Goal: Task Accomplishment & Management: Use online tool/utility

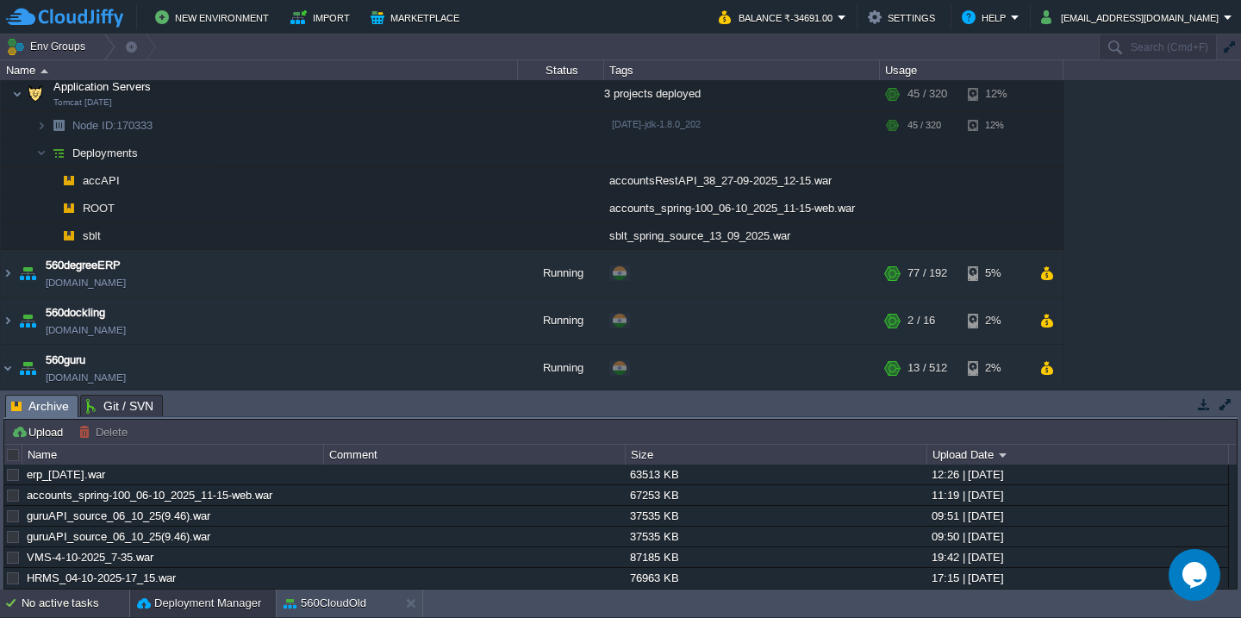
click at [47, 611] on div "No active tasks" at bounding box center [76, 604] width 108 height 28
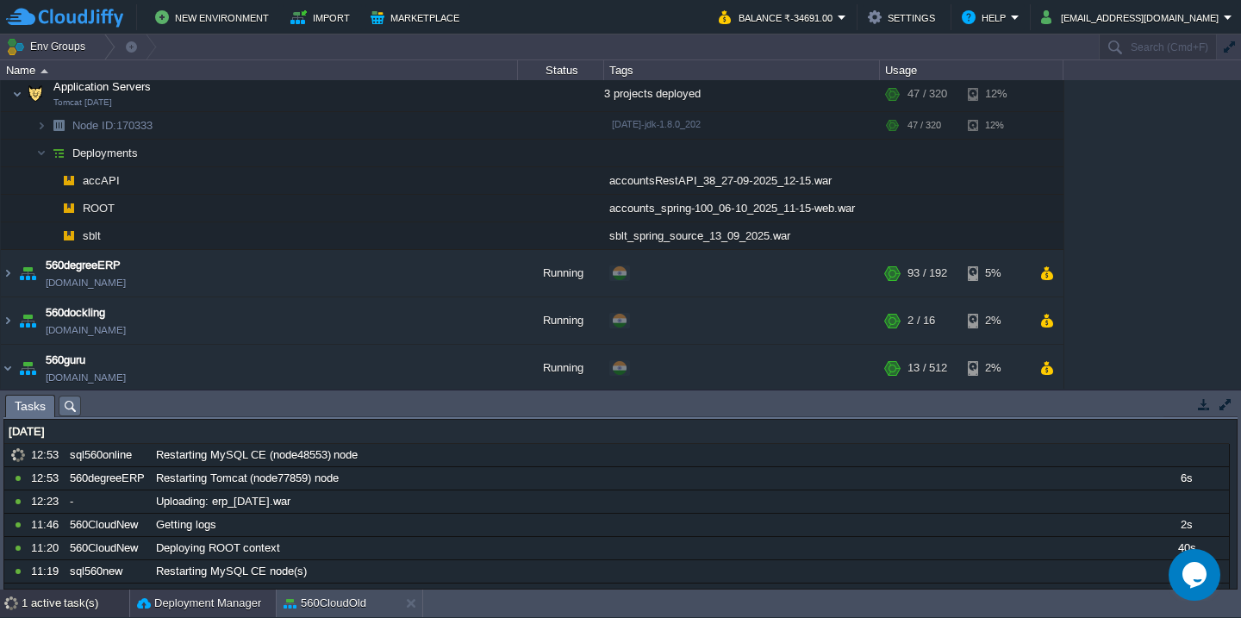
click at [170, 605] on button "Deployment Manager" at bounding box center [199, 603] width 124 height 17
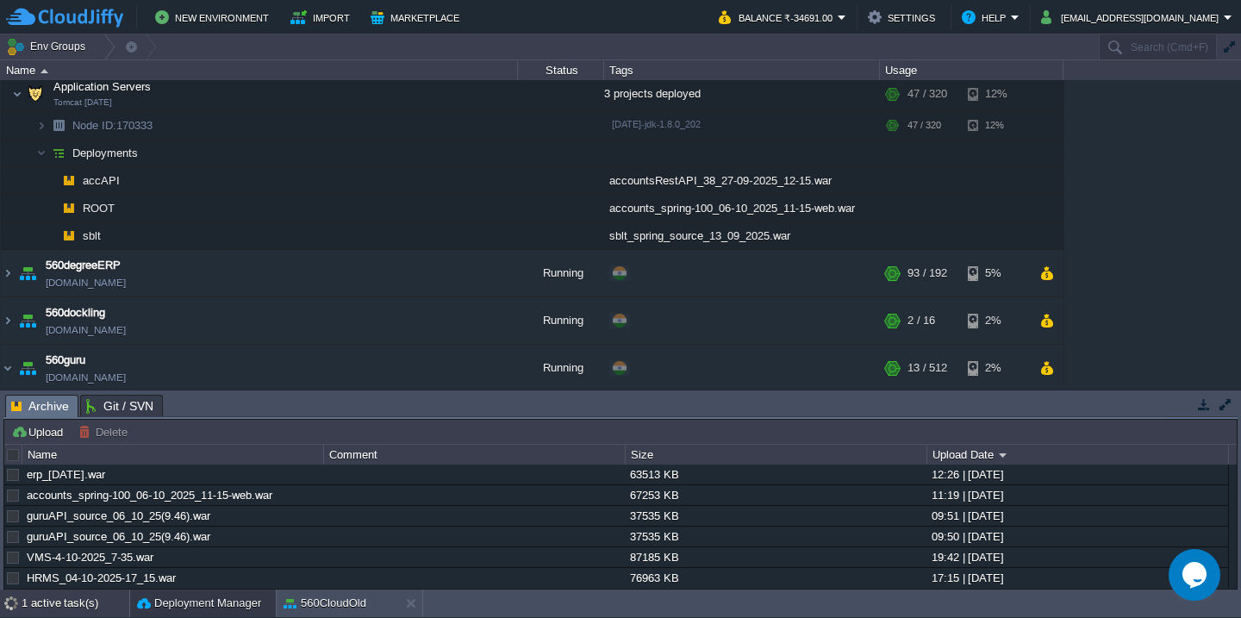
click at [76, 603] on div "1 active task(s)" at bounding box center [76, 604] width 108 height 28
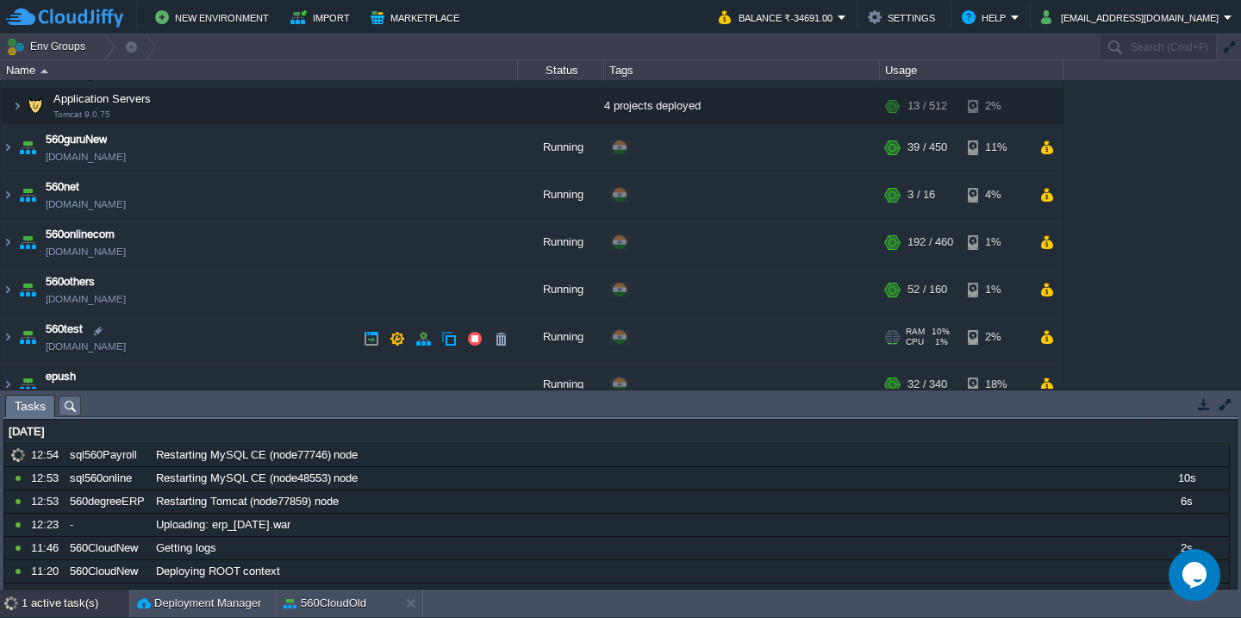
scroll to position [413, 0]
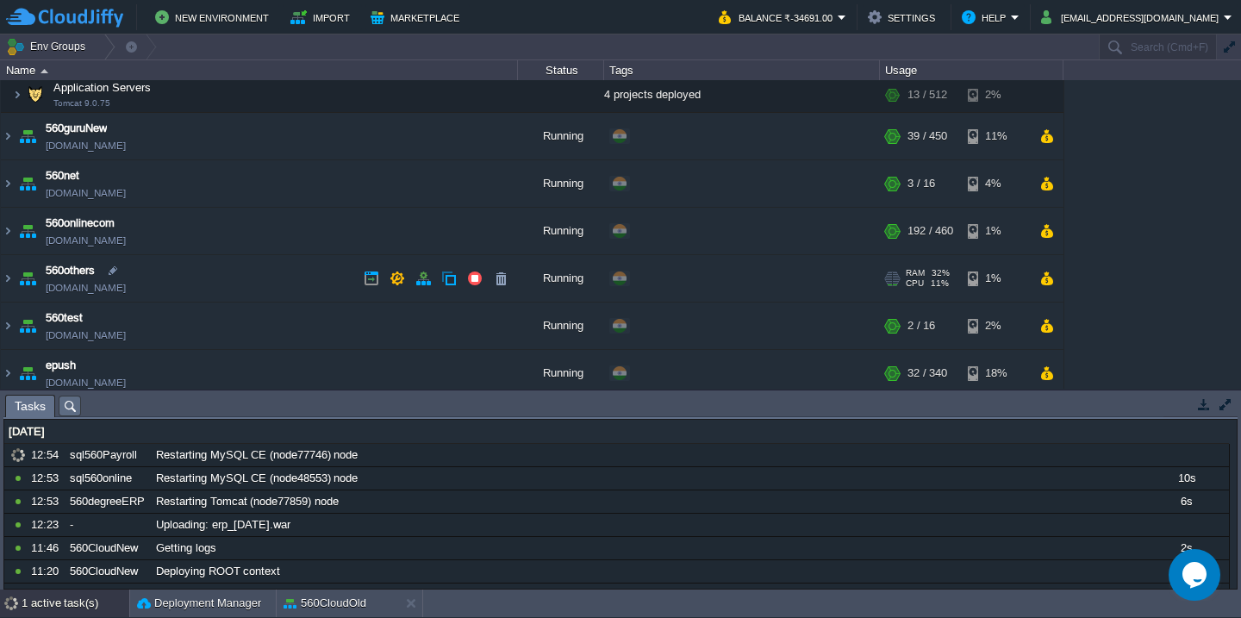
click at [262, 255] on td "560others others560.cloudjiffy.net" at bounding box center [259, 278] width 517 height 47
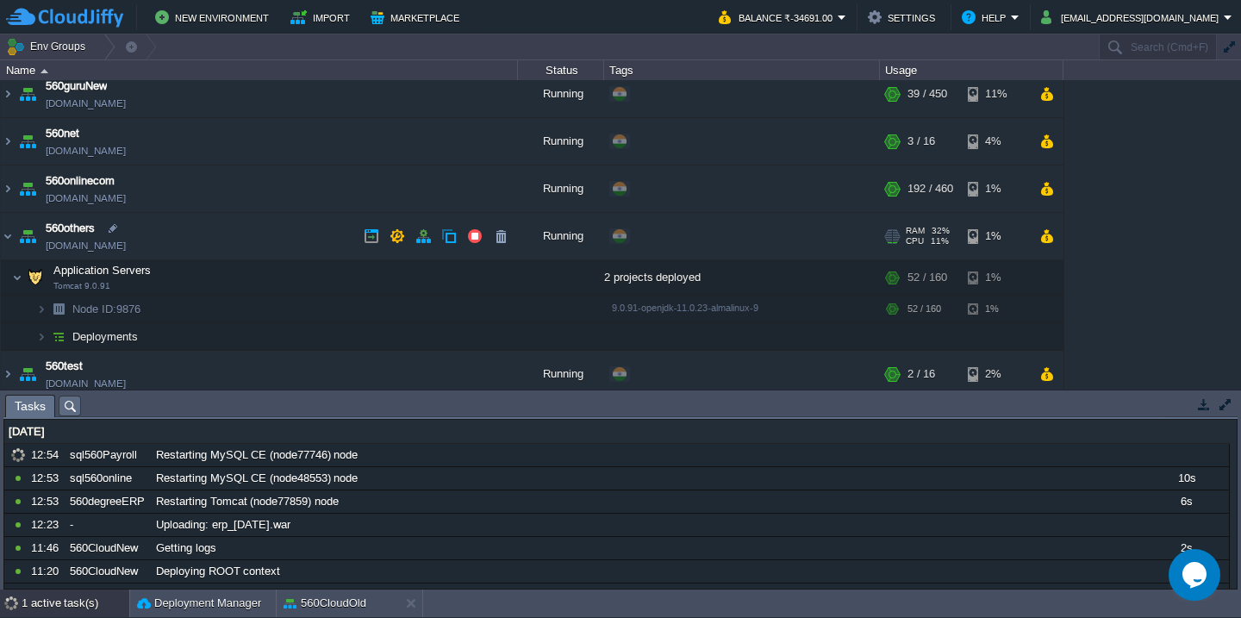
scroll to position [470, 0]
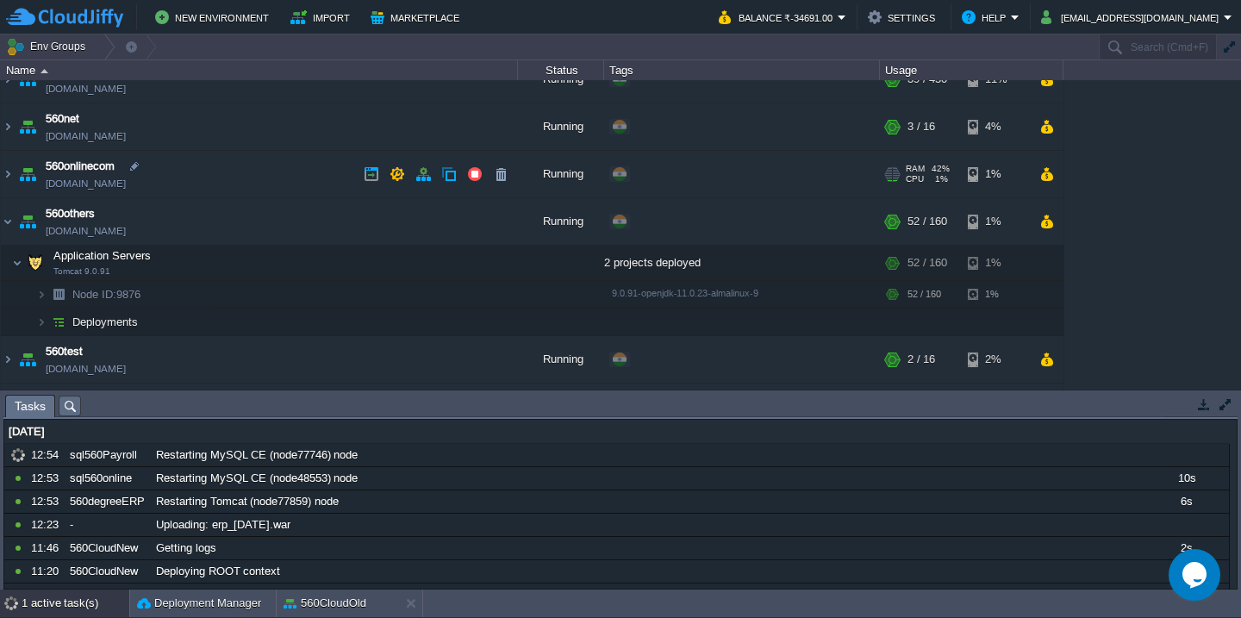
click at [261, 155] on td "560onlinecom 560onlinecom.cloudjiffy.net" at bounding box center [259, 174] width 517 height 47
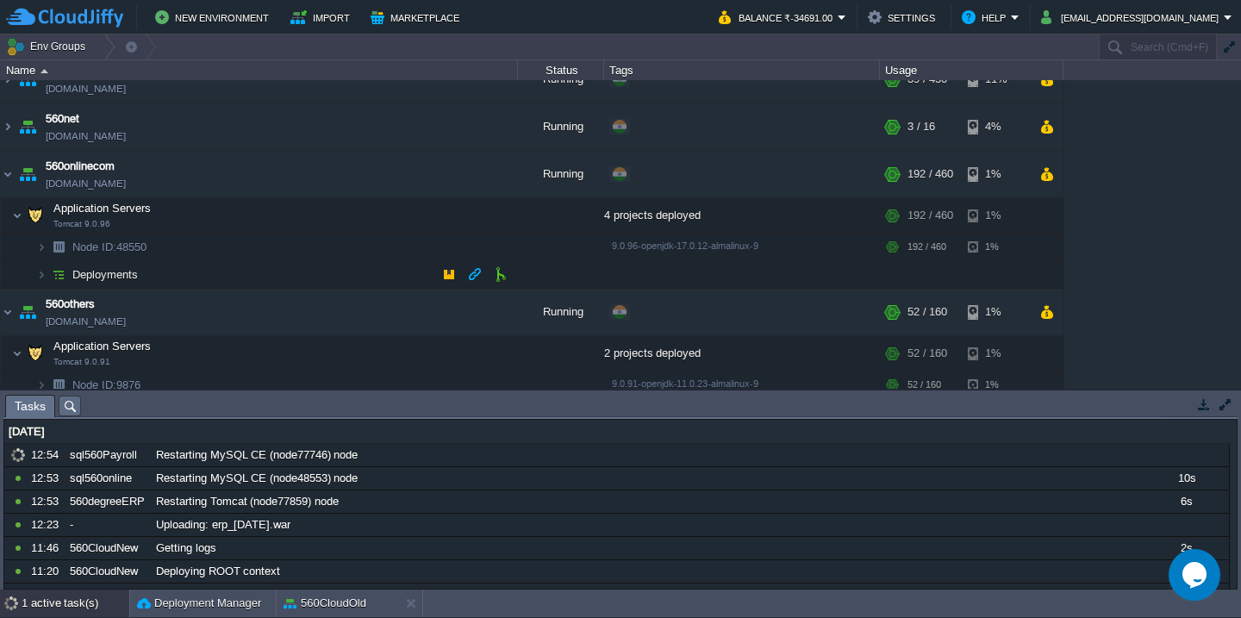
click at [230, 275] on td "Deployments" at bounding box center [259, 275] width 517 height 28
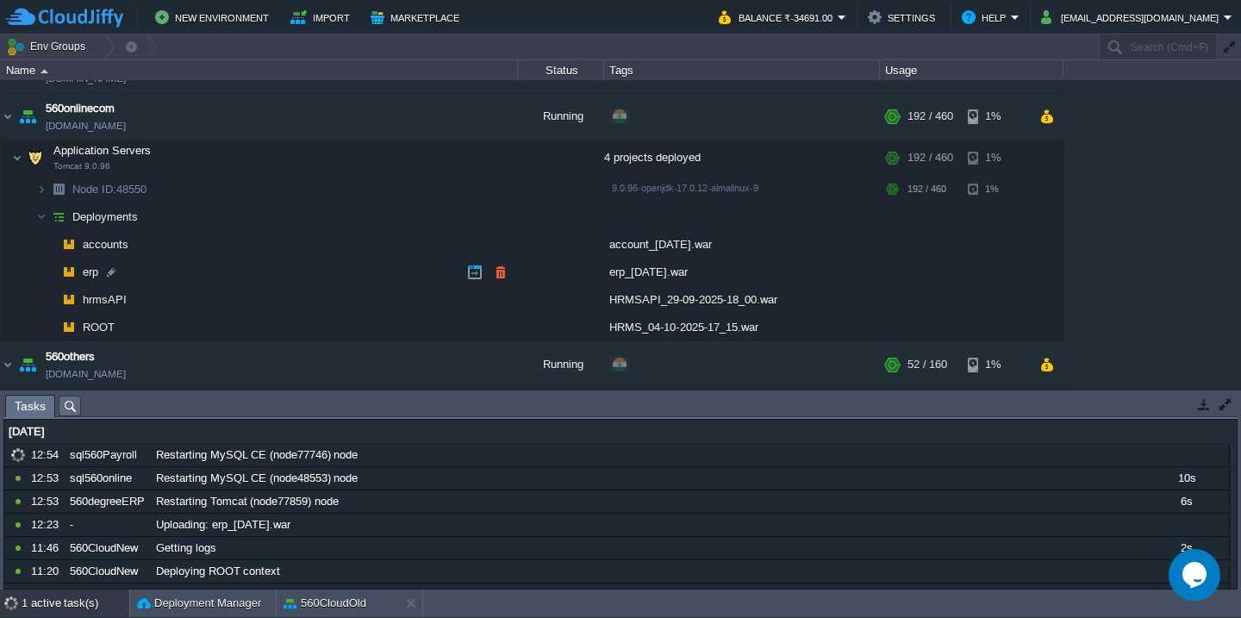
scroll to position [535, 0]
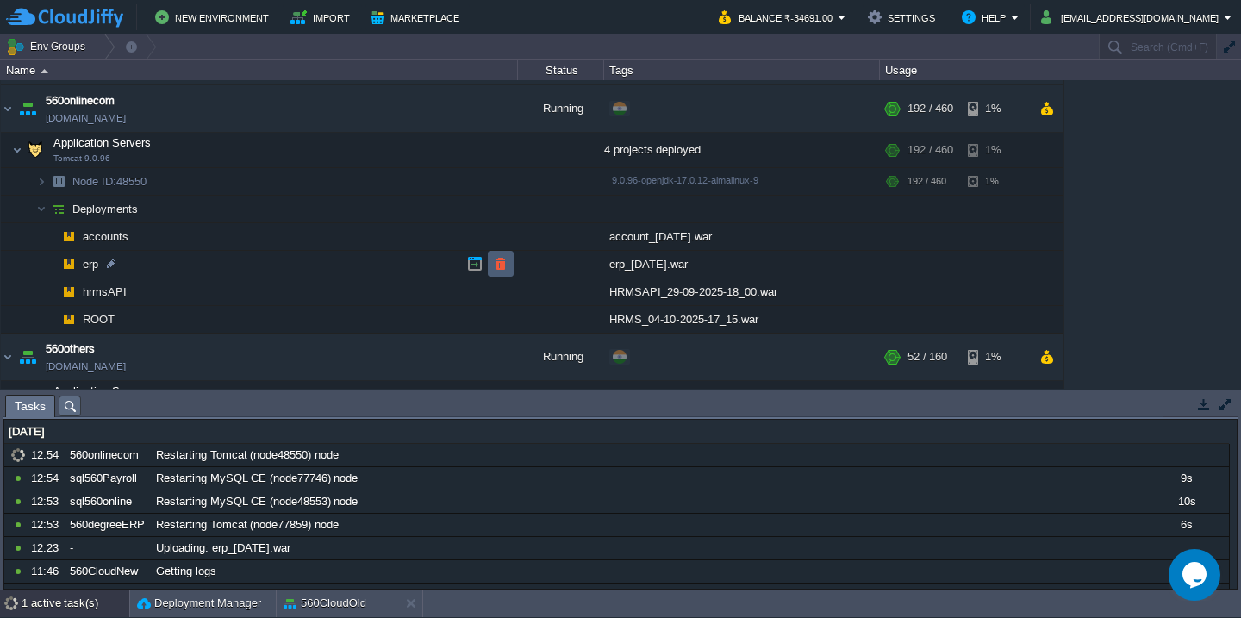
click at [502, 260] on button "button" at bounding box center [501, 264] width 16 height 16
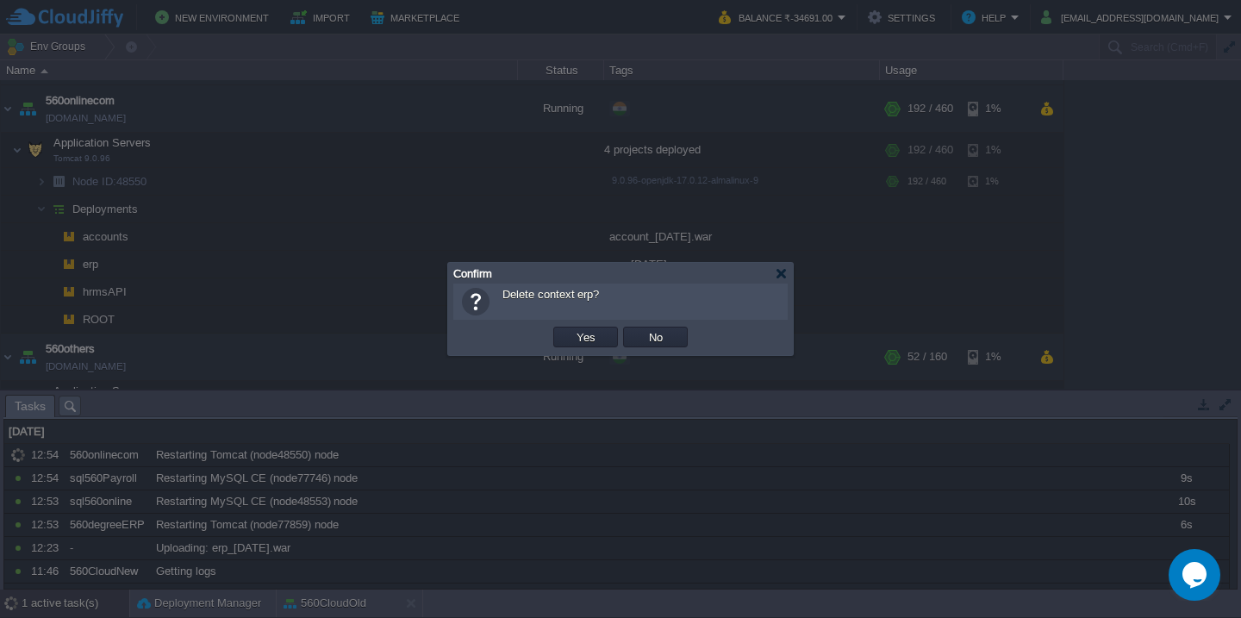
click at [571, 329] on button "Yes" at bounding box center [585, 337] width 29 height 16
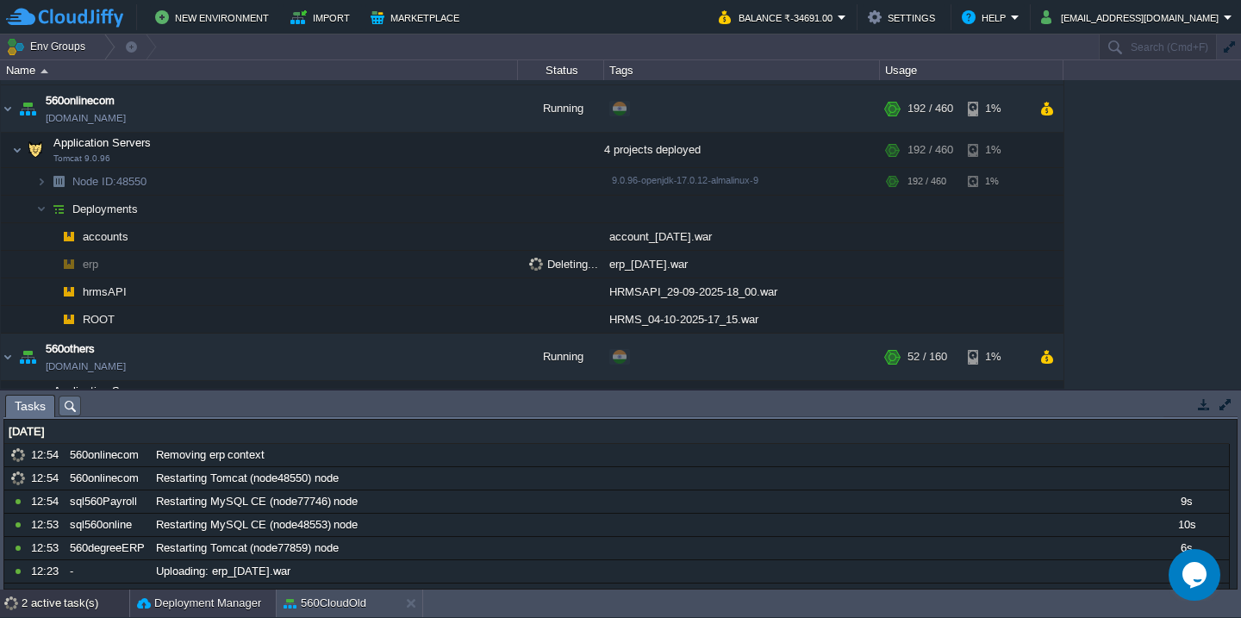
click at [153, 612] on div "Deployment Manager" at bounding box center [203, 604] width 146 height 28
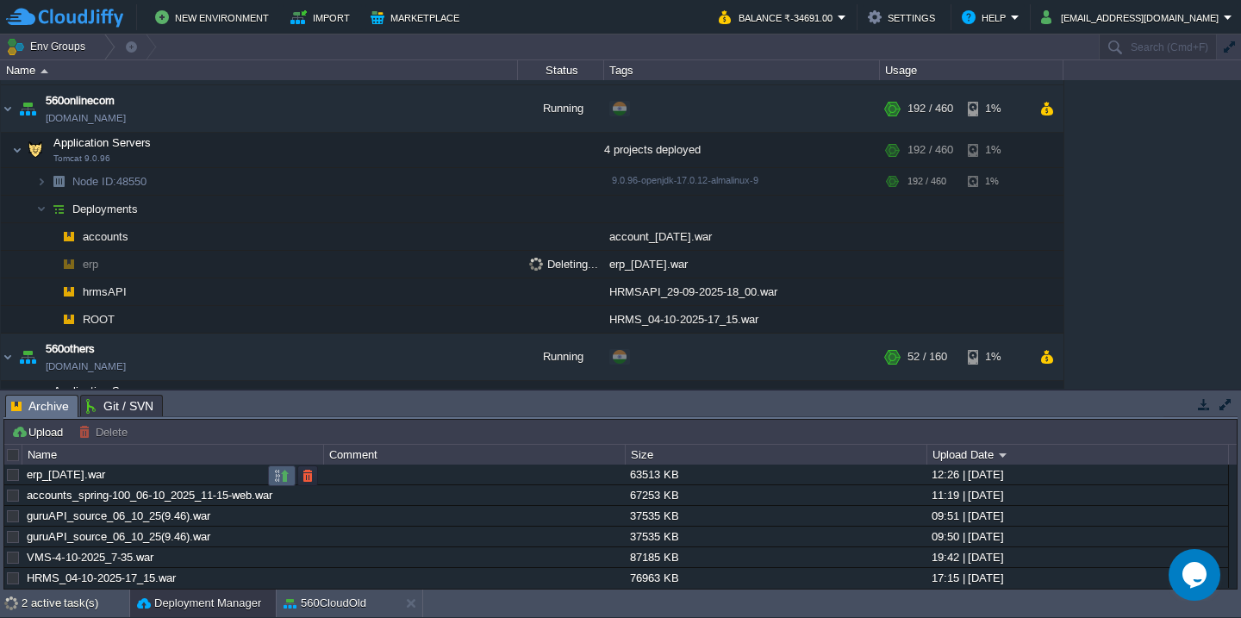
click at [282, 477] on button "button" at bounding box center [282, 476] width 16 height 16
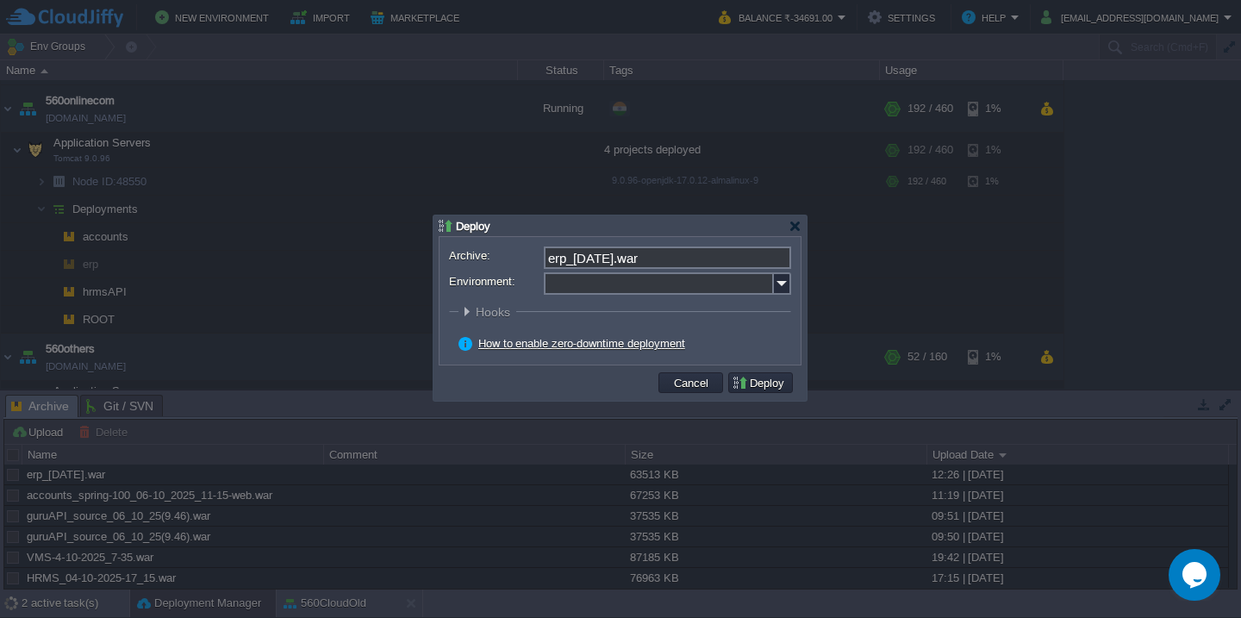
click at [639, 287] on input "Environment:" at bounding box center [659, 283] width 230 height 22
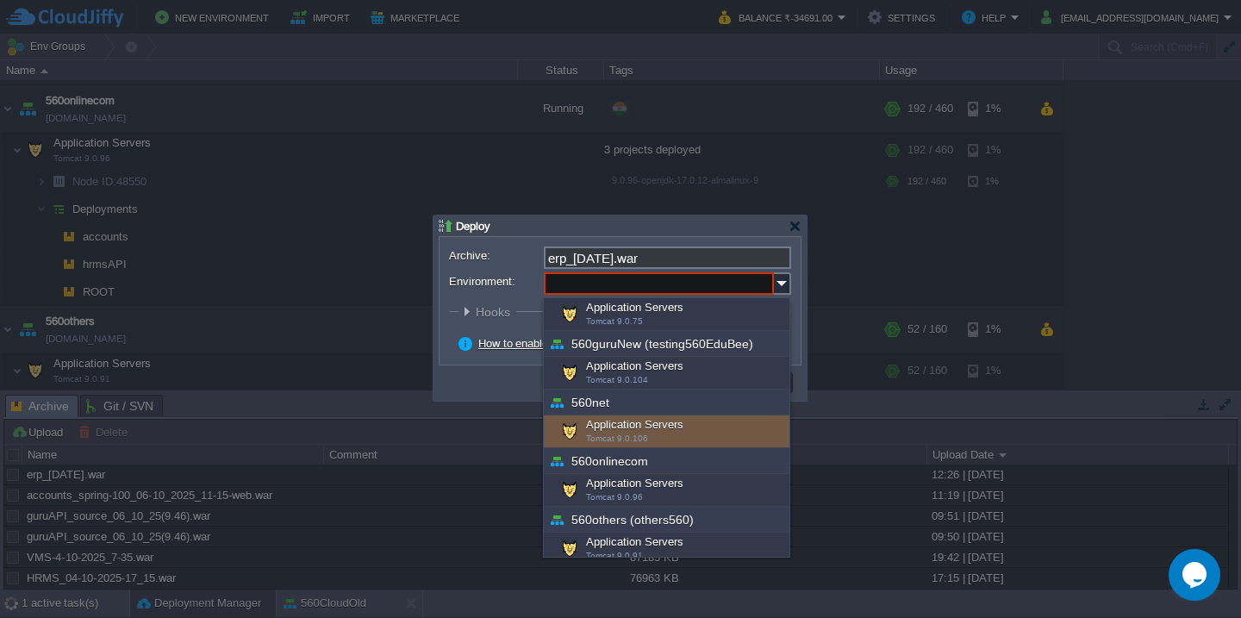
scroll to position [209, 0]
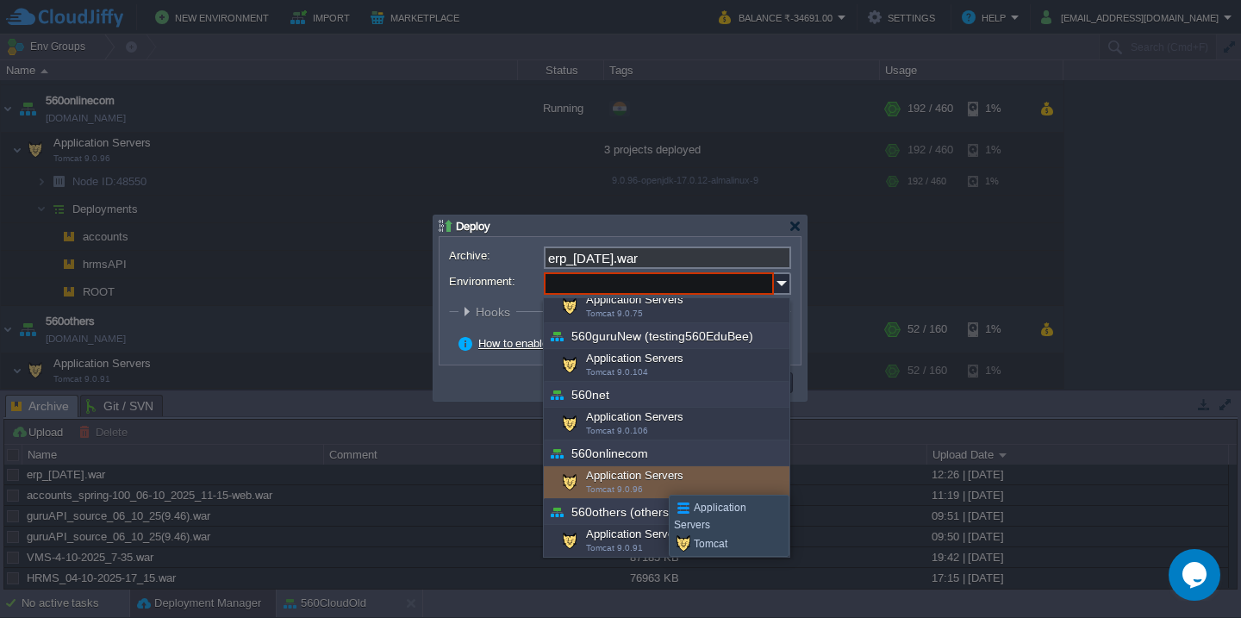
click at [656, 479] on div "Application Servers Tomcat 9.0.96" at bounding box center [667, 482] width 246 height 33
type input "Application Servers (560onlinecom)"
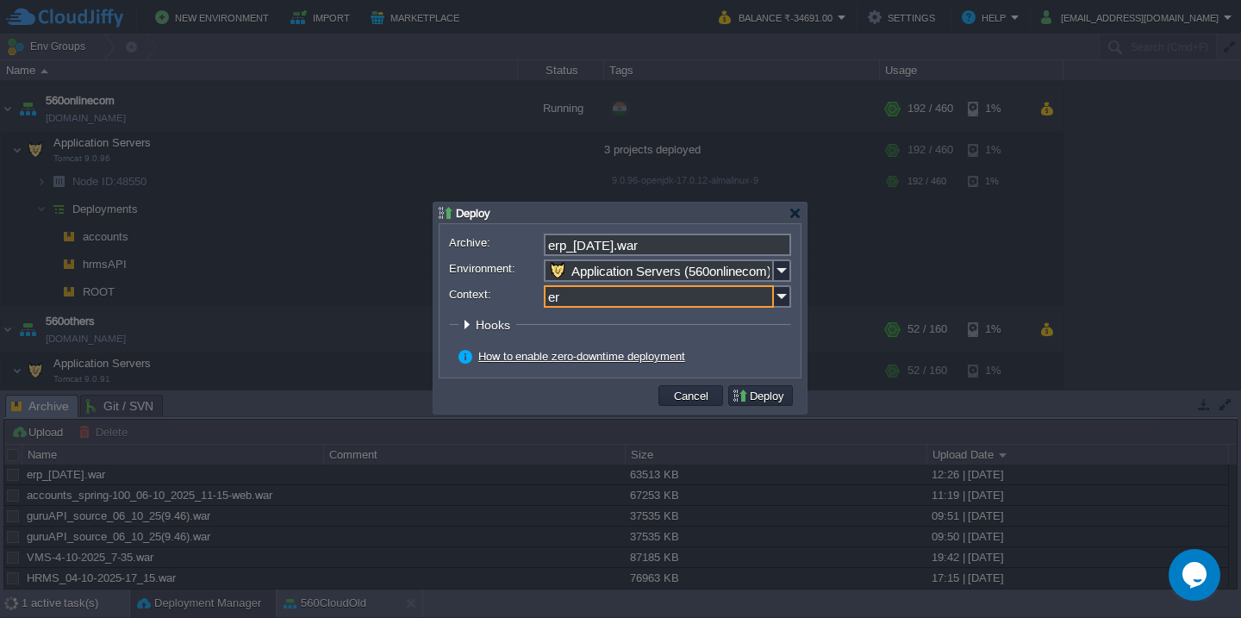
type input "erp"
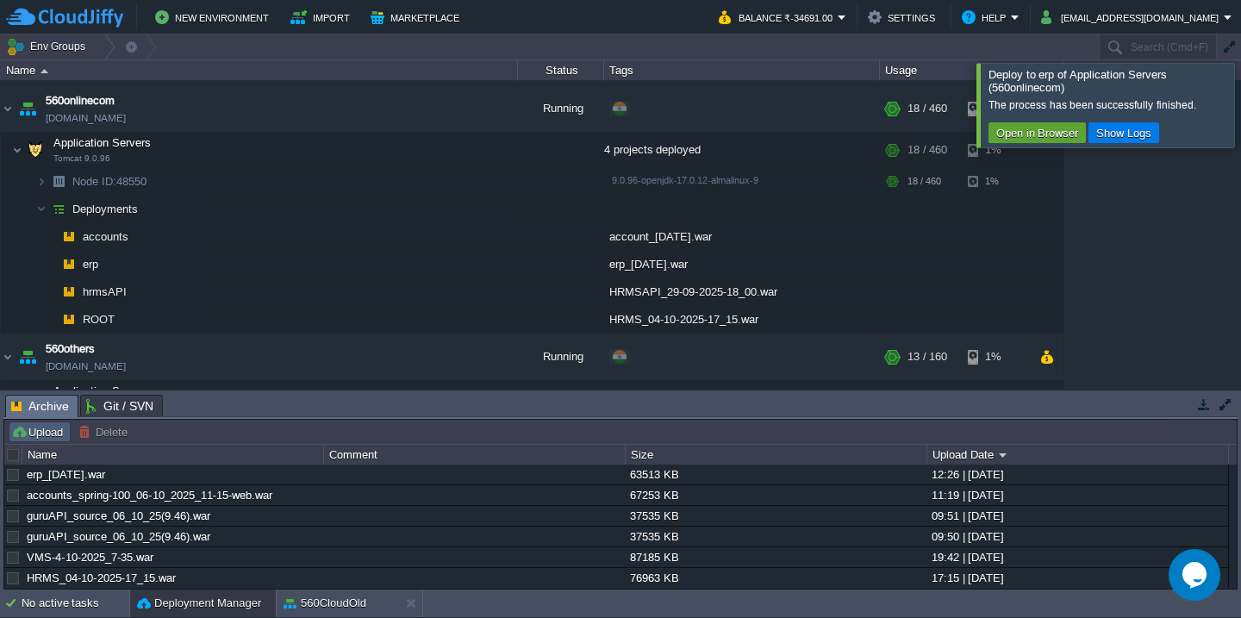
click at [39, 434] on button "Upload" at bounding box center [39, 432] width 57 height 16
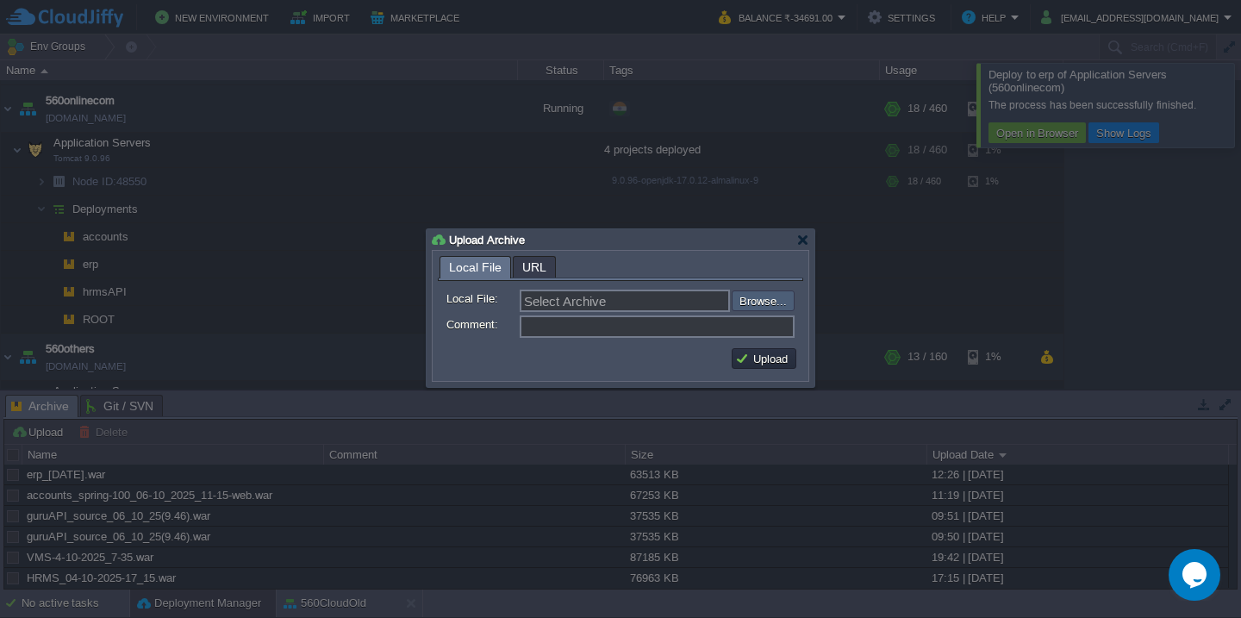
click at [765, 300] on input "file" at bounding box center [686, 300] width 218 height 21
type input "C:\fakepath\SVT-6-10-2025.war"
type input "SVT-6-10-2025.war"
click at [756, 368] on td "Upload" at bounding box center [764, 358] width 65 height 21
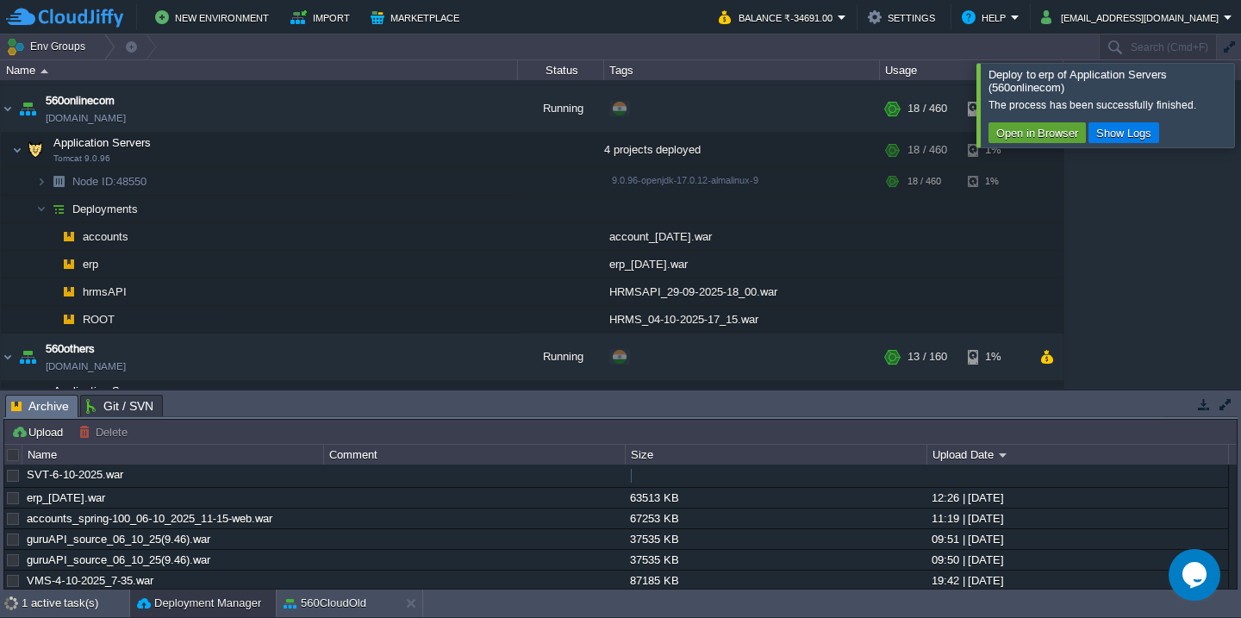
scroll to position [1527, 0]
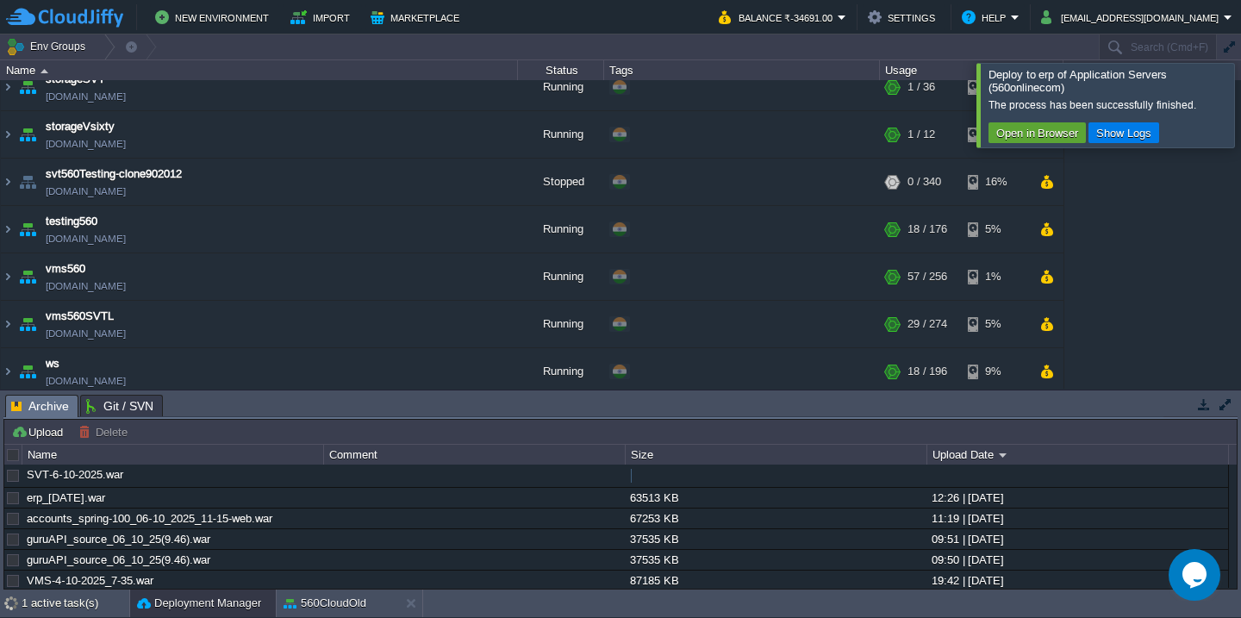
click at [1240, 134] on div at bounding box center [1262, 105] width 0 height 84
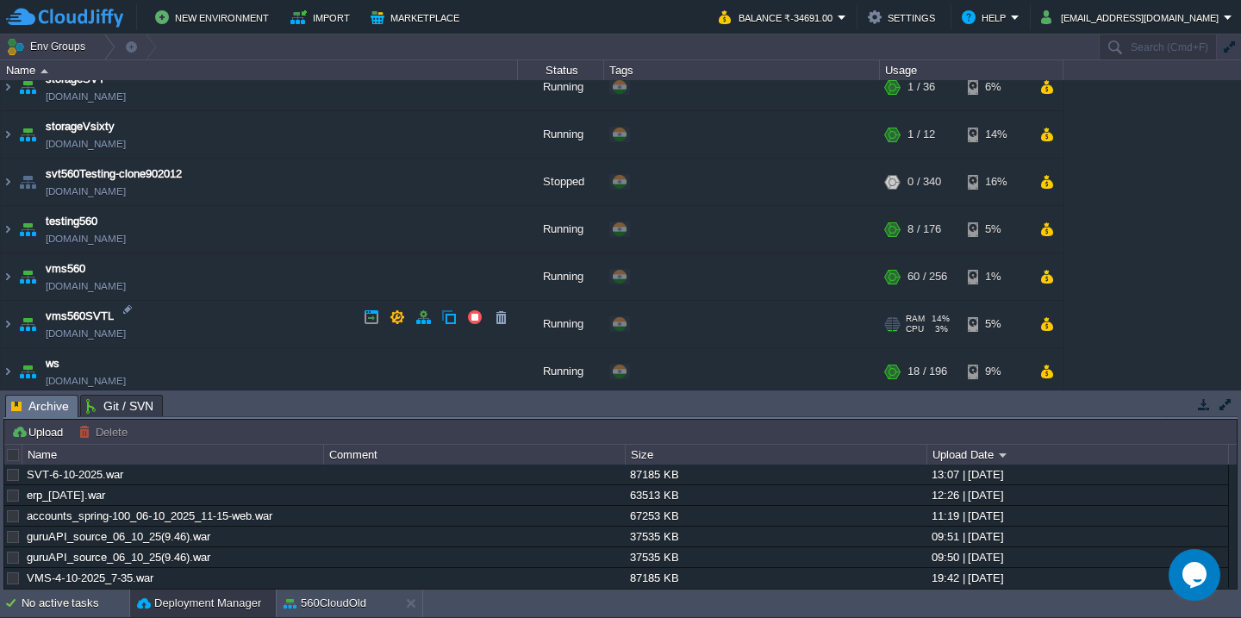
click at [249, 309] on td "vms560SVTL vms560svtl.cloudjiffy.net" at bounding box center [259, 324] width 517 height 47
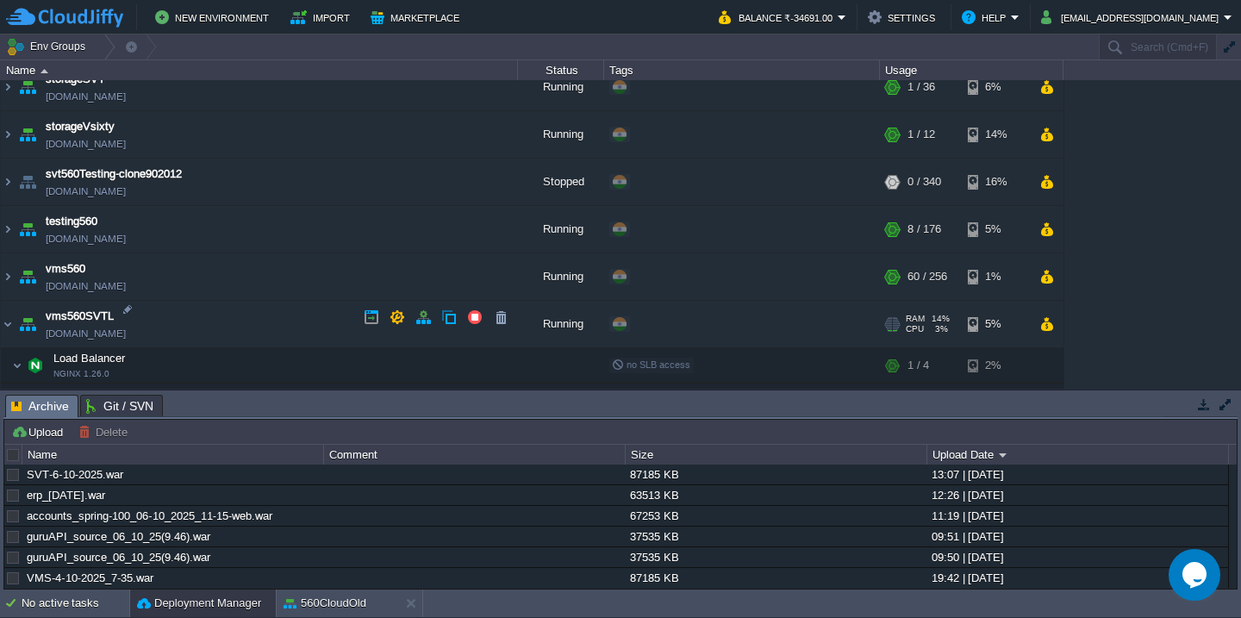
scroll to position [1681, 0]
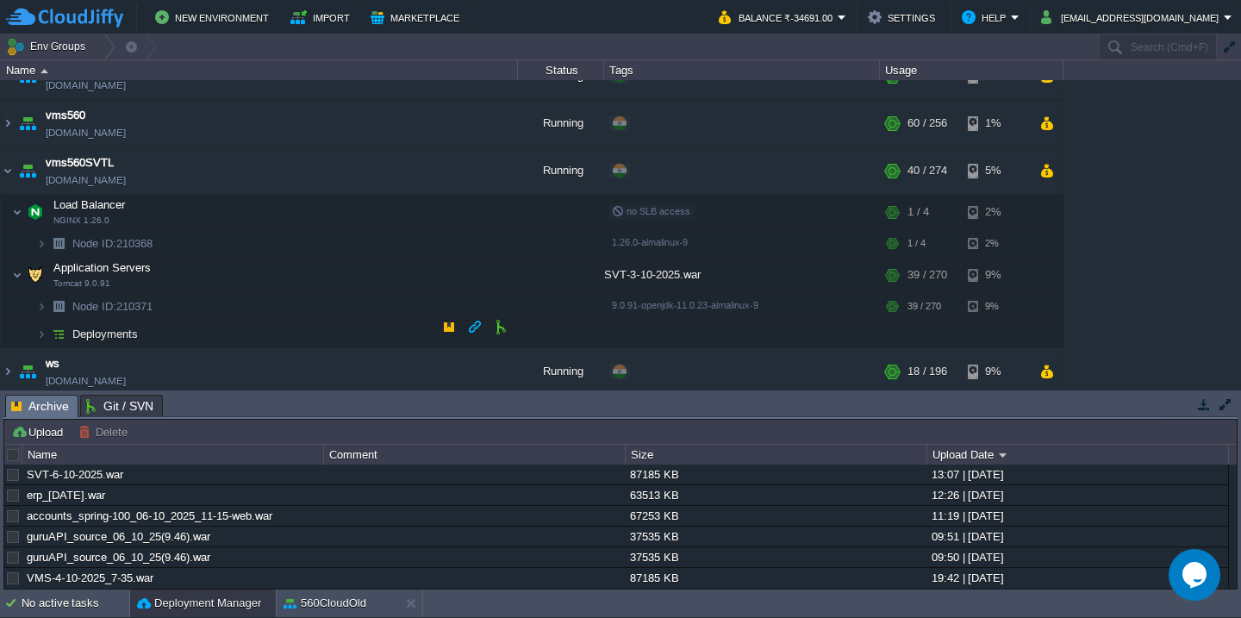
click at [220, 332] on td "Deployments" at bounding box center [259, 335] width 517 height 28
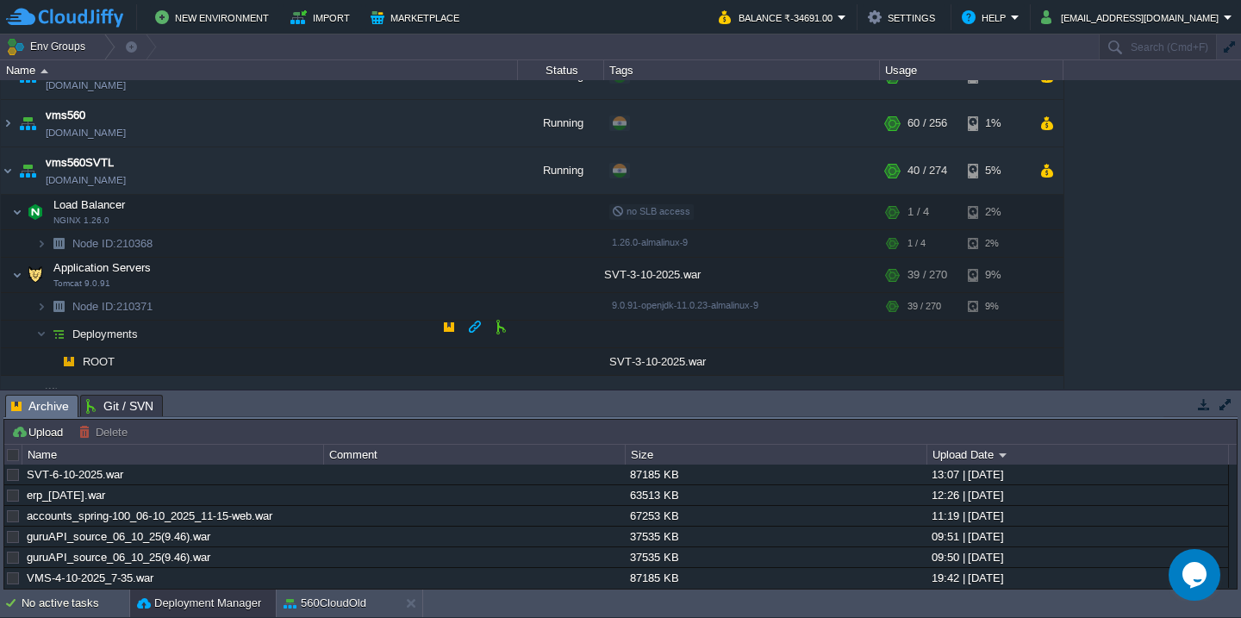
scroll to position [1708, 0]
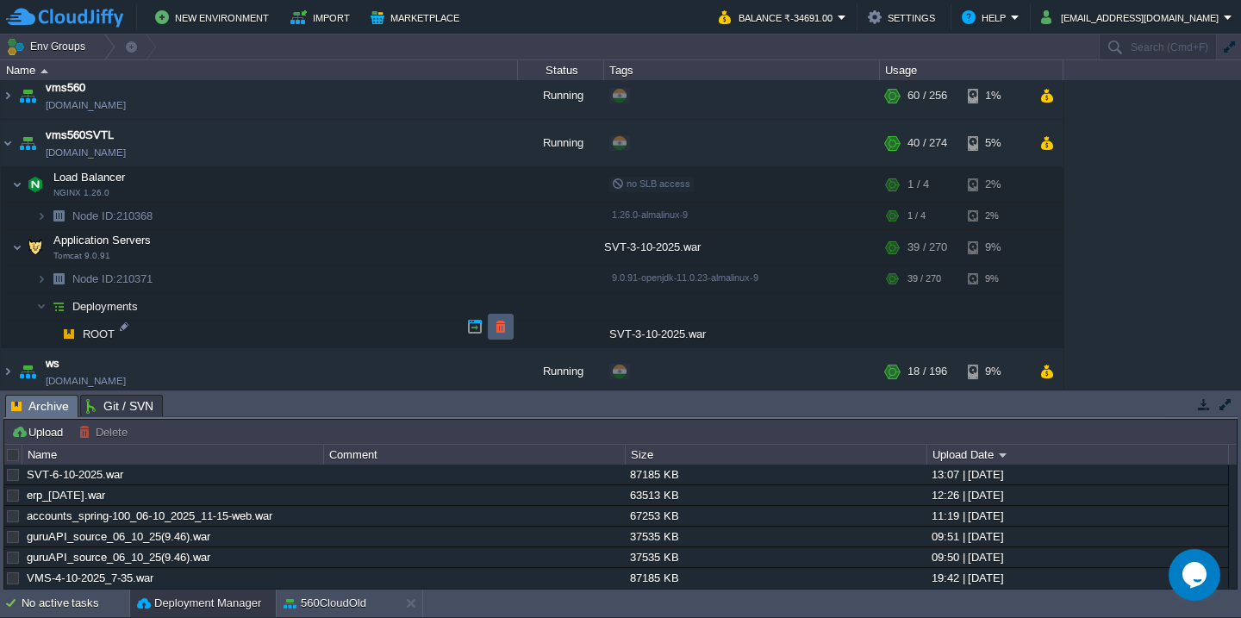
click at [506, 334] on button "button" at bounding box center [501, 327] width 16 height 16
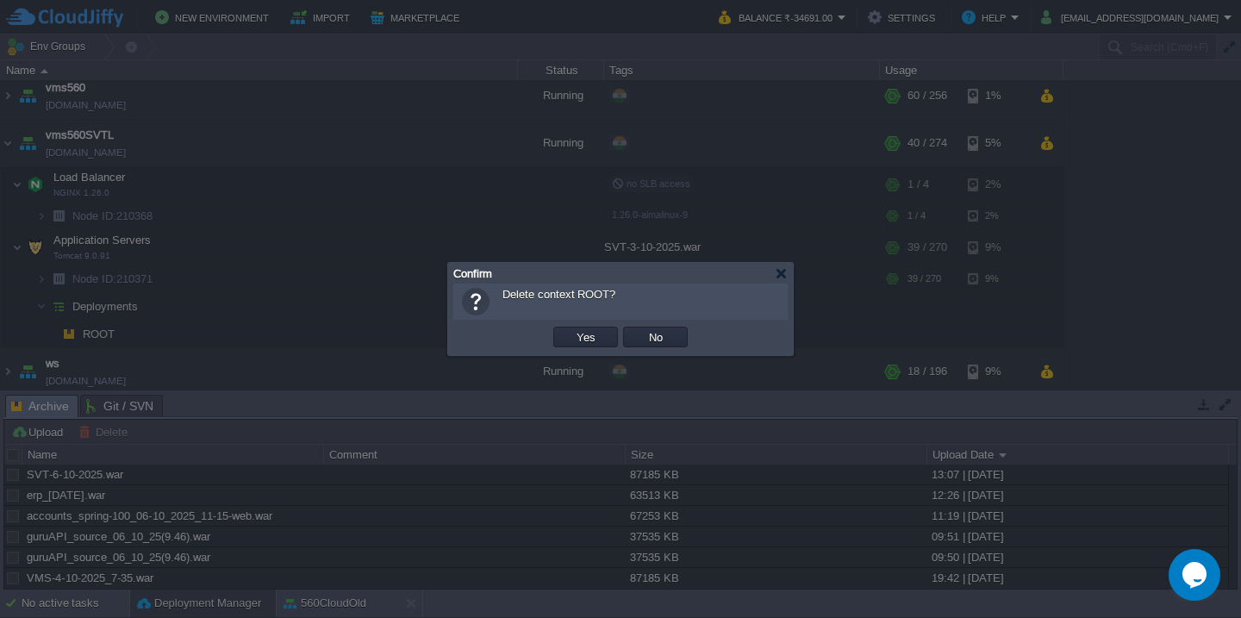
click at [571, 329] on button "Yes" at bounding box center [585, 337] width 29 height 16
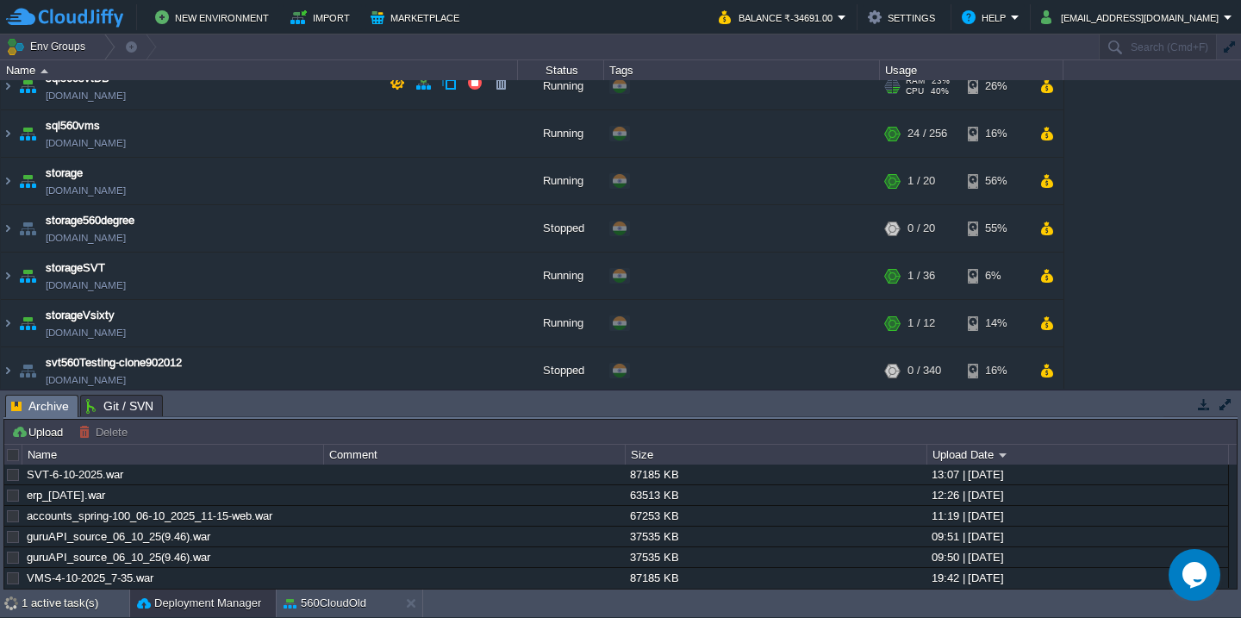
scroll to position [1303, 0]
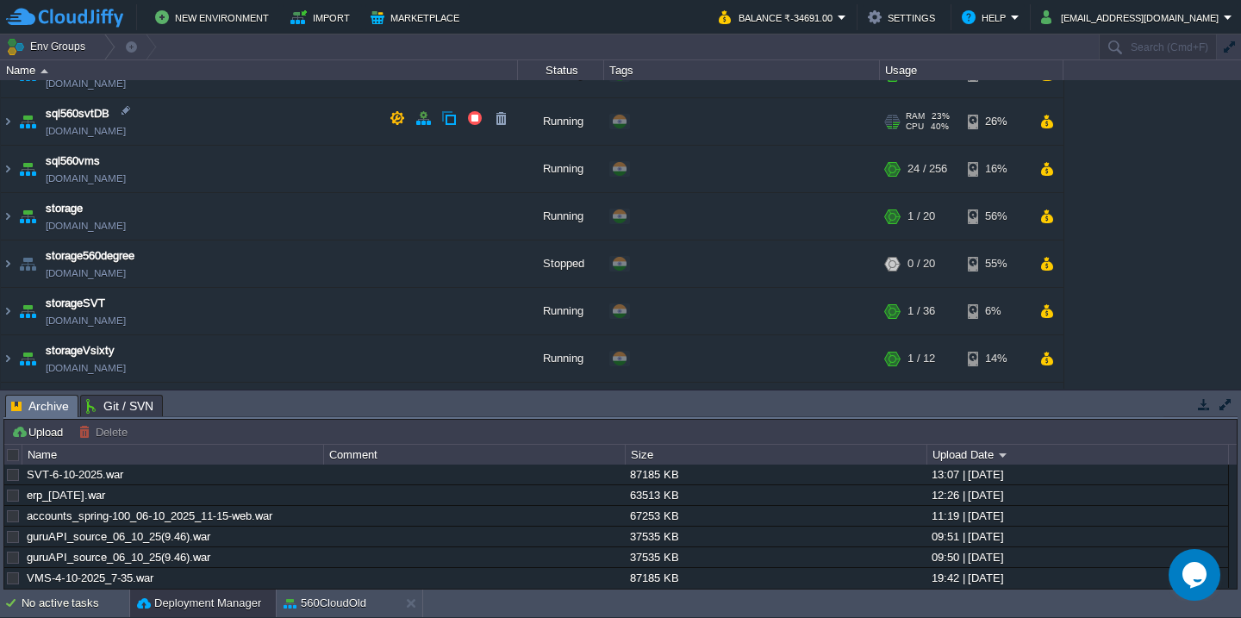
click at [272, 124] on td "sql560svtDB sql560svtdb.cloudjiffy.net" at bounding box center [259, 121] width 517 height 47
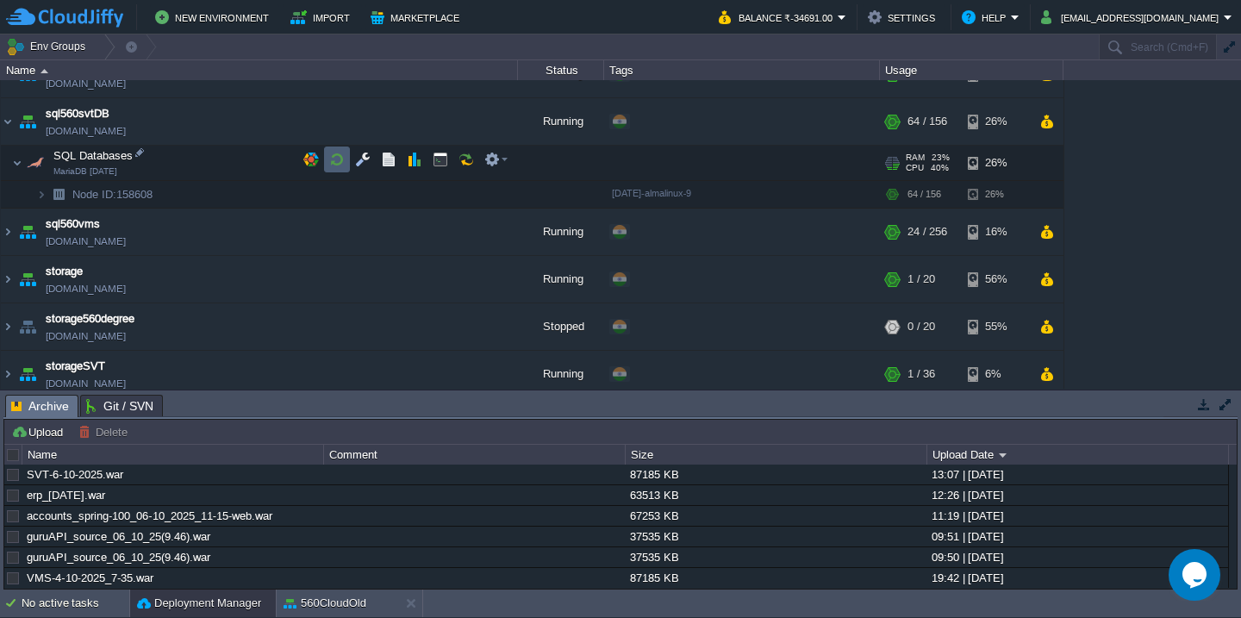
click at [335, 159] on button "button" at bounding box center [337, 160] width 16 height 16
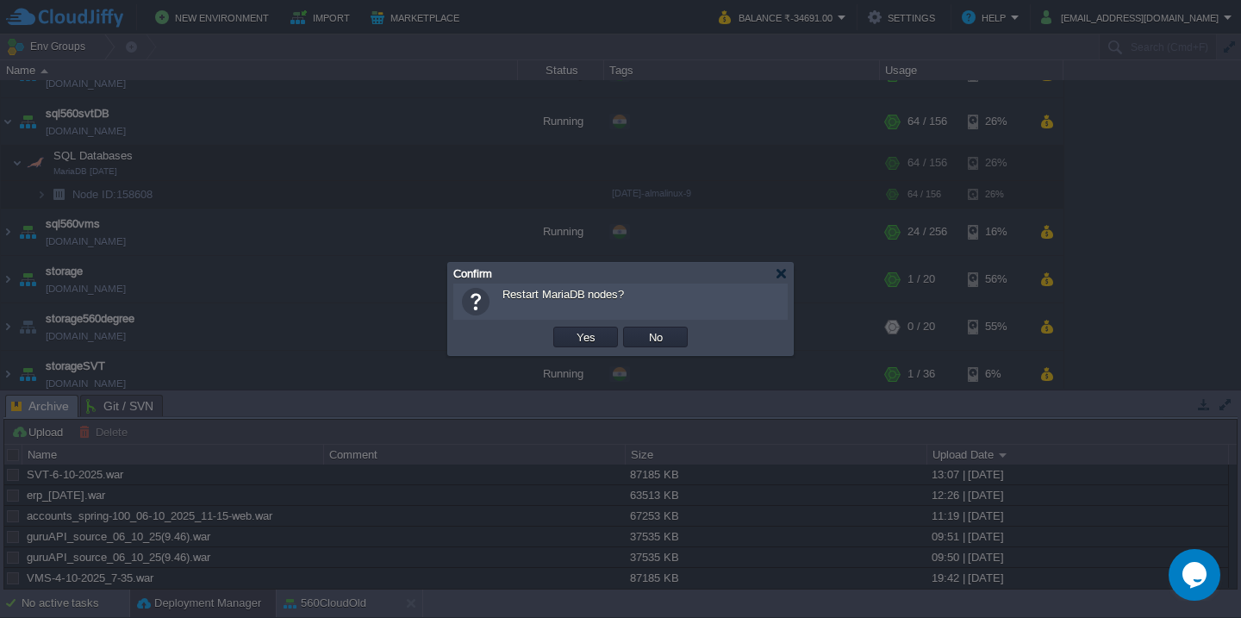
click at [571, 329] on button "Yes" at bounding box center [585, 337] width 29 height 16
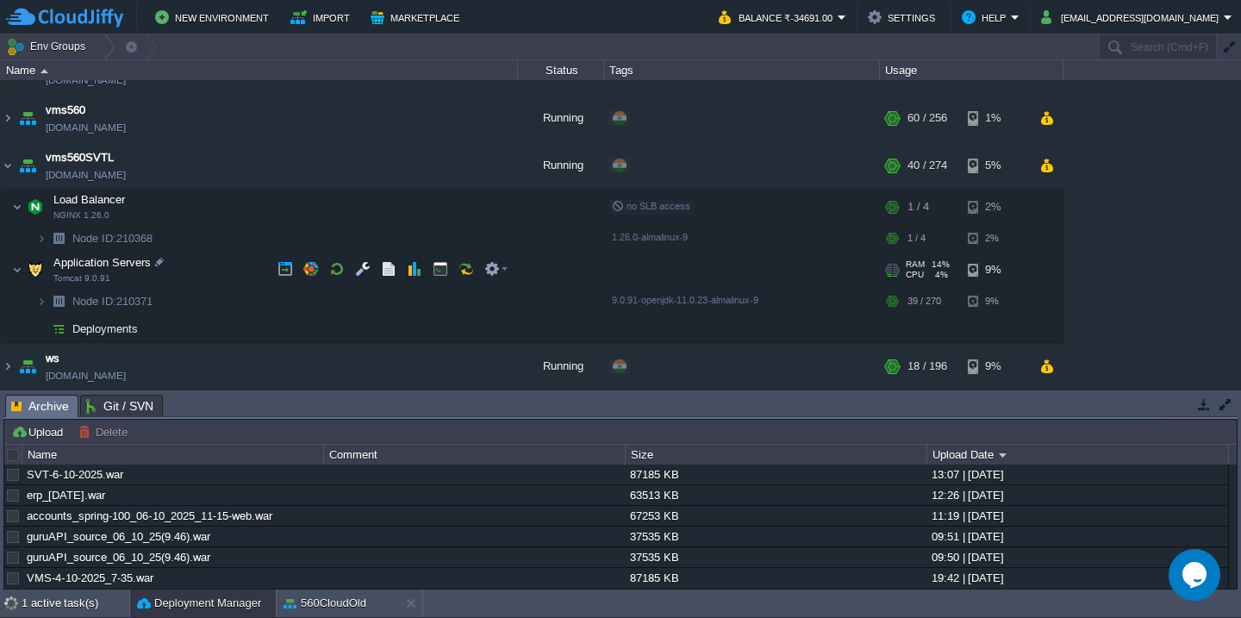
scroll to position [1744, 0]
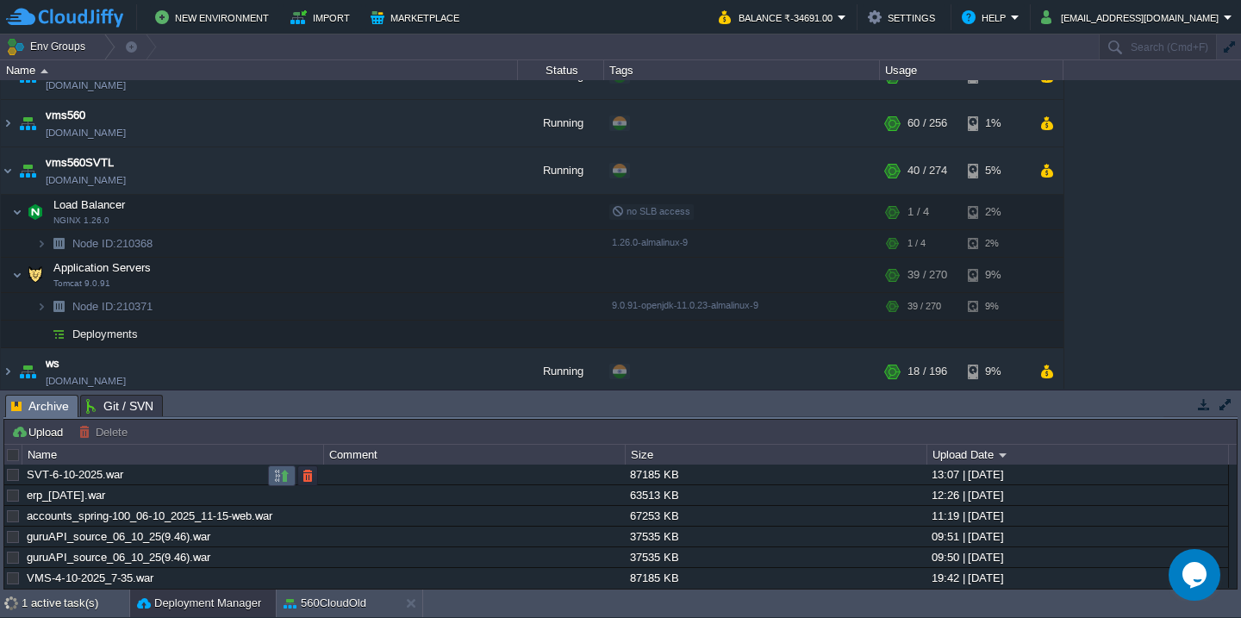
click at [276, 477] on button "button" at bounding box center [282, 476] width 16 height 16
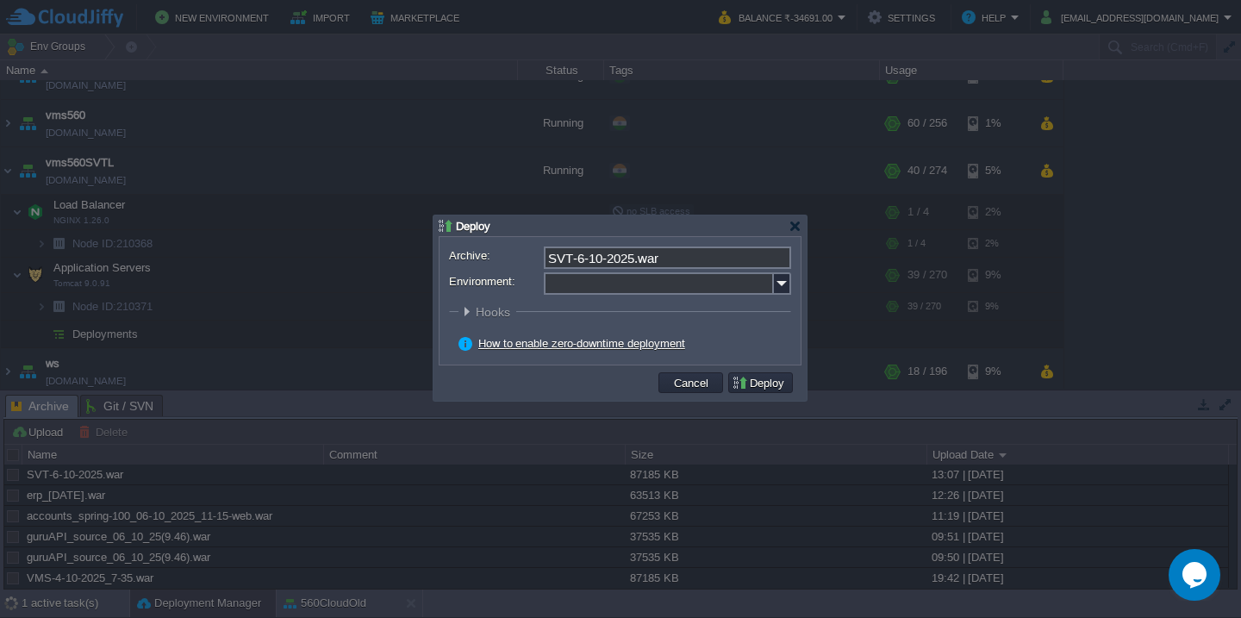
click at [574, 284] on input "Environment:" at bounding box center [659, 283] width 230 height 22
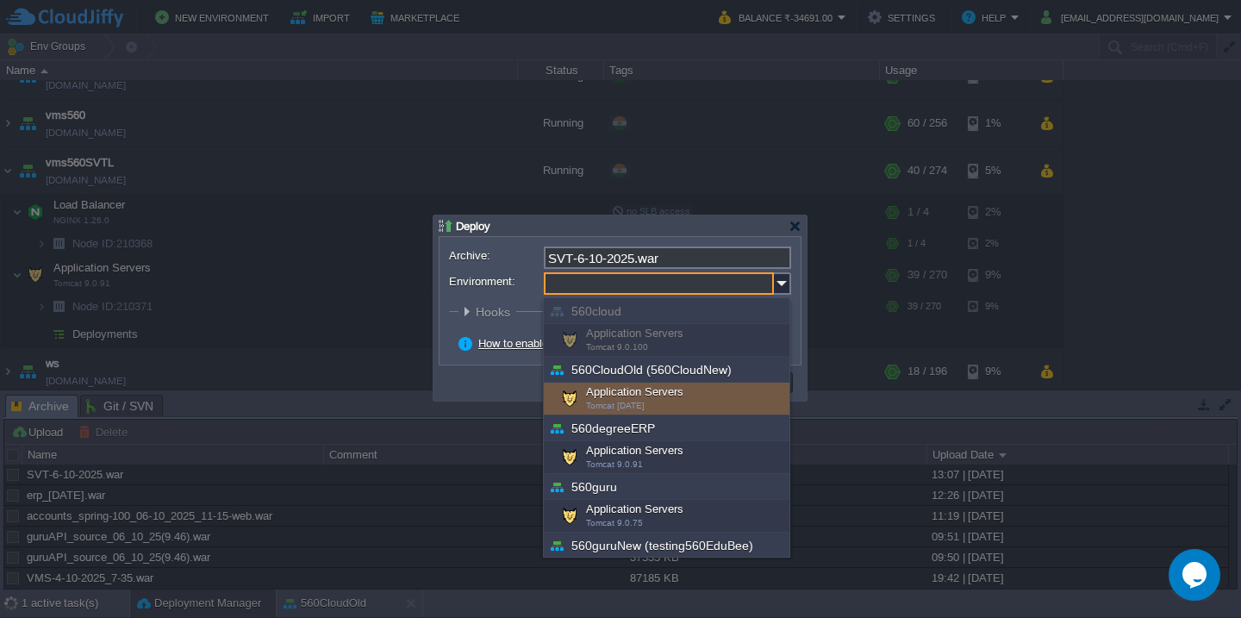
scroll to position [621, 0]
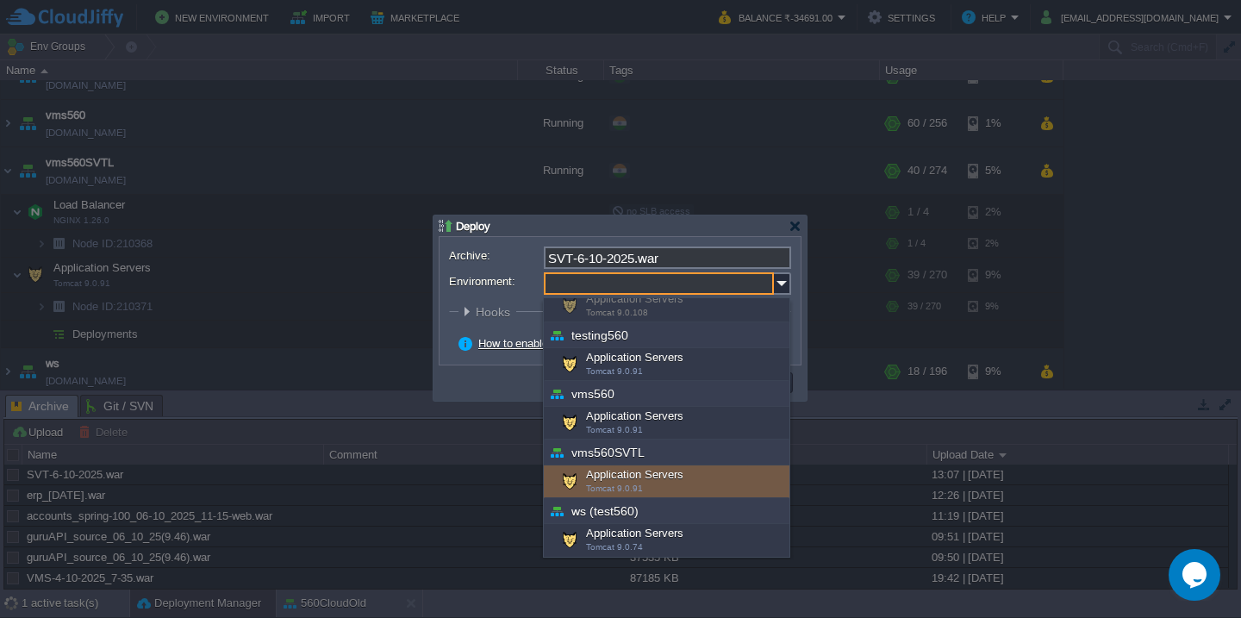
click at [627, 487] on span "Tomcat 9.0.91" at bounding box center [614, 488] width 57 height 9
type input "Application Servers (vms560SVTL)"
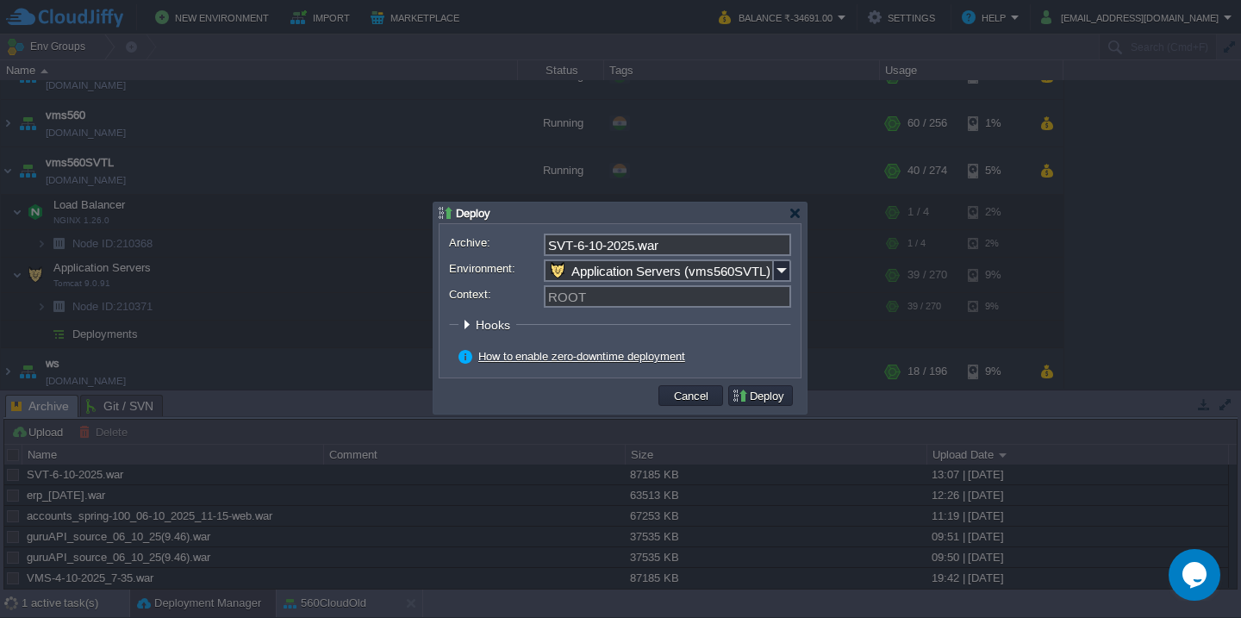
scroll to position [1365, 0]
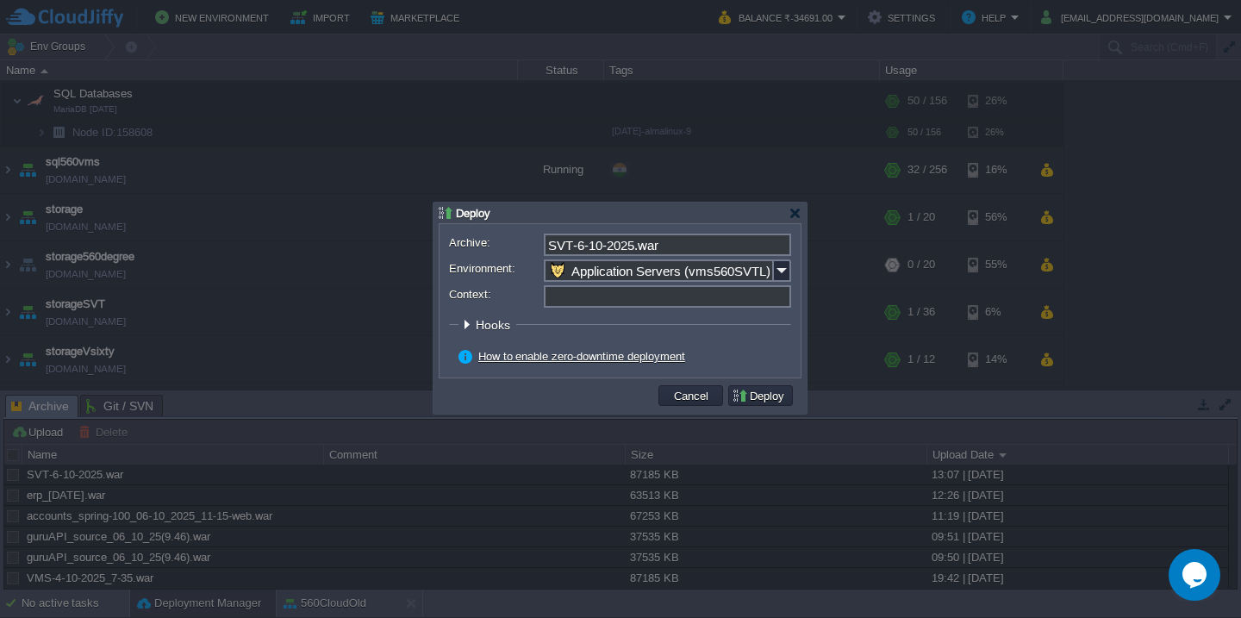
click at [683, 295] on input "Context:" at bounding box center [667, 296] width 247 height 22
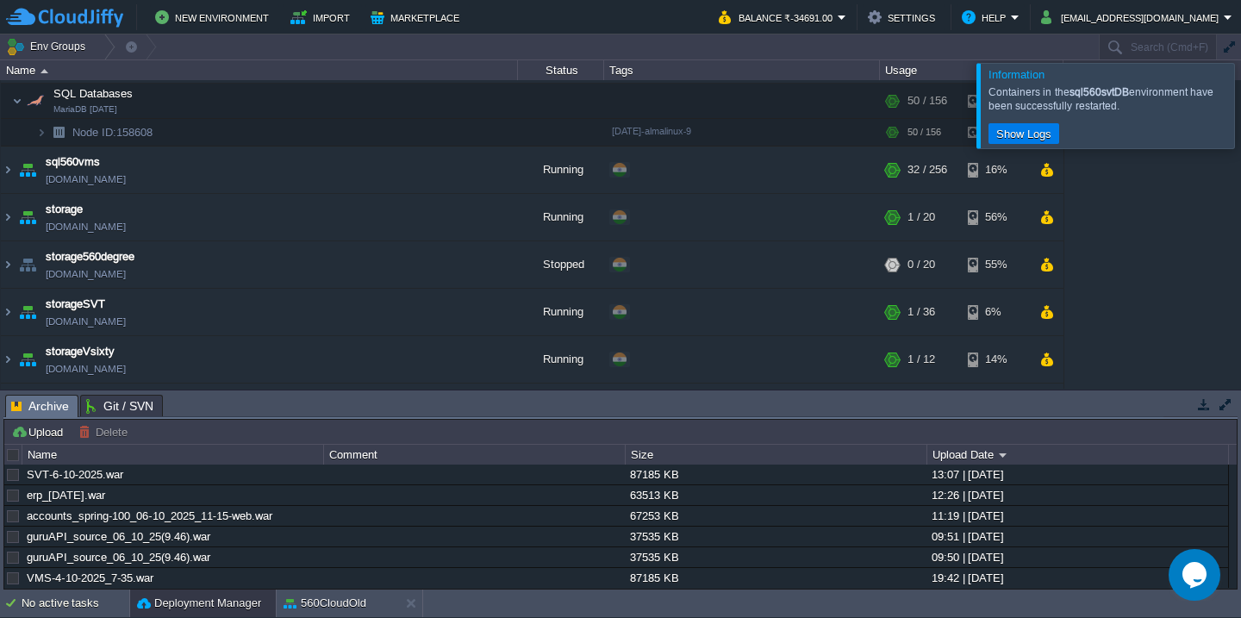
scroll to position [1720, 0]
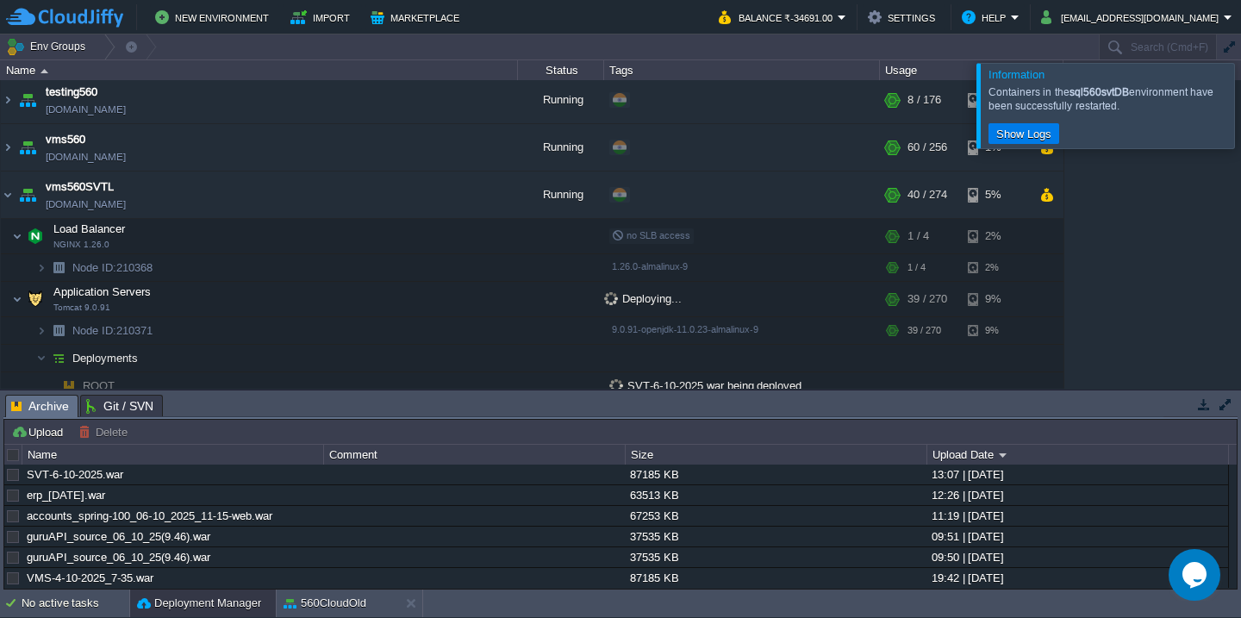
click at [1240, 105] on div at bounding box center [1262, 105] width 0 height 84
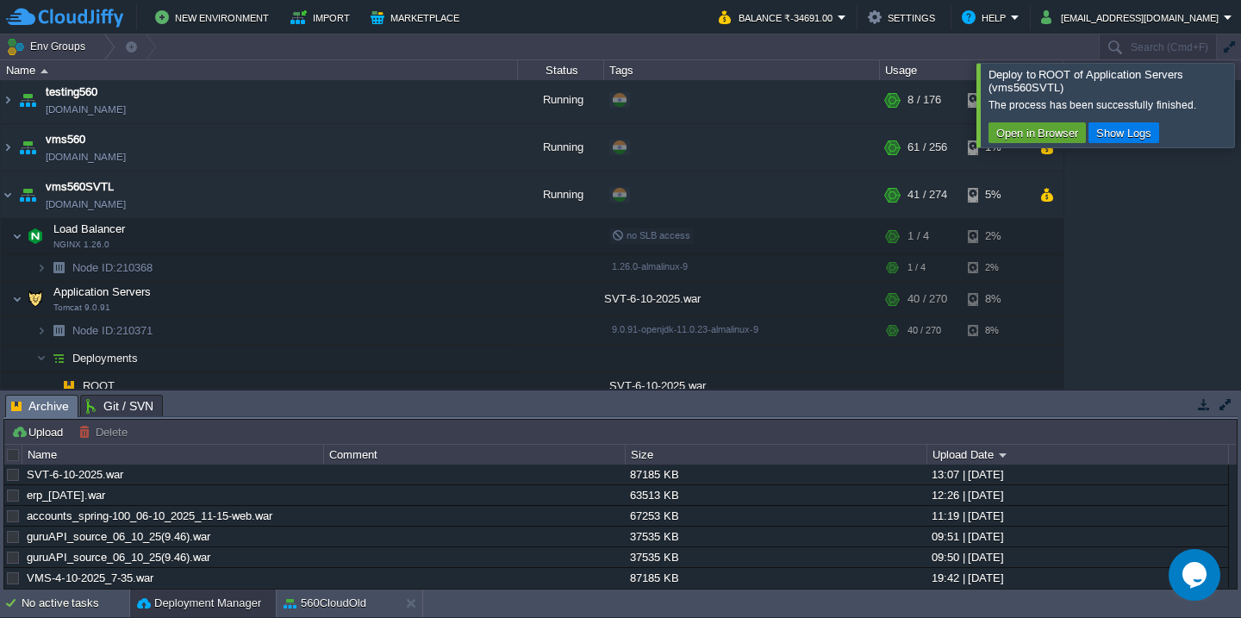
click at [1240, 97] on div at bounding box center [1262, 105] width 0 height 84
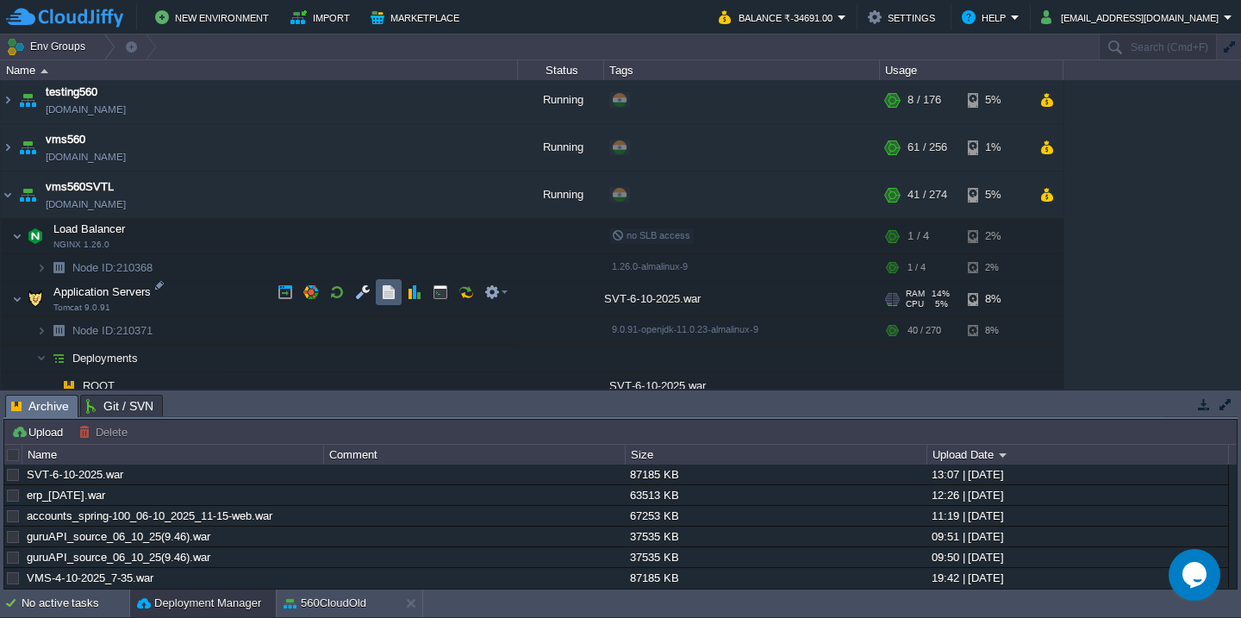
click at [384, 291] on button "button" at bounding box center [389, 292] width 16 height 16
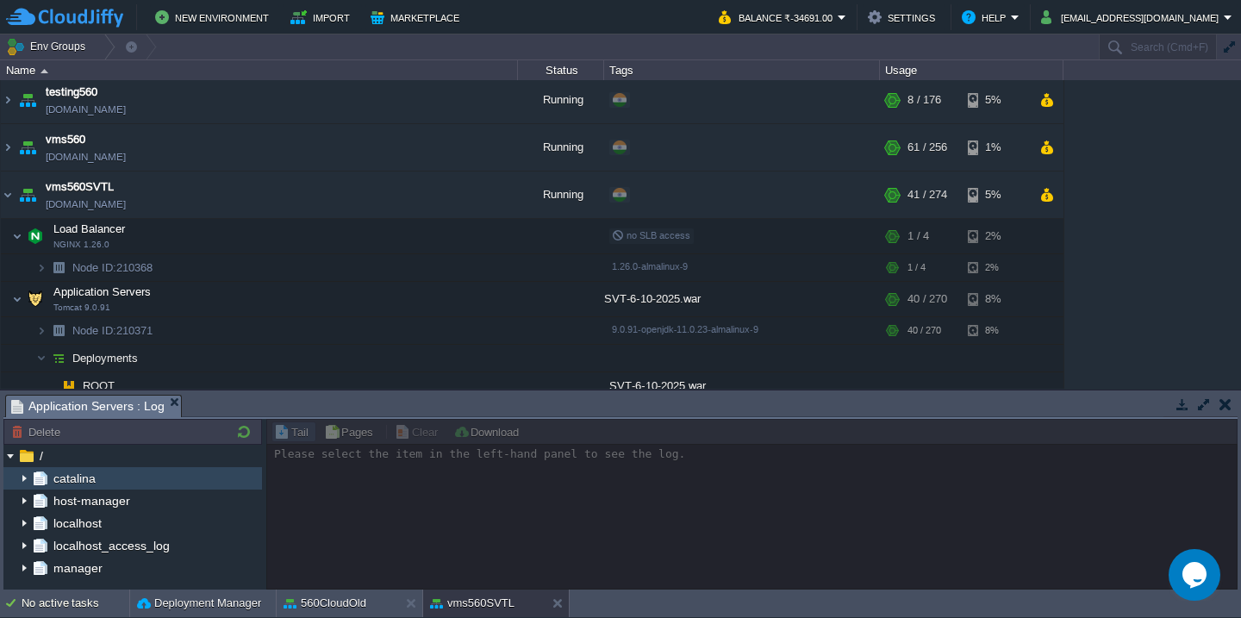
click at [27, 478] on img at bounding box center [24, 478] width 14 height 22
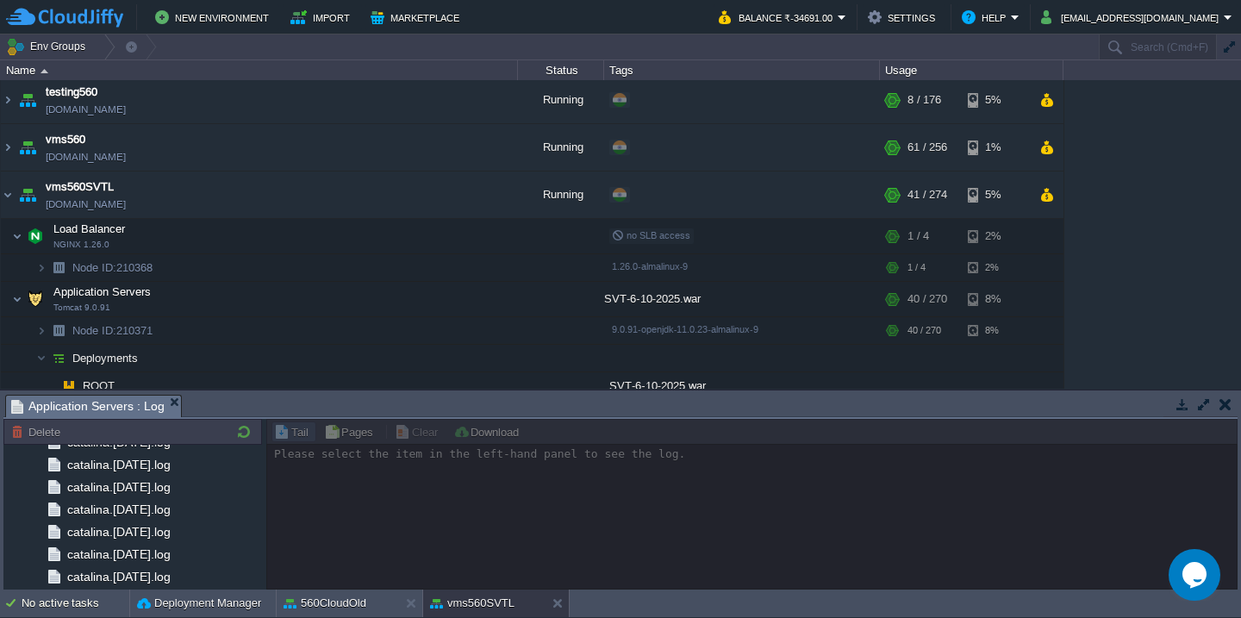
scroll to position [2052, 0]
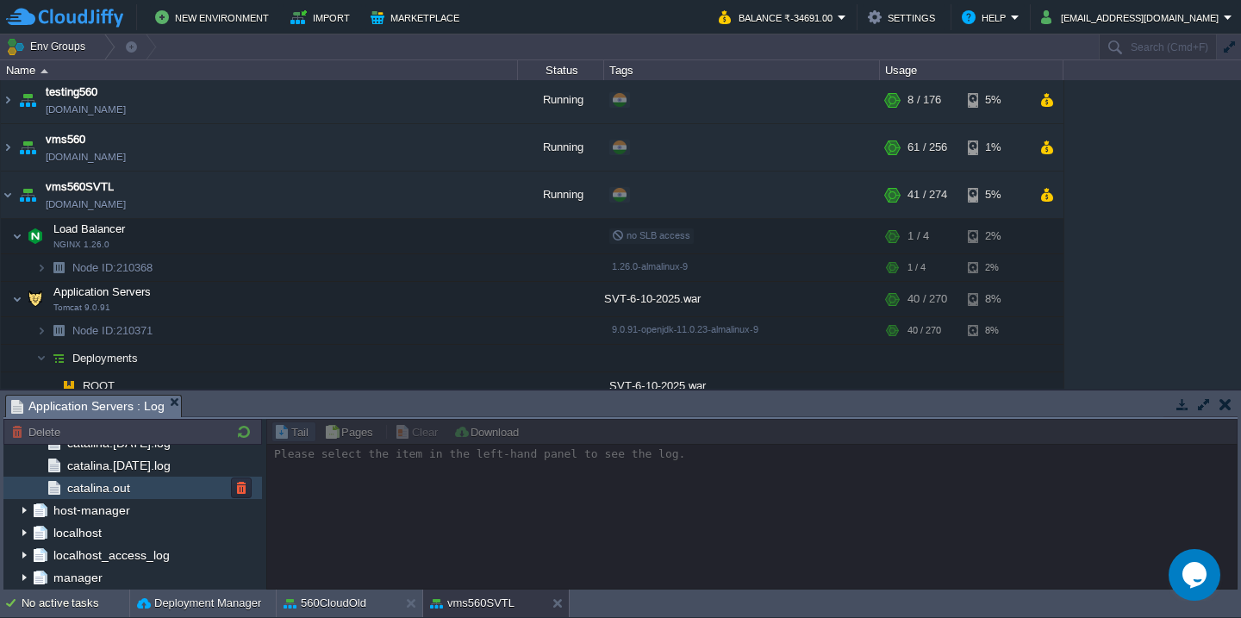
click at [165, 489] on div "catalina.out" at bounding box center [132, 488] width 259 height 22
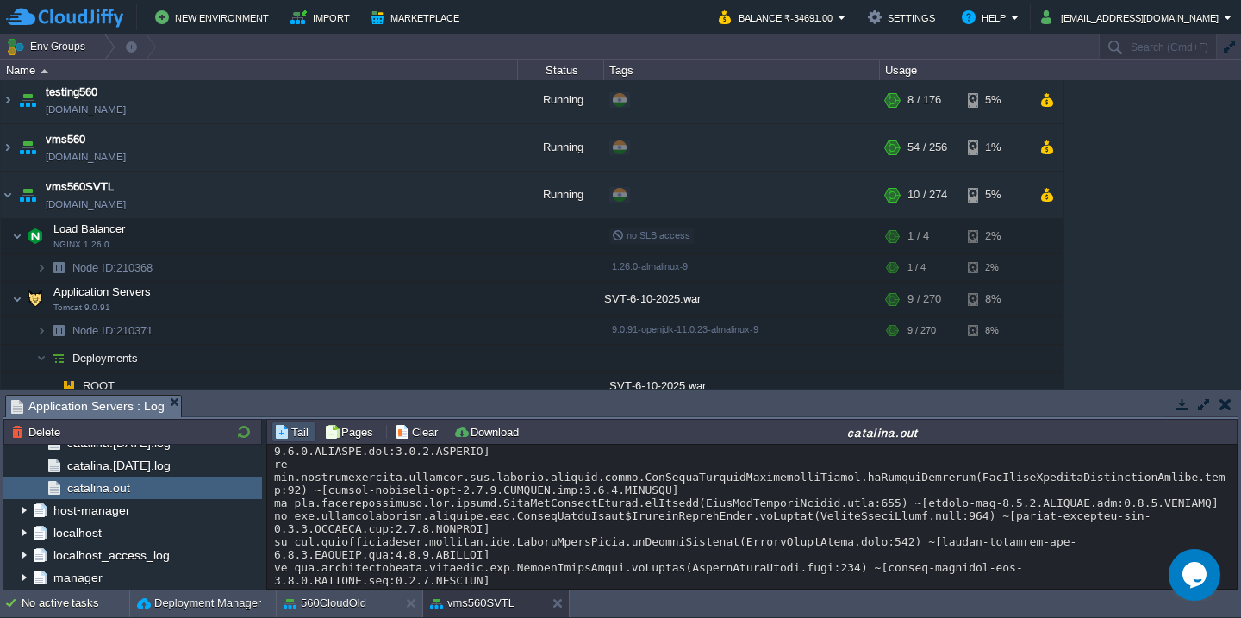
scroll to position [36175, 0]
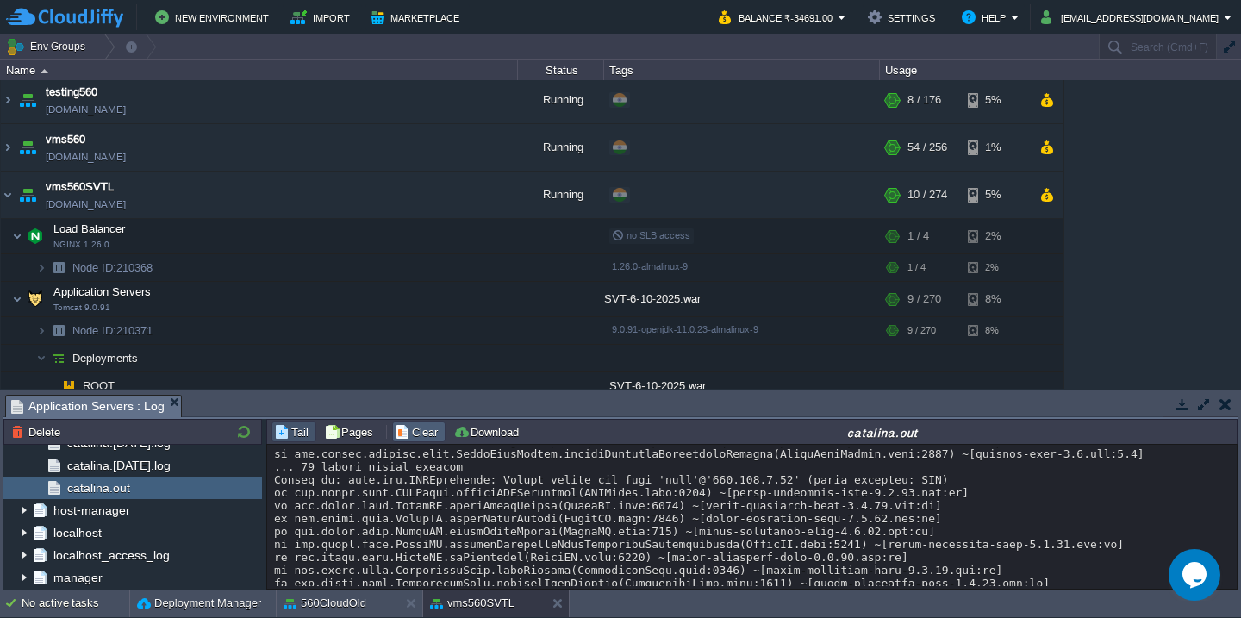
click at [415, 434] on button "Clear" at bounding box center [419, 432] width 48 height 16
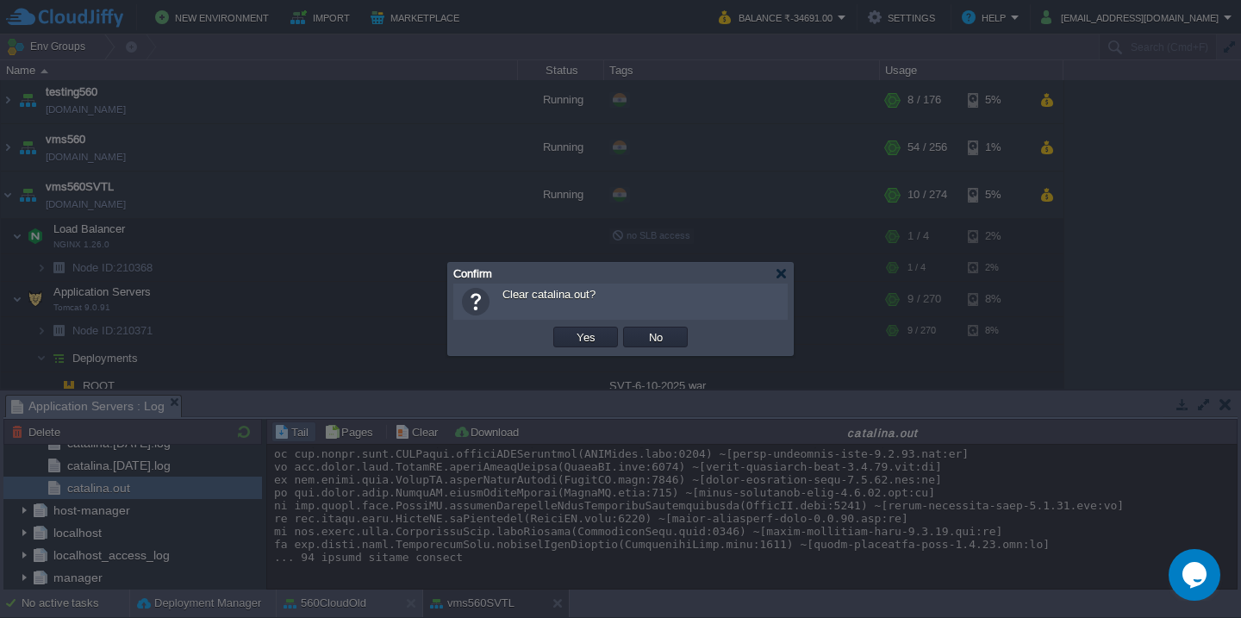
click at [571, 329] on button "Yes" at bounding box center [585, 337] width 29 height 16
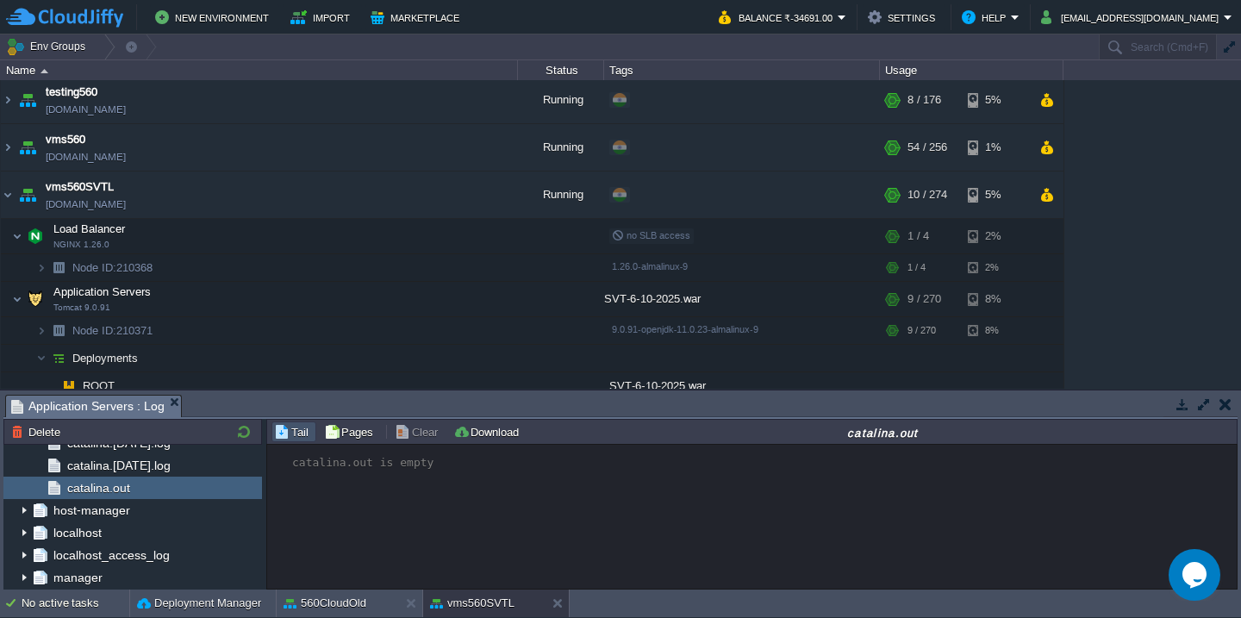
scroll to position [0, 0]
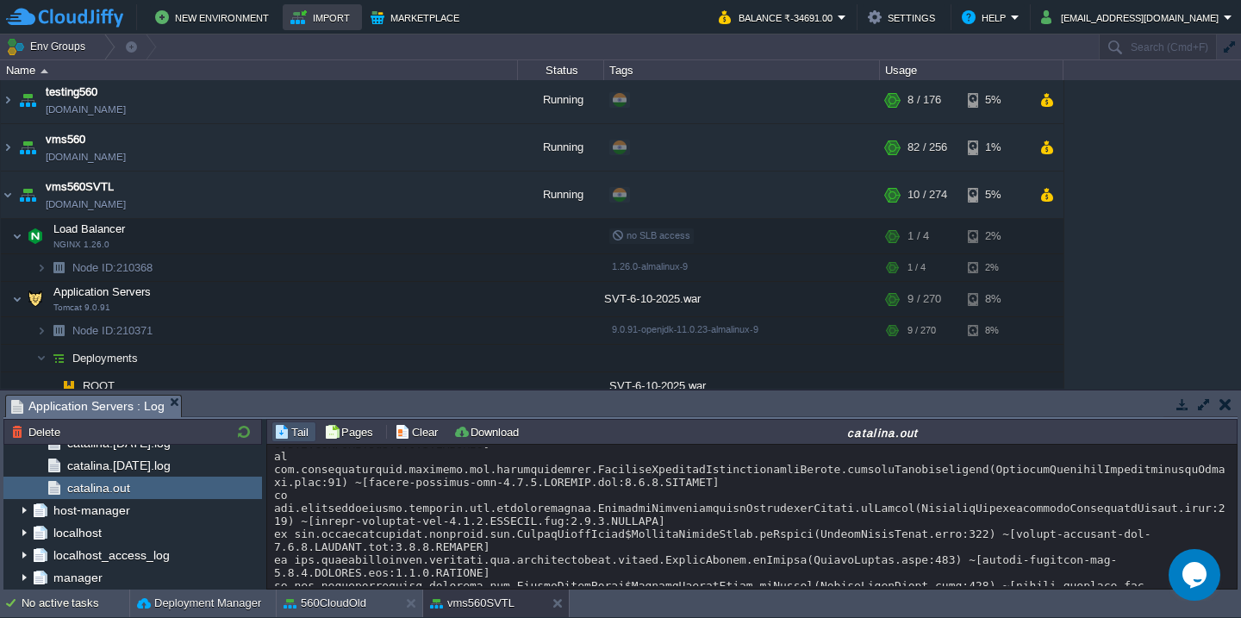
scroll to position [22118, 0]
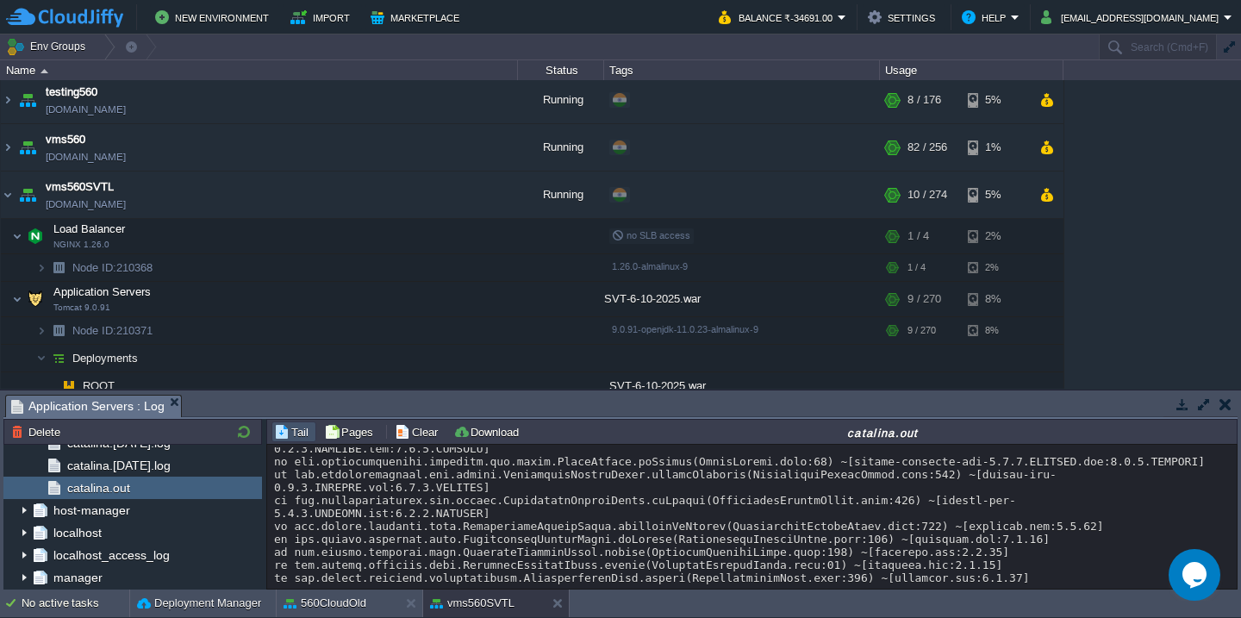
scroll to position [36213, 0]
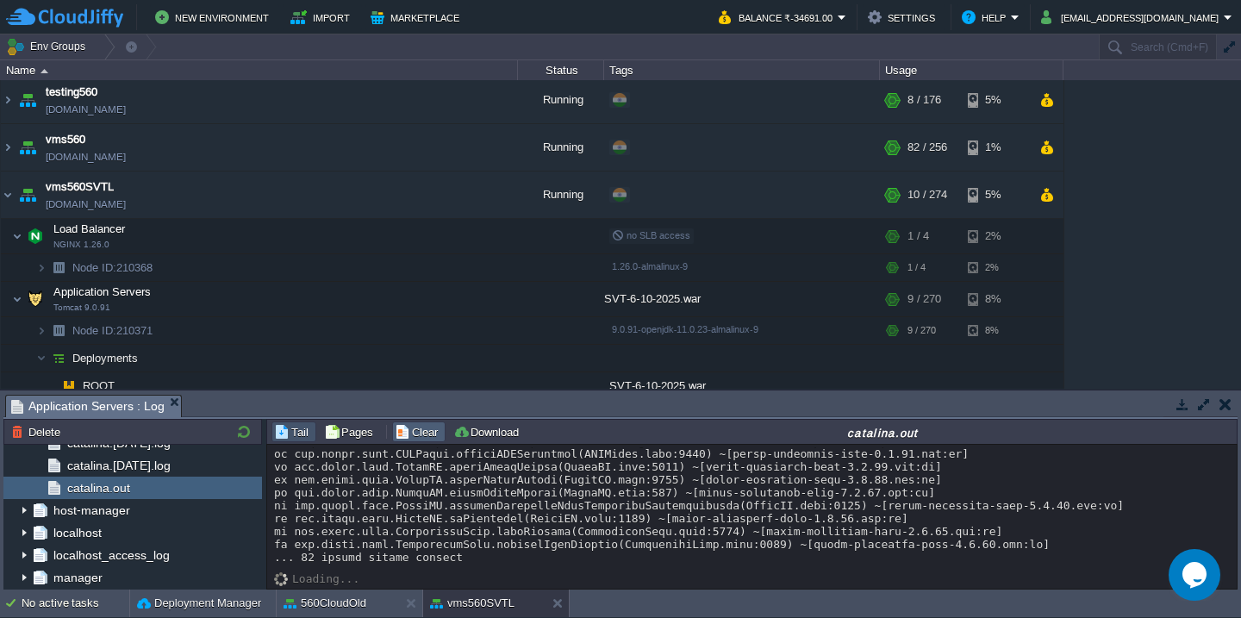
click at [419, 426] on button "Clear" at bounding box center [419, 432] width 48 height 16
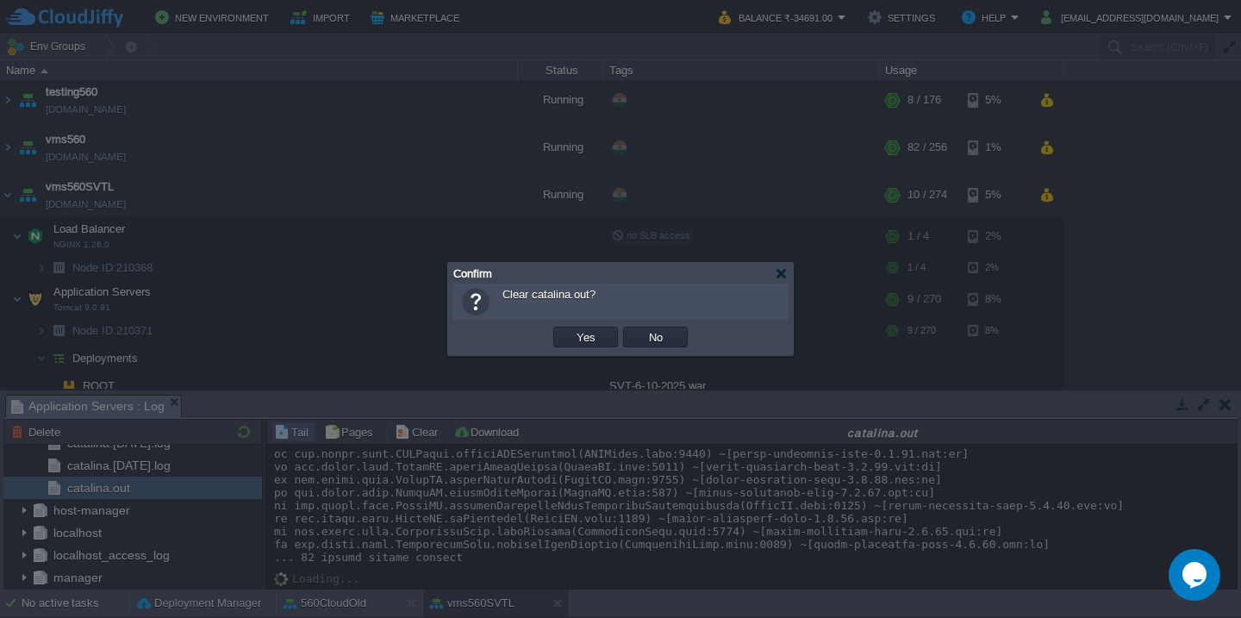
click at [571, 329] on button "Yes" at bounding box center [585, 337] width 29 height 16
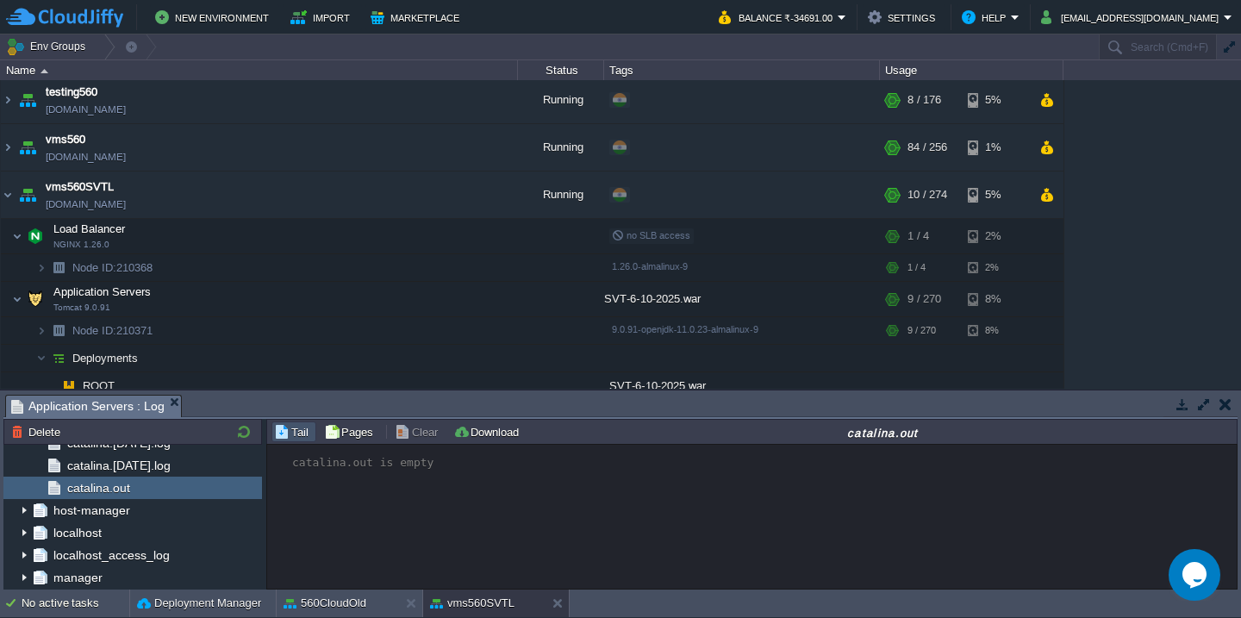
scroll to position [0, 0]
click at [163, 604] on button "Deployment Manager" at bounding box center [199, 603] width 124 height 17
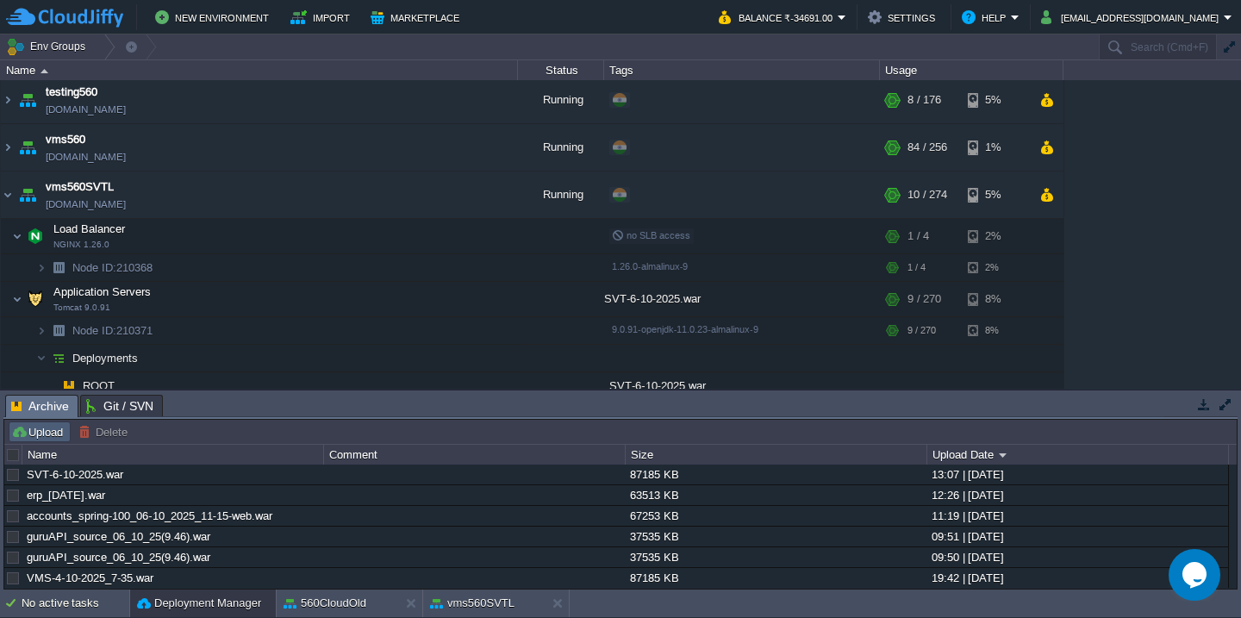
click at [46, 430] on button "Upload" at bounding box center [39, 432] width 57 height 16
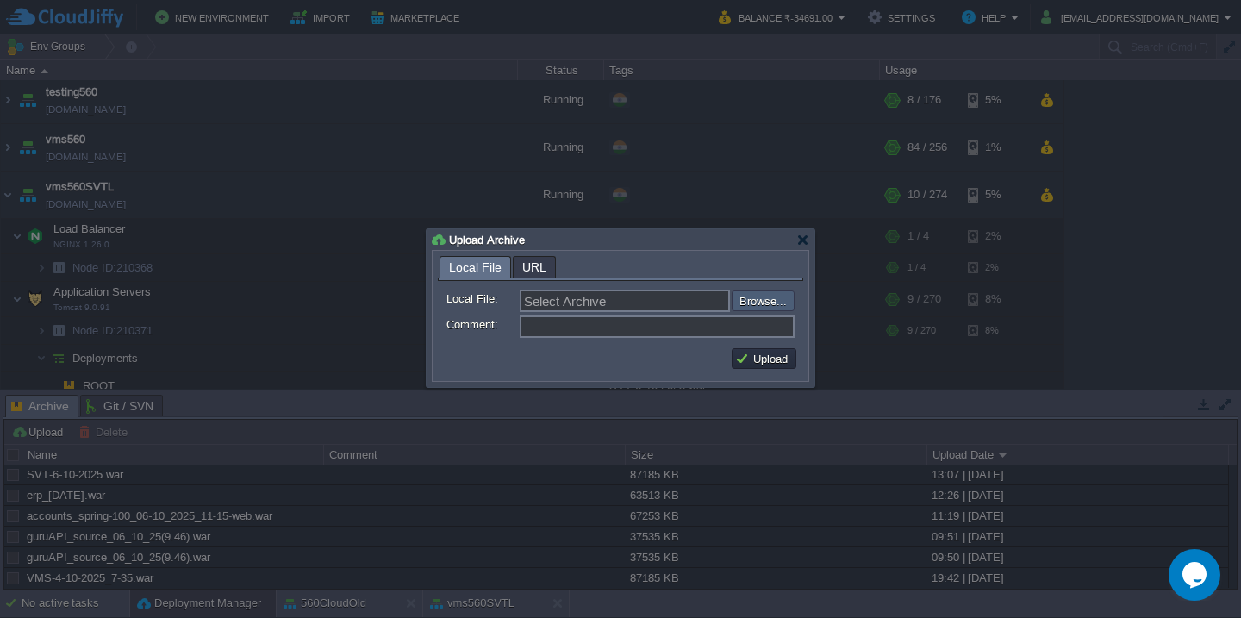
click at [765, 303] on input "file" at bounding box center [686, 300] width 218 height 21
type input "C:\fakepath\HRMS_06-10-2025-13_15.war"
type input "HRMS_06-10-2025-13_15.war"
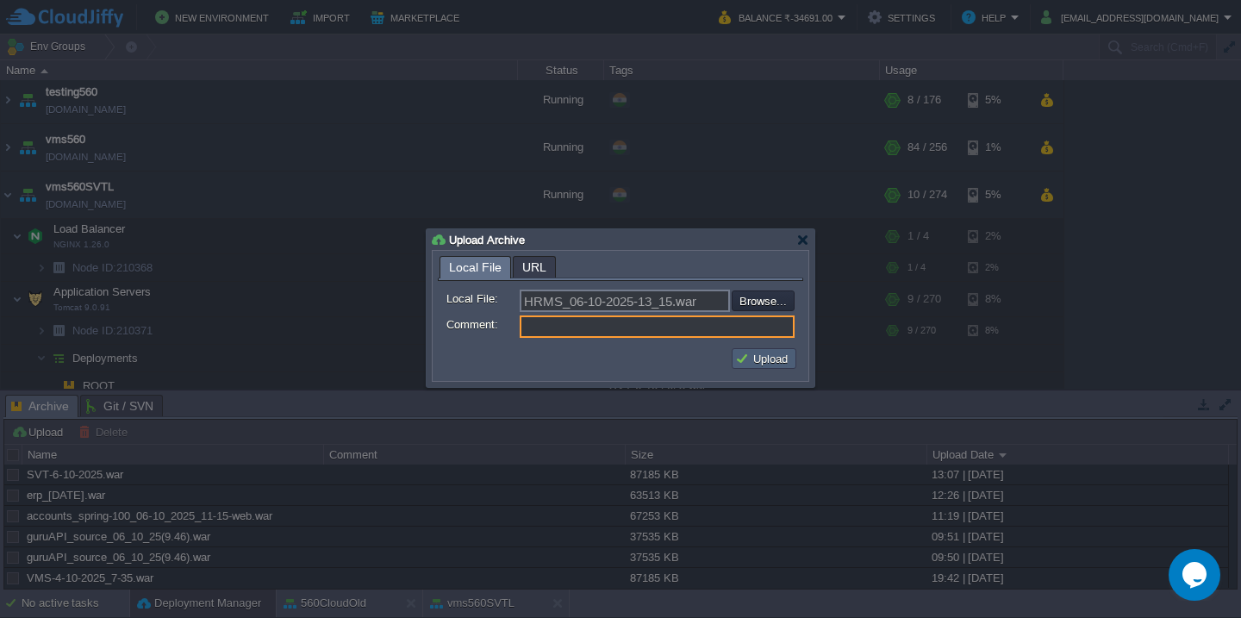
click at [765, 361] on button "Upload" at bounding box center [764, 359] width 58 height 16
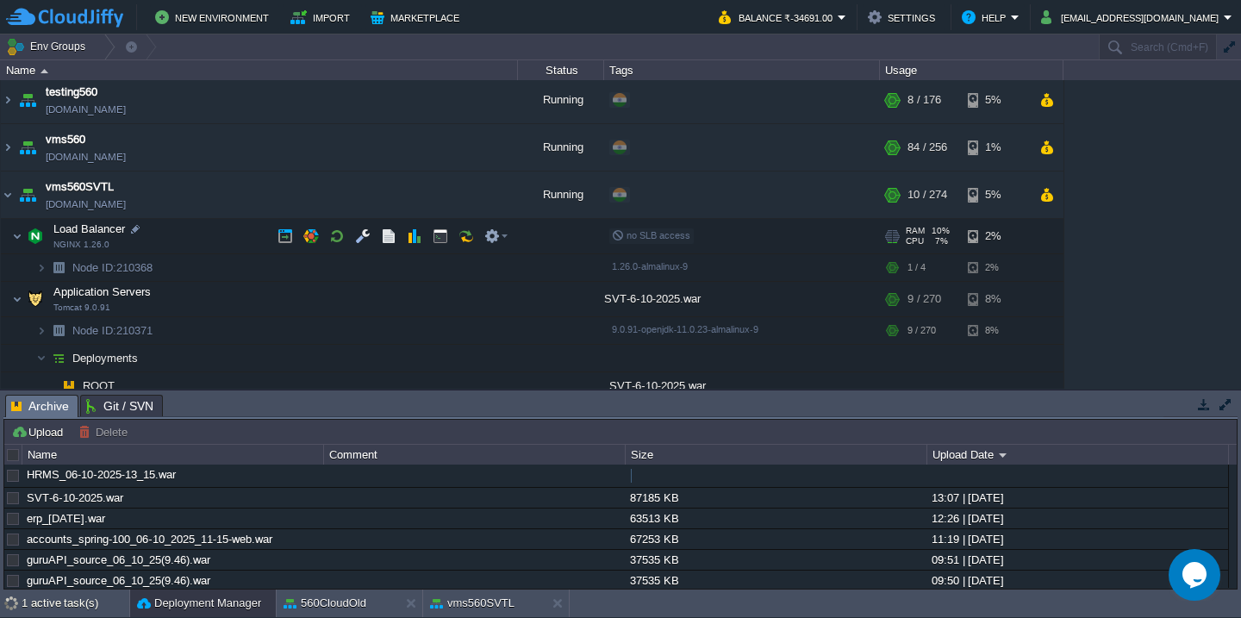
click at [193, 239] on td "Load Balancer NGINX 1.26.0" at bounding box center [259, 236] width 517 height 35
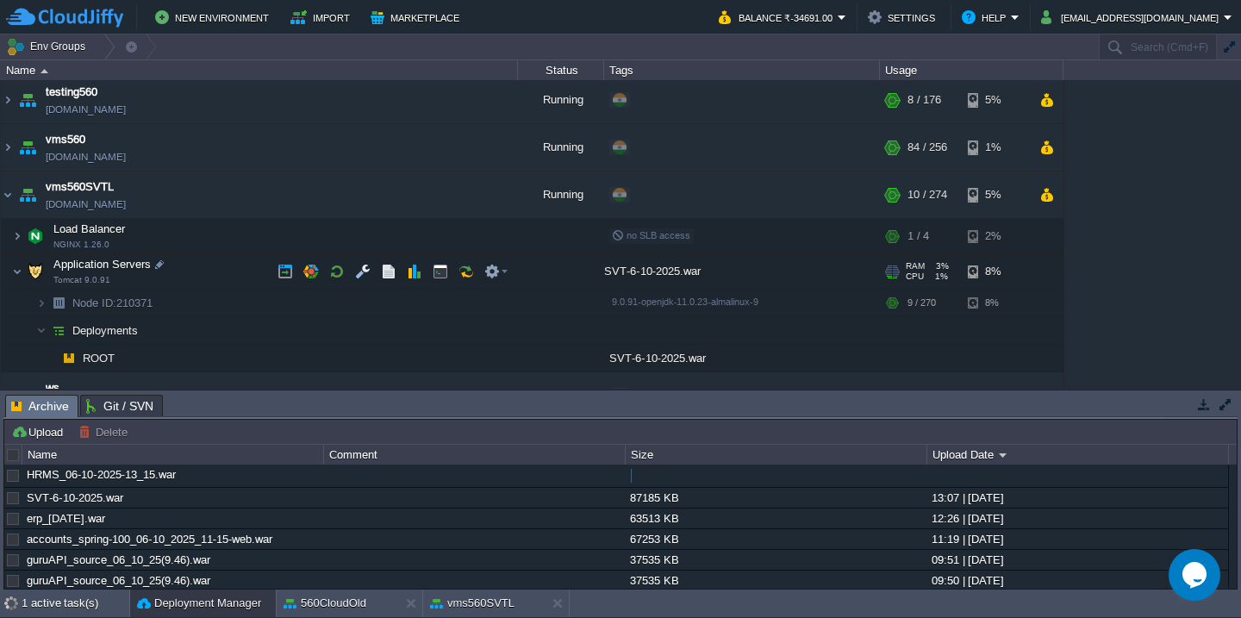
click at [203, 270] on td "Application Servers Tomcat 9.0.91" at bounding box center [259, 271] width 517 height 35
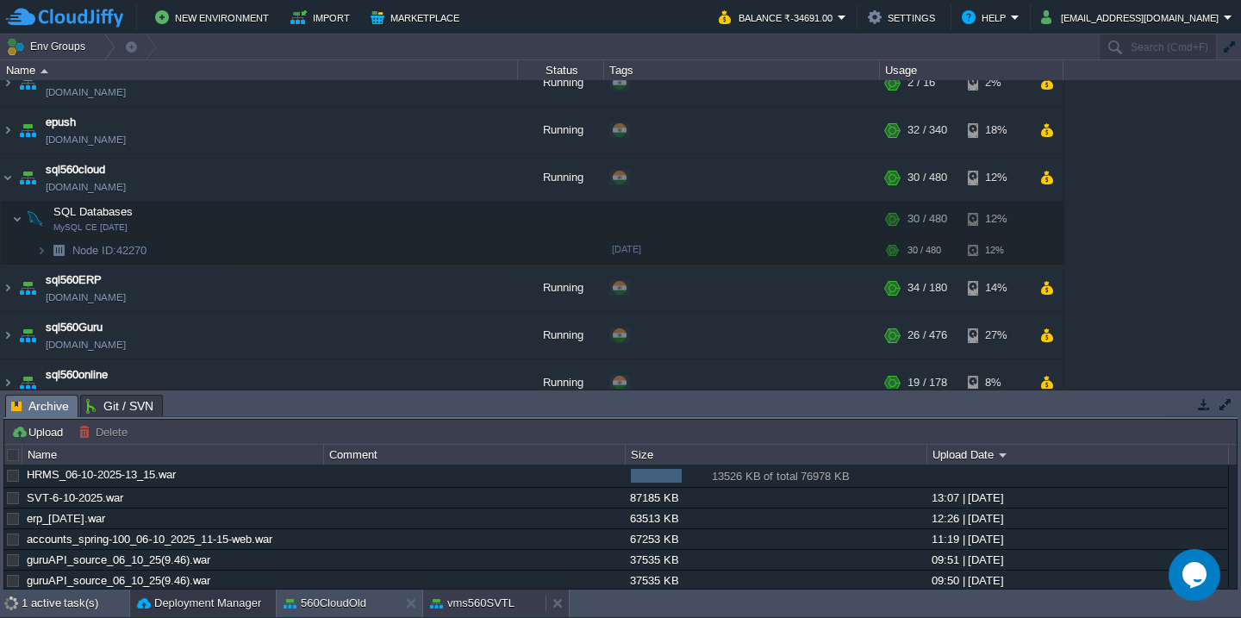
click at [483, 601] on button "vms560SVTL" at bounding box center [472, 603] width 84 height 17
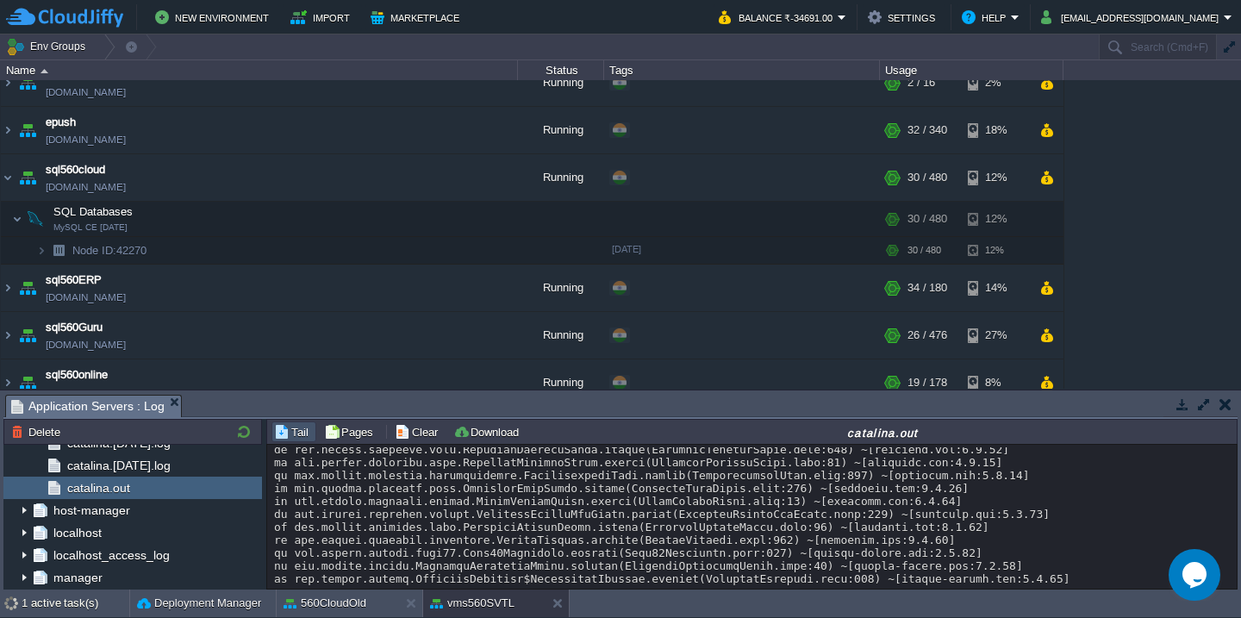
scroll to position [36058, 0]
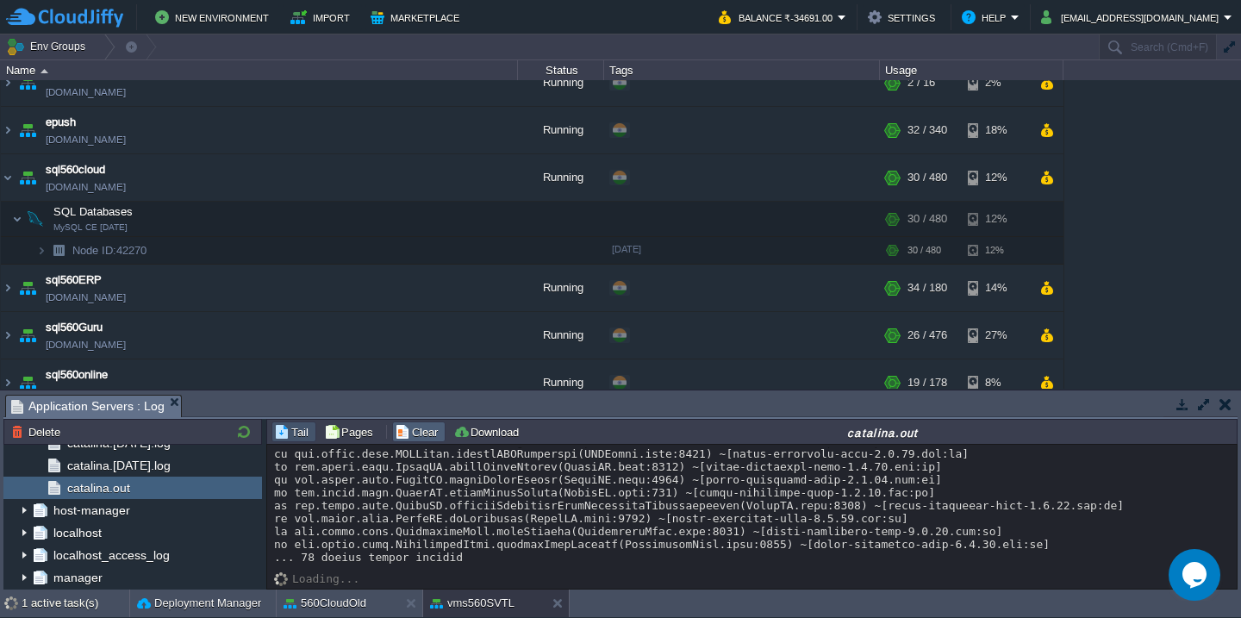
click at [416, 435] on button "Clear" at bounding box center [419, 432] width 48 height 16
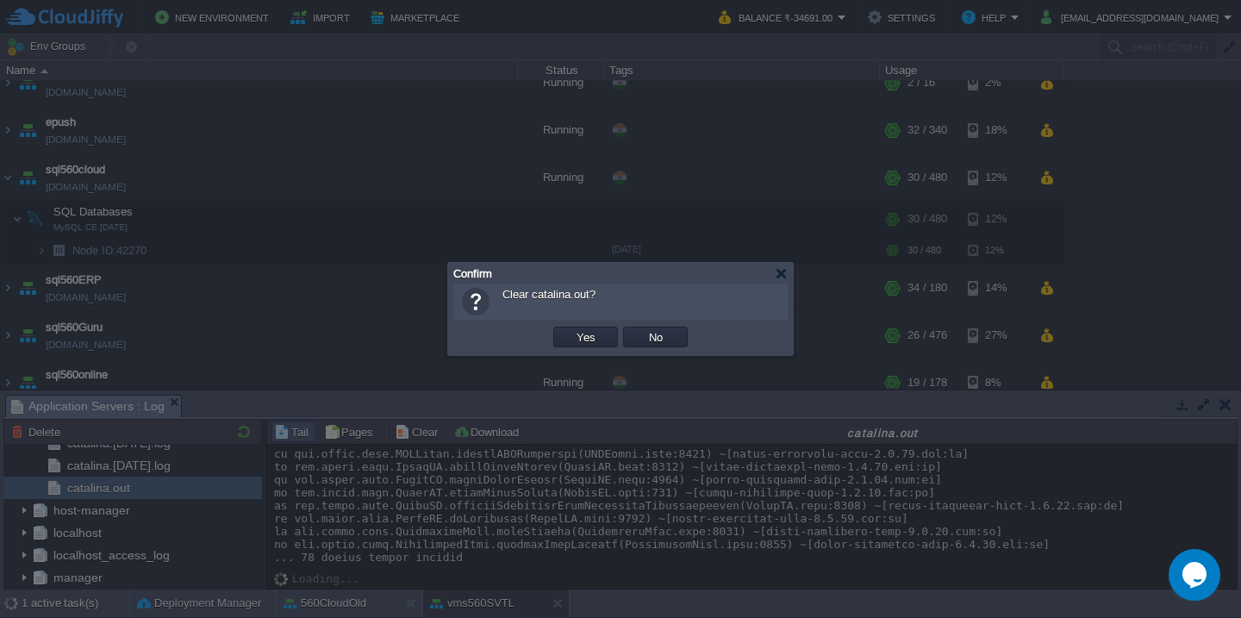
click at [571, 329] on button "Yes" at bounding box center [585, 337] width 29 height 16
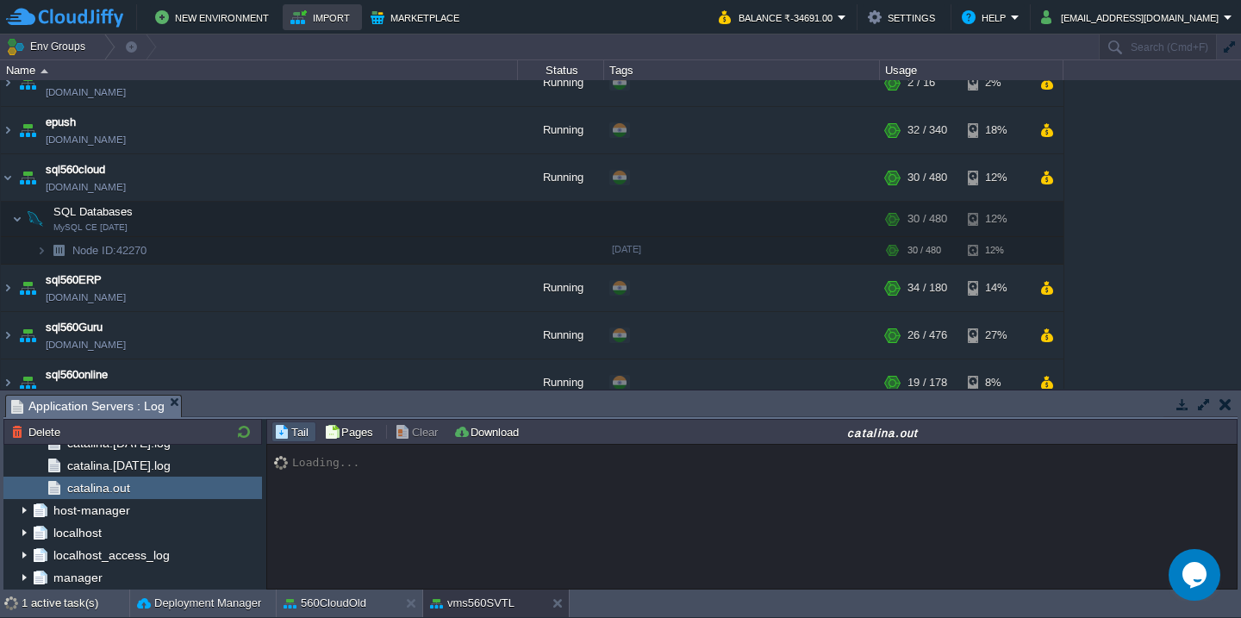
scroll to position [5947, 0]
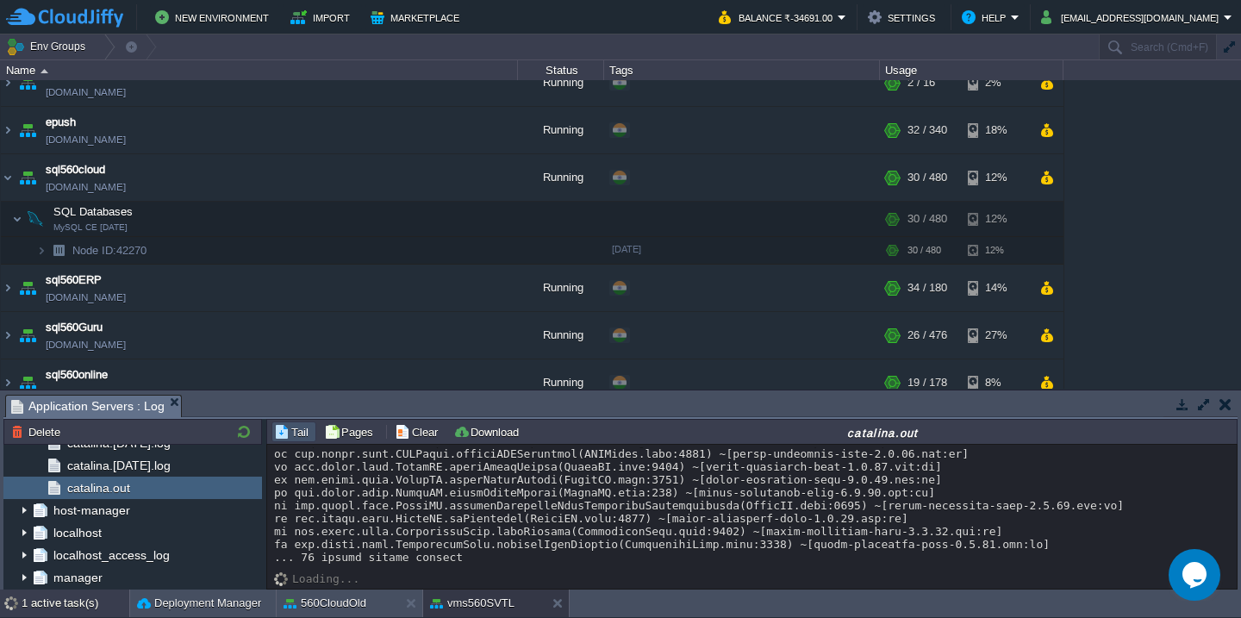
click at [84, 607] on div "1 active task(s)" at bounding box center [76, 604] width 108 height 28
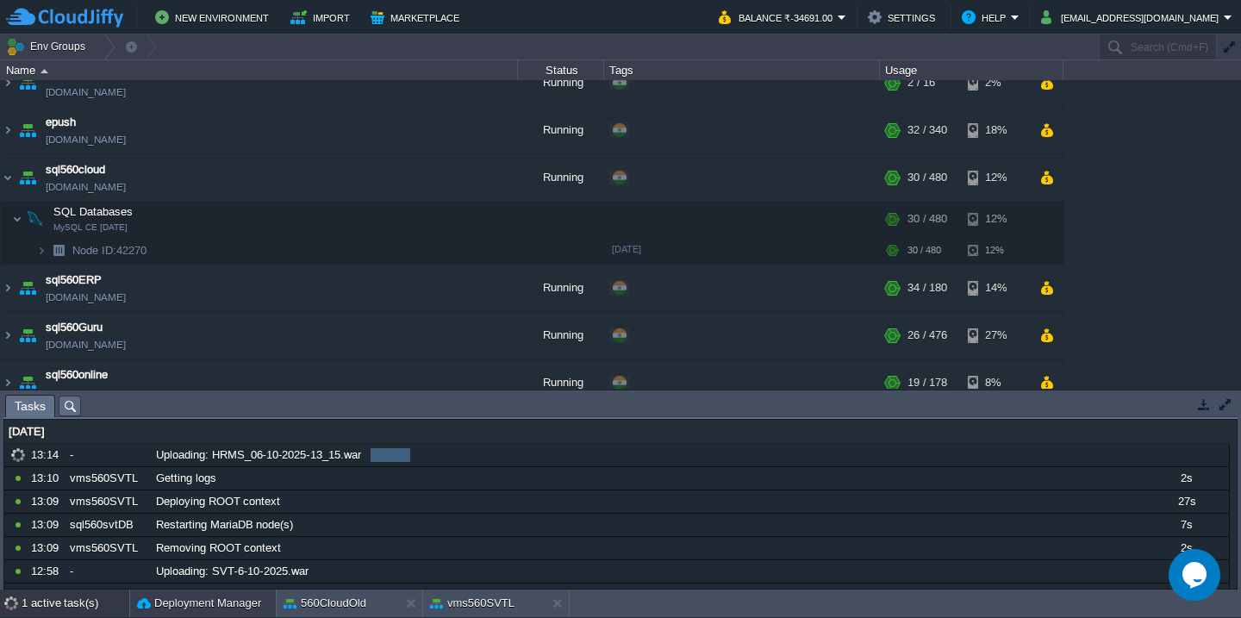
click at [165, 600] on button "Deployment Manager" at bounding box center [199, 603] width 124 height 17
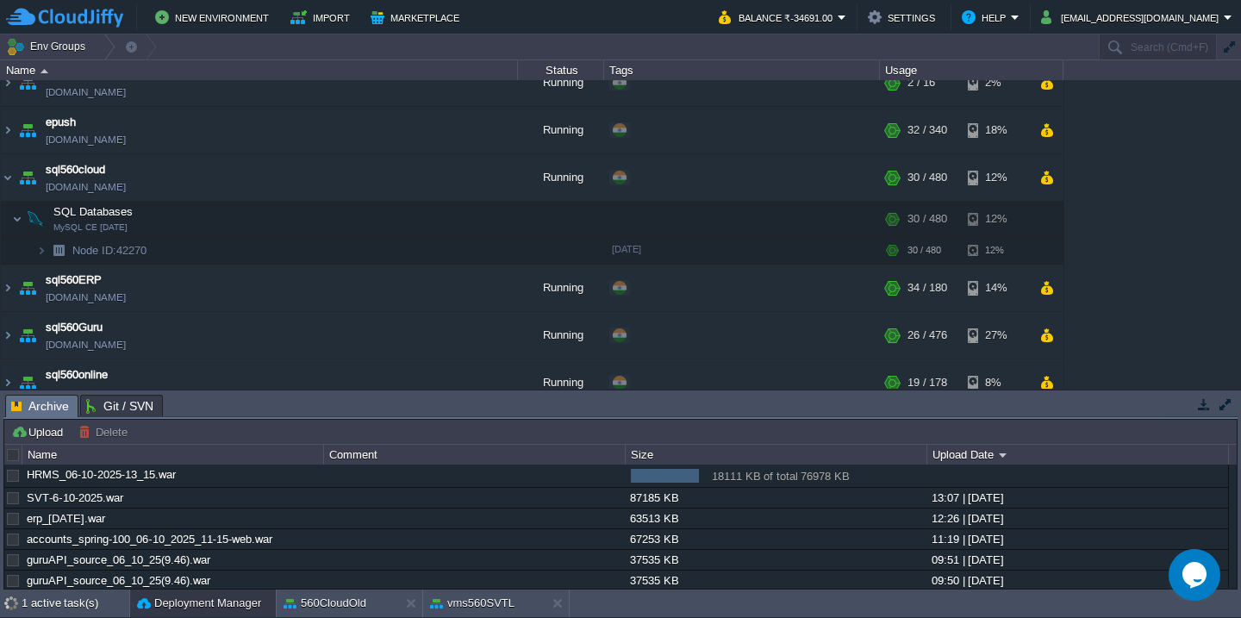
click at [1220, 139] on div "560cloud [DOMAIN_NAME] Stopped + Add to Env Group RAM 0% CPU 0% 0 / 120 3% 560C…" at bounding box center [620, 234] width 1241 height 309
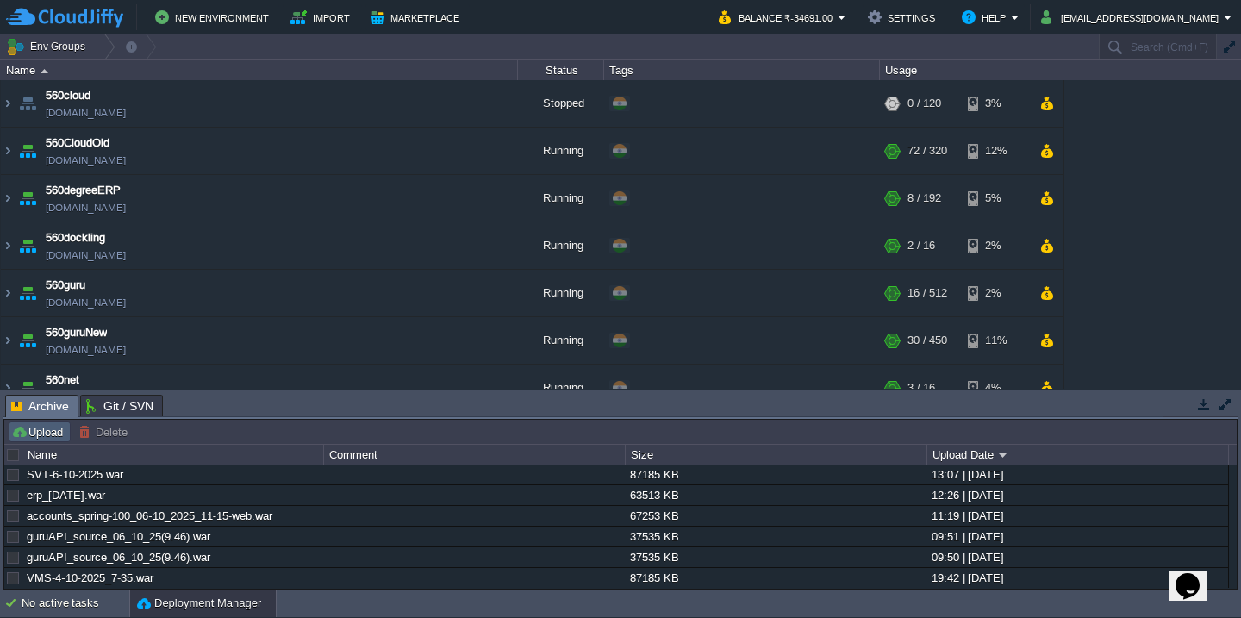
click at [49, 439] on button "Upload" at bounding box center [39, 432] width 57 height 16
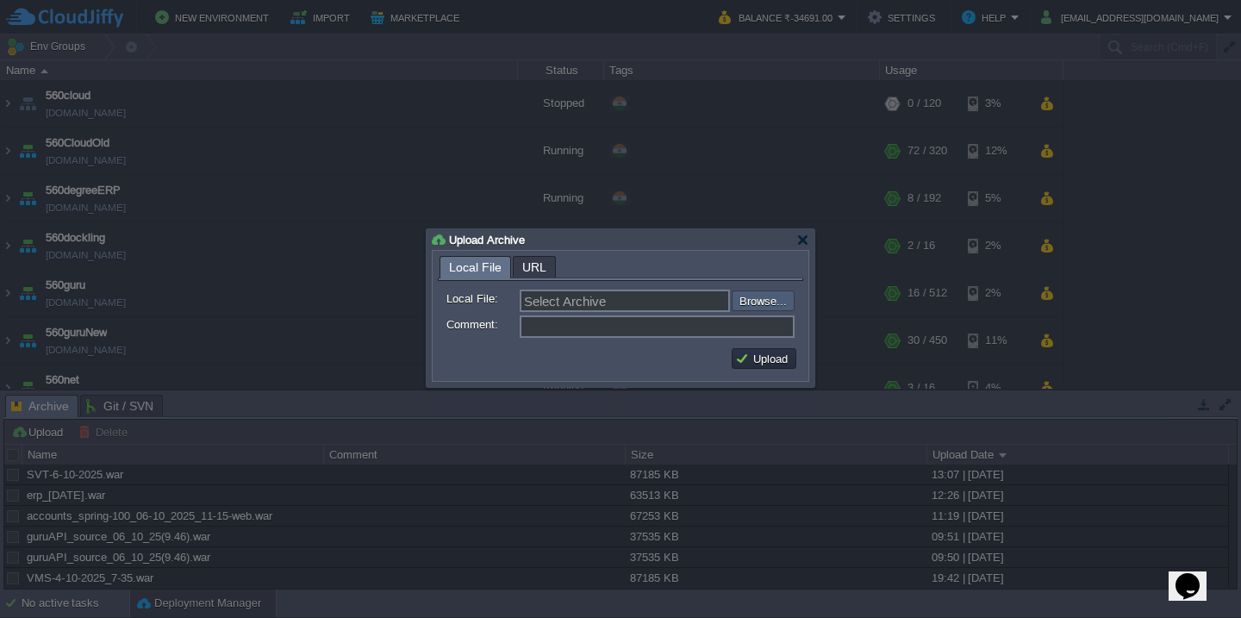
click at [751, 296] on input "file" at bounding box center [686, 300] width 218 height 21
type input "C:\fakepath\HRMS_06-10-2025-13_15.war"
type input "HRMS_06-10-2025-13_15.war"
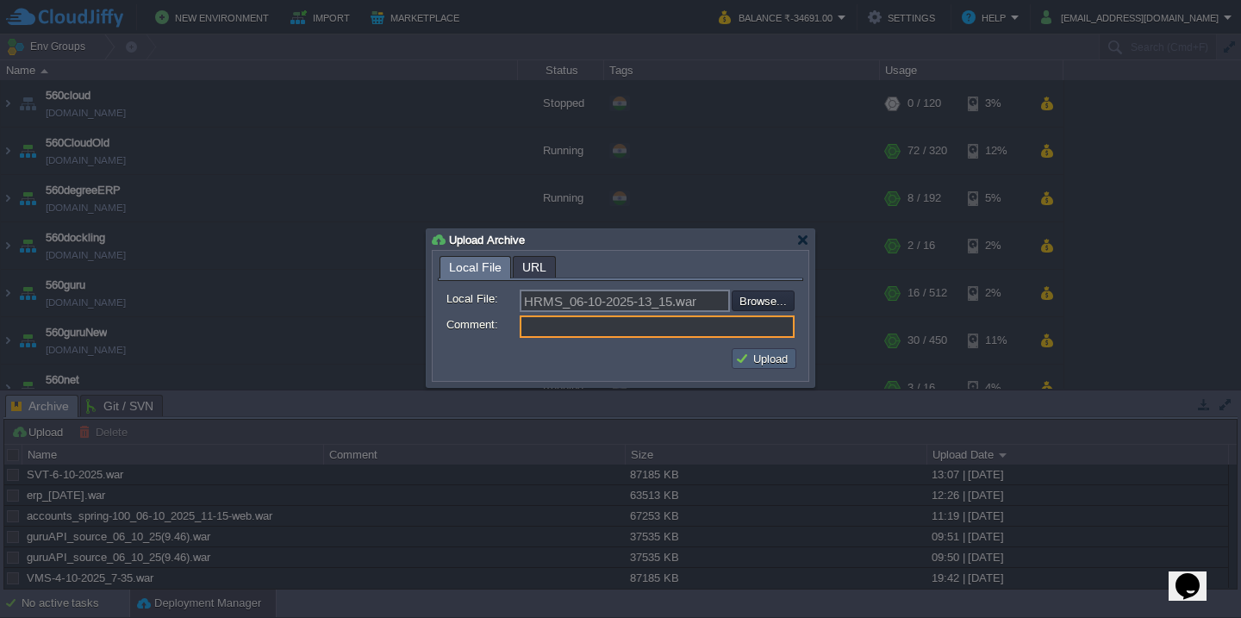
click at [763, 355] on button "Upload" at bounding box center [764, 359] width 58 height 16
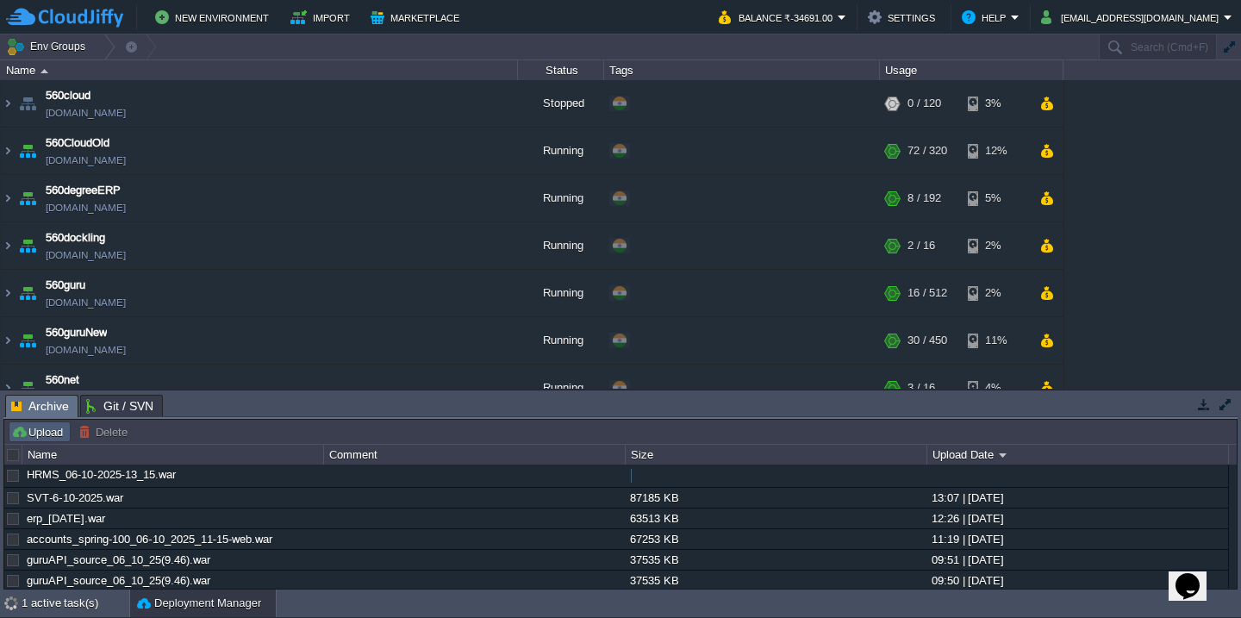
click at [32, 436] on button "Upload" at bounding box center [39, 432] width 57 height 16
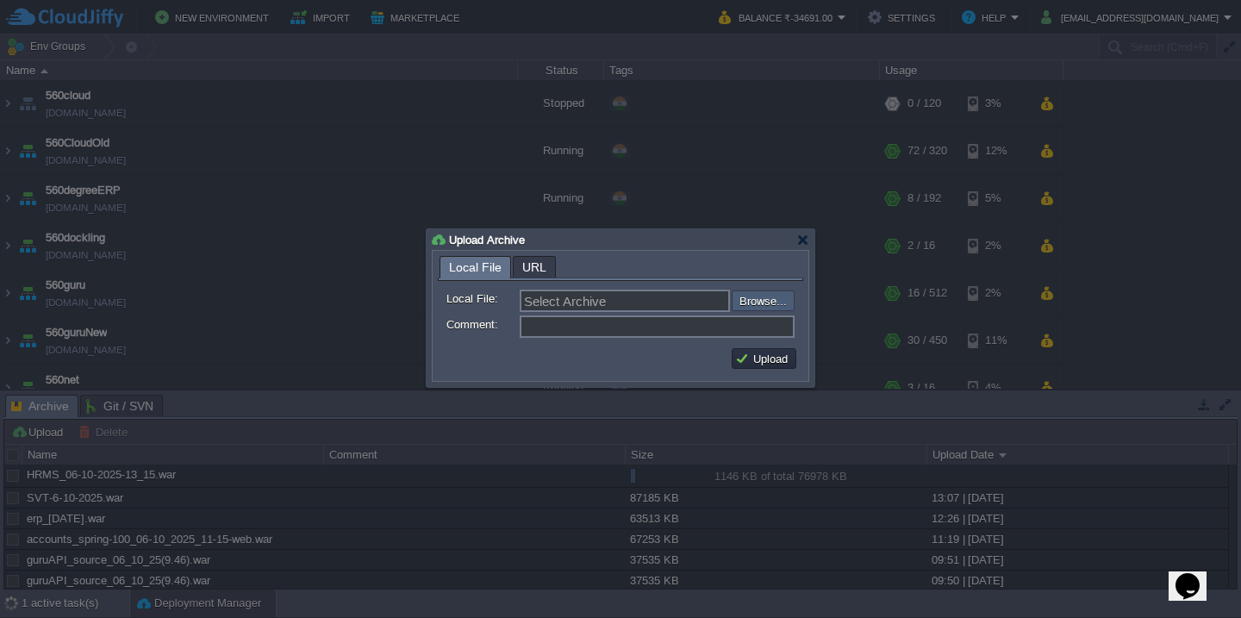
click at [773, 301] on input "file" at bounding box center [686, 300] width 218 height 21
type input "C:\fakepath\SVT-6-10-2025_1-15.war"
type input "SVT-6-10-2025_1-15.war"
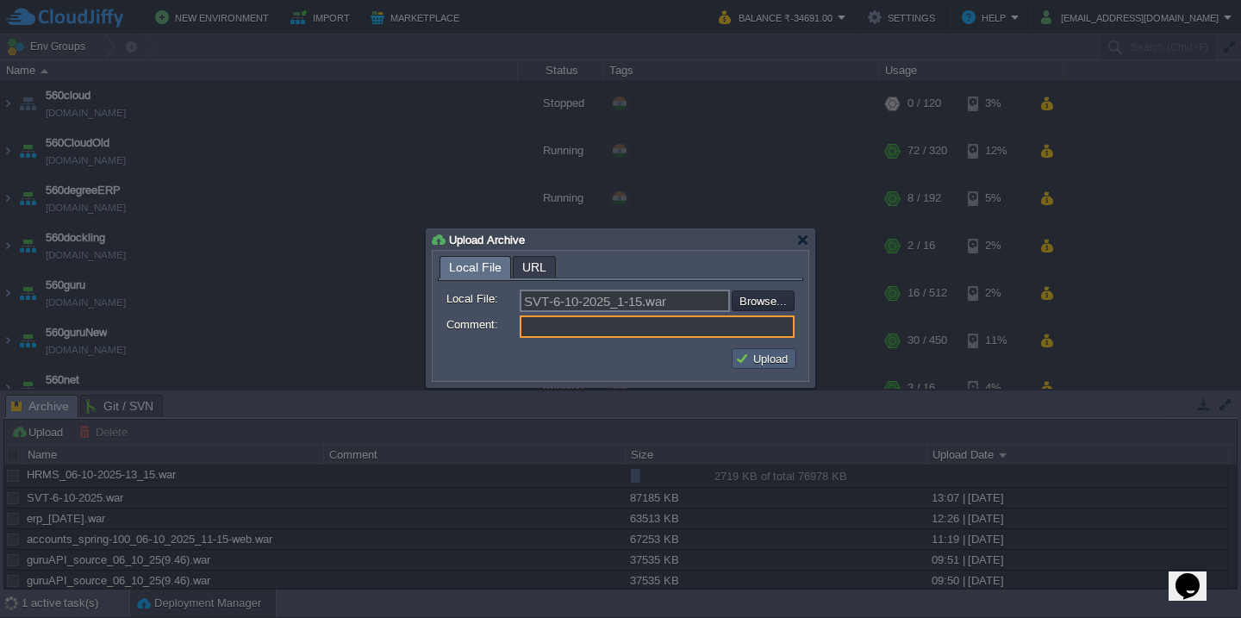
click at [756, 351] on td "Upload" at bounding box center [764, 358] width 65 height 21
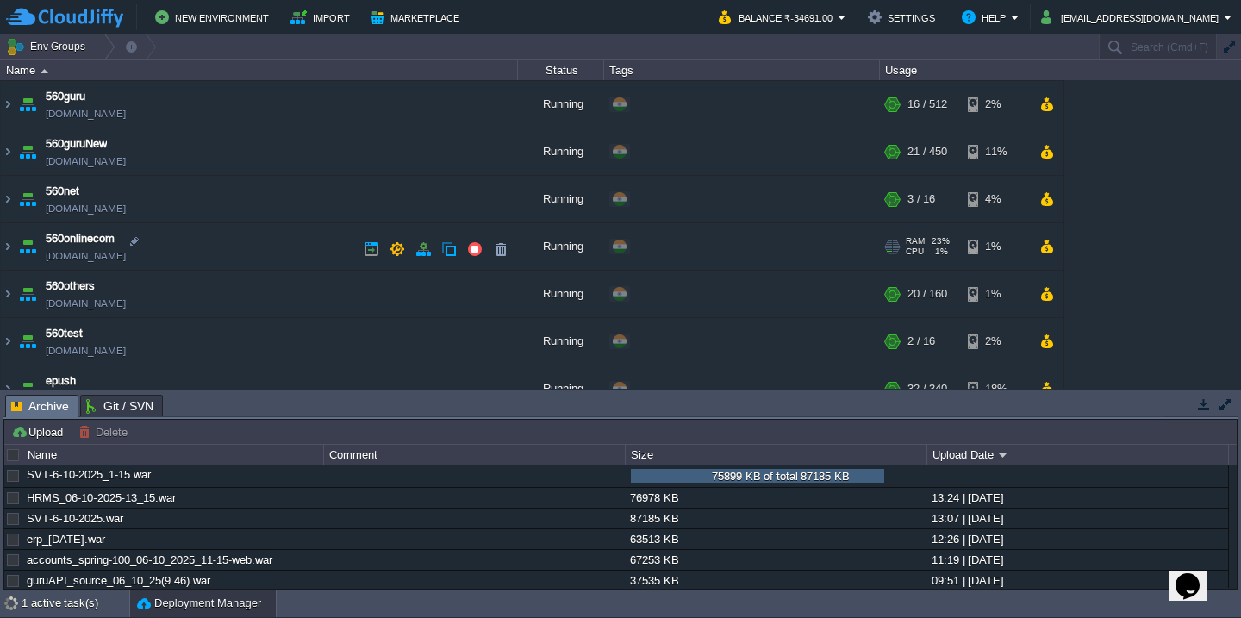
scroll to position [199, 0]
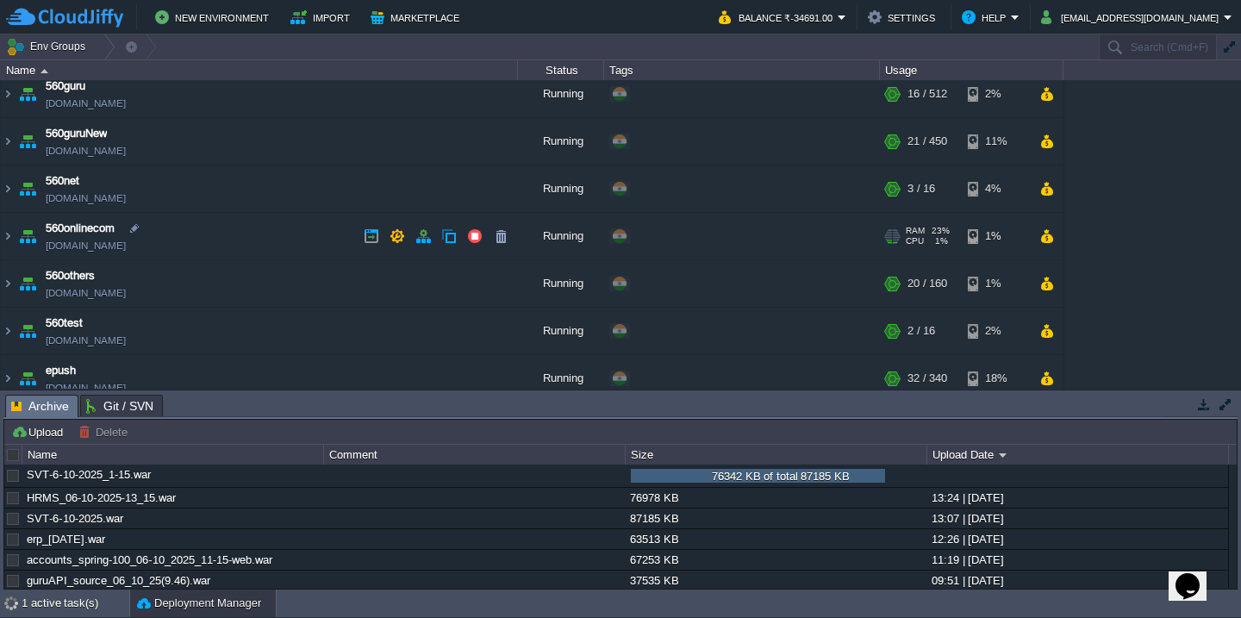
click at [252, 233] on td "560onlinecom 560onlinecom.cloudjiffy.net" at bounding box center [259, 236] width 517 height 47
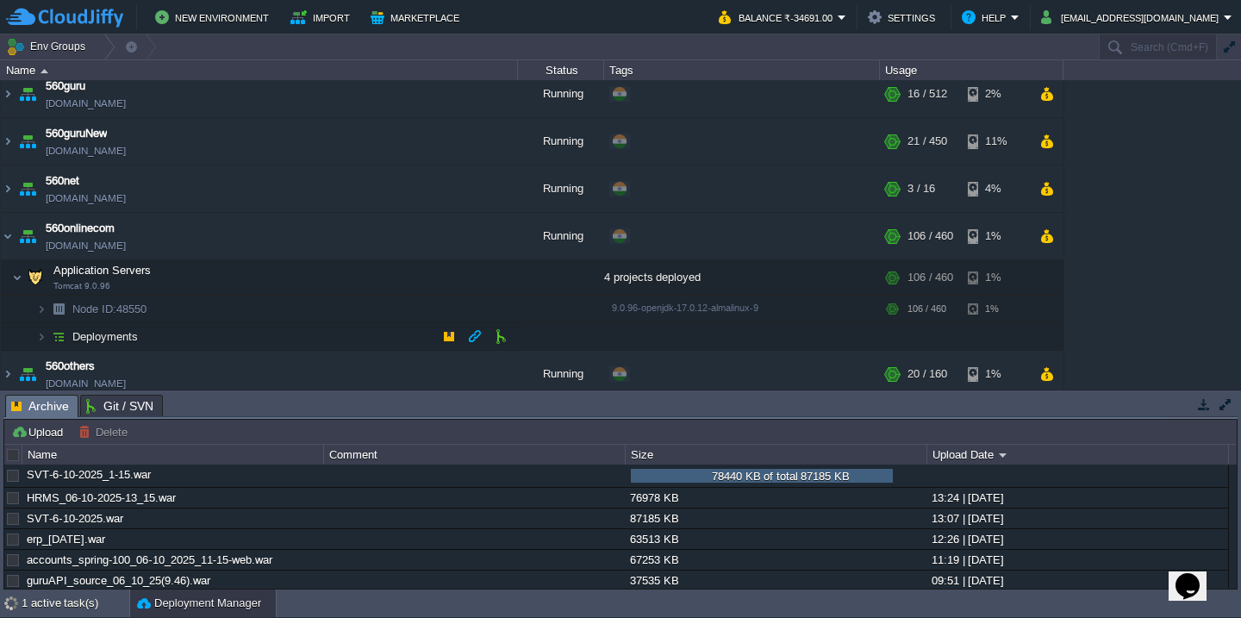
click at [230, 328] on td "Deployments" at bounding box center [259, 337] width 517 height 28
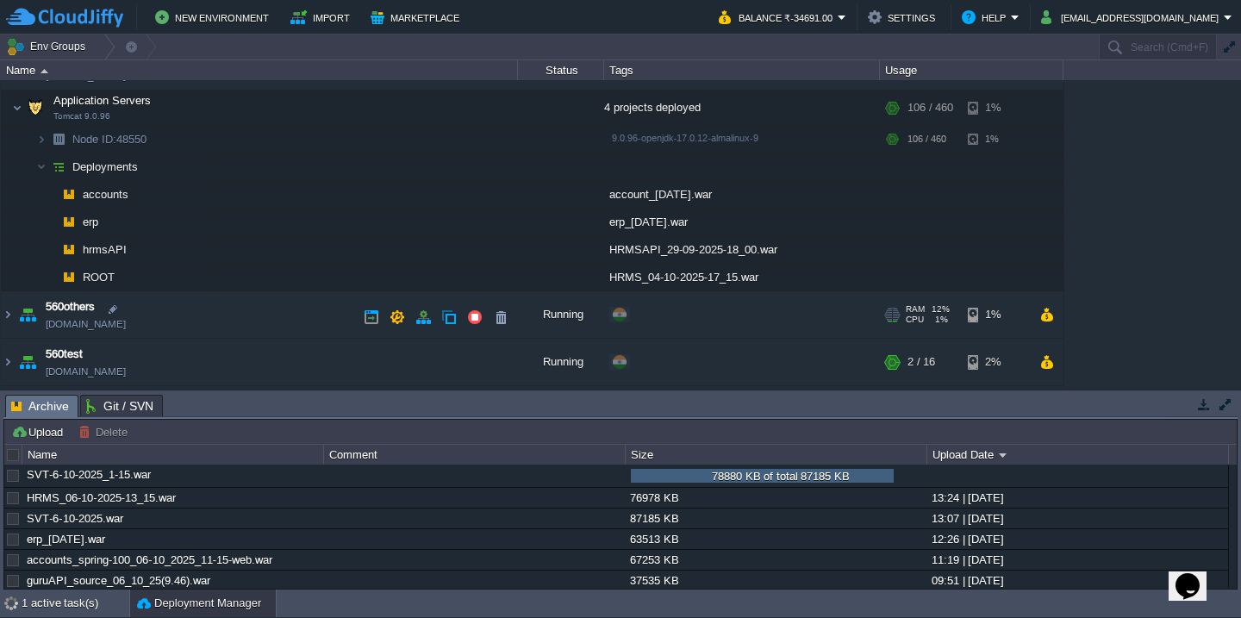
scroll to position [404, 0]
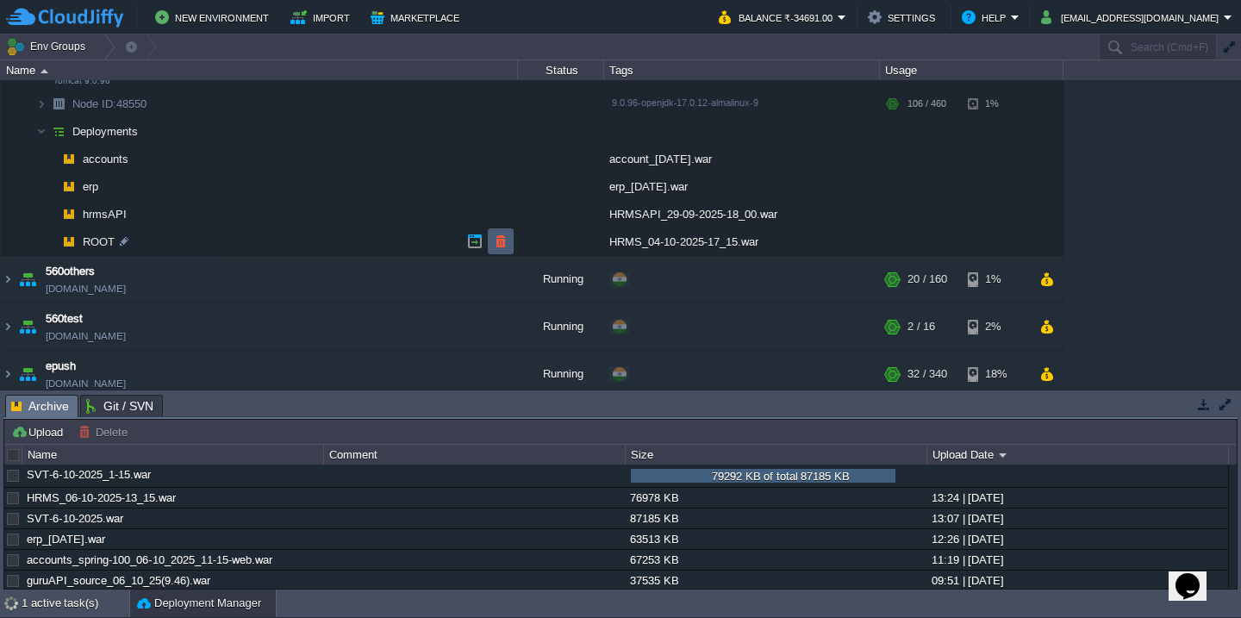
click at [504, 247] on button "button" at bounding box center [501, 242] width 16 height 16
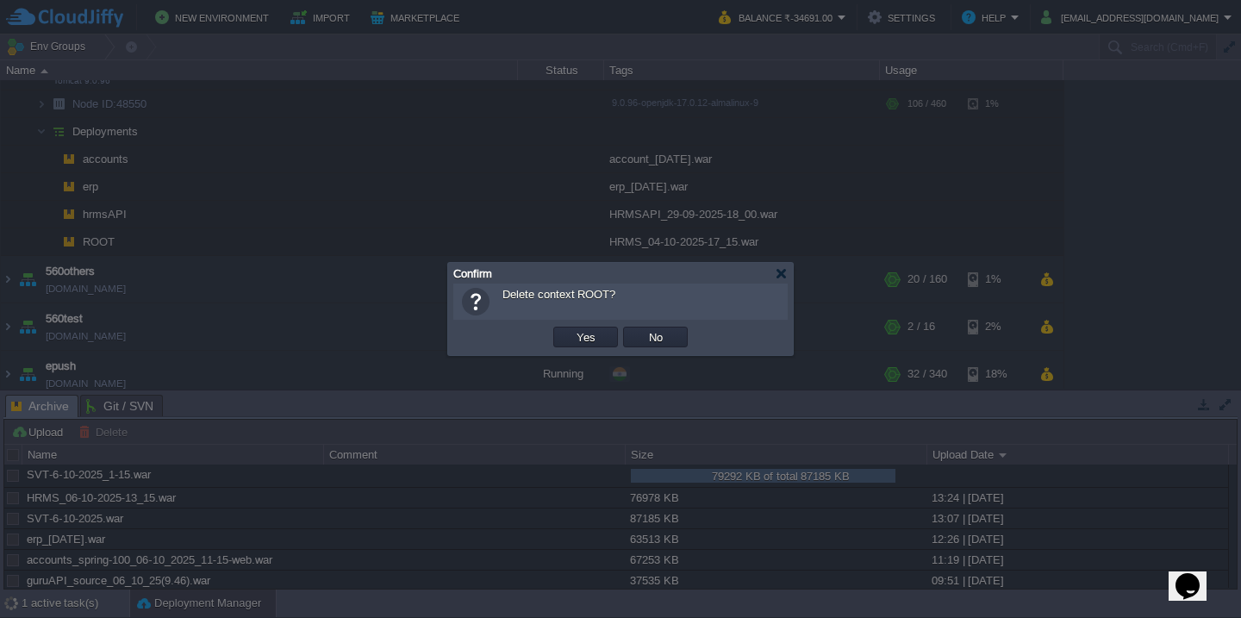
click at [571, 329] on button "Yes" at bounding box center [585, 337] width 29 height 16
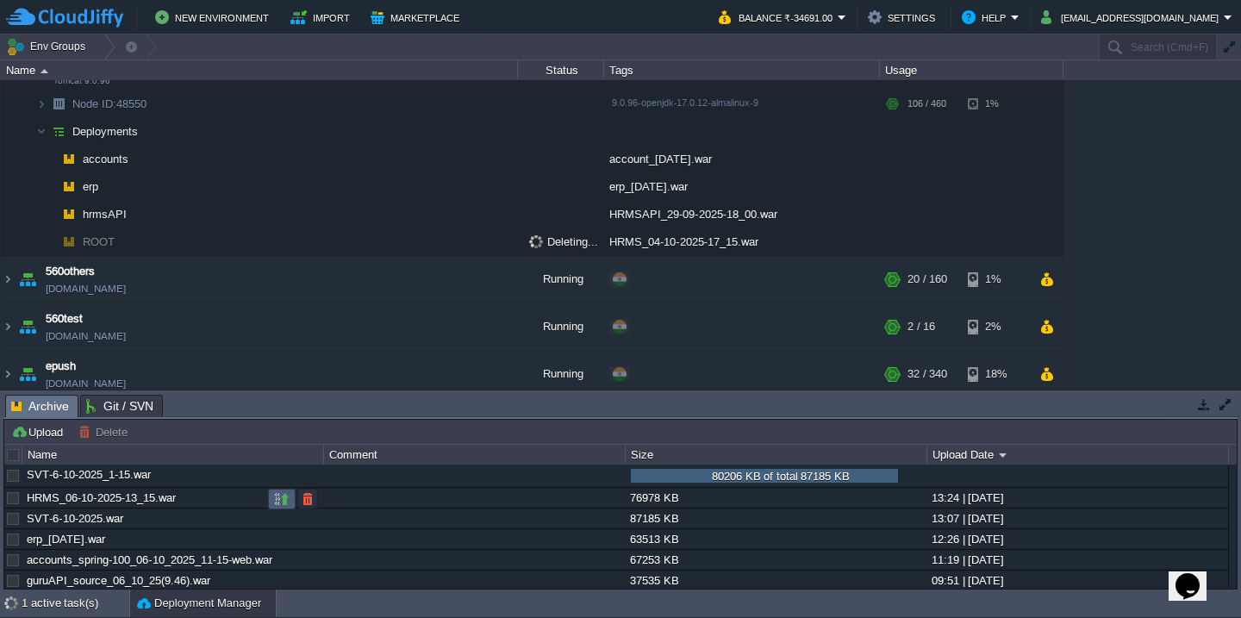
click at [275, 507] on button "button" at bounding box center [282, 499] width 16 height 16
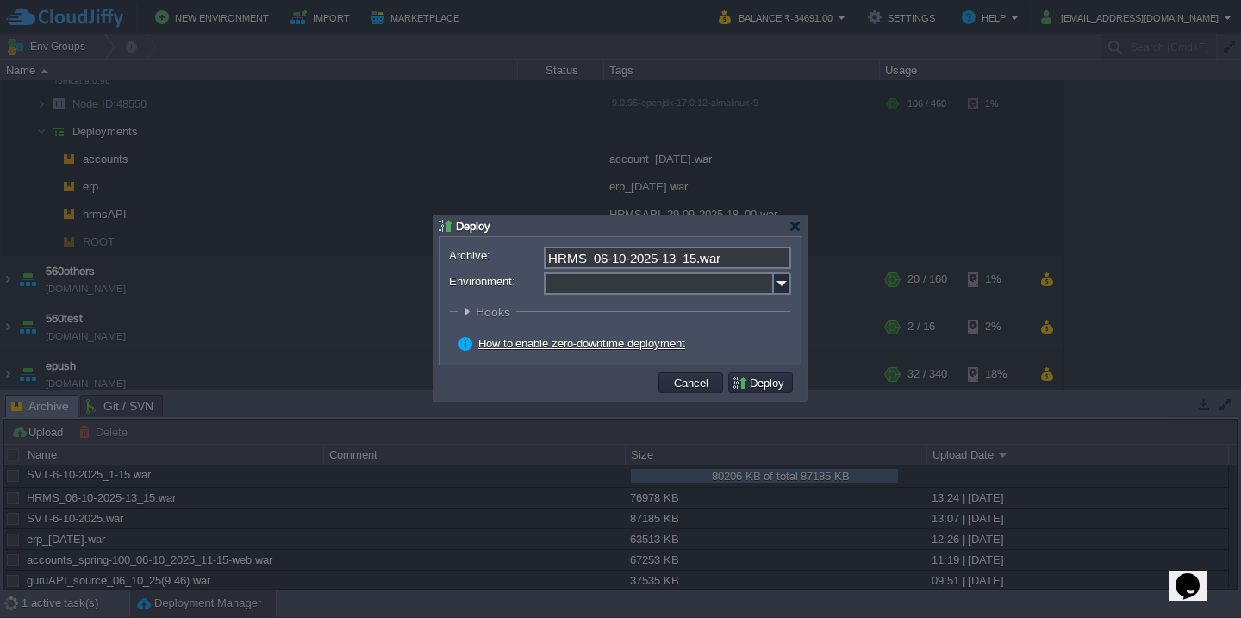
click at [574, 290] on input "Environment:" at bounding box center [659, 283] width 230 height 22
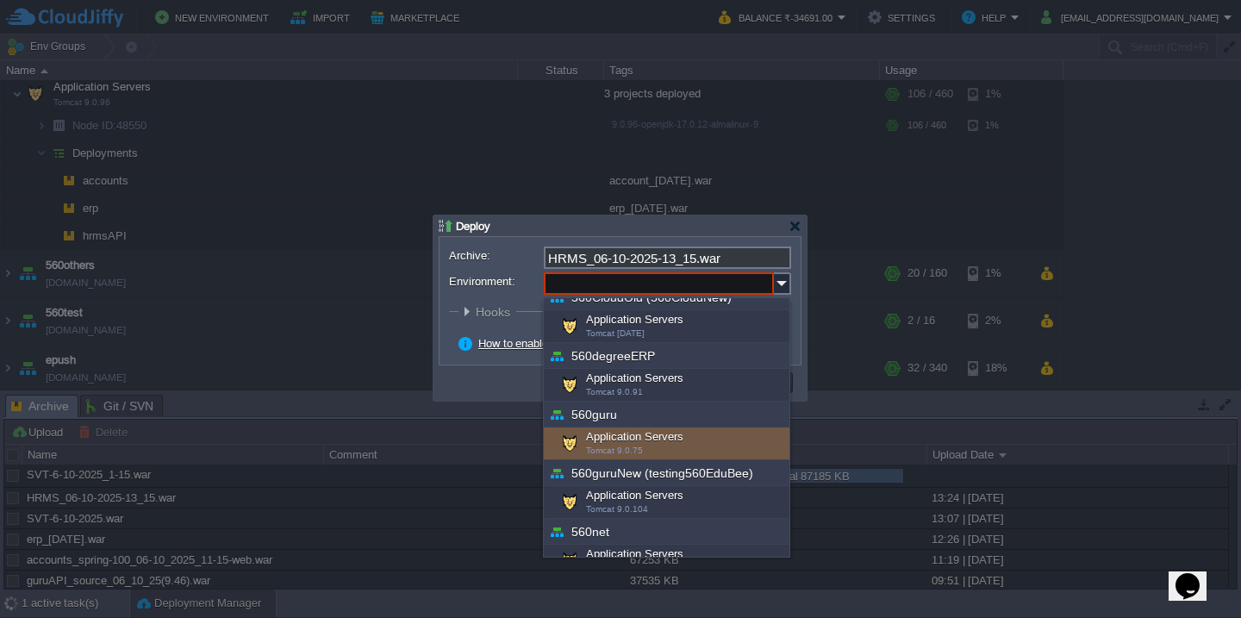
scroll to position [225, 0]
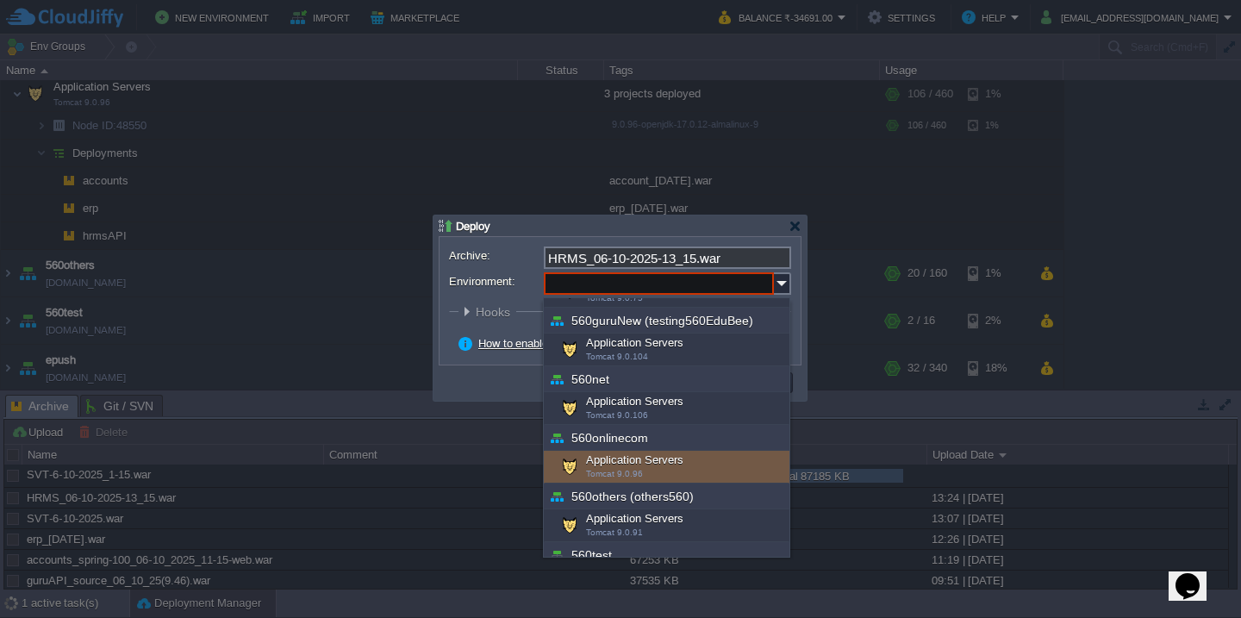
click at [627, 465] on div "Application Servers Tomcat 9.0.96" at bounding box center [667, 467] width 246 height 33
type input "Application Servers (560onlinecom)"
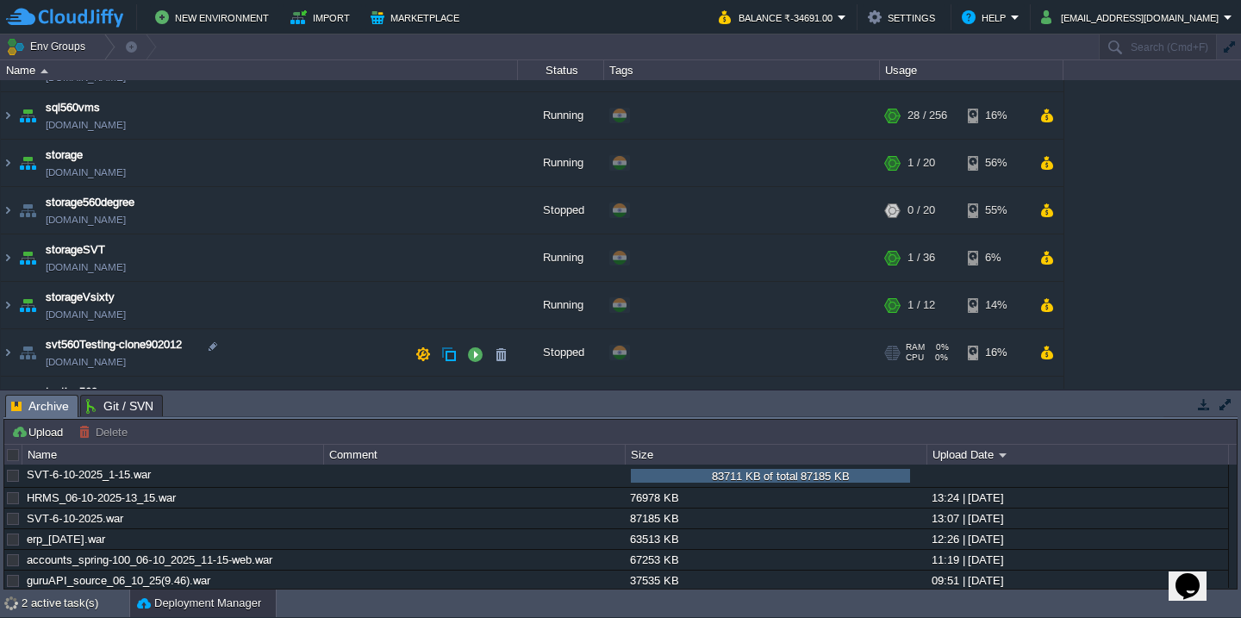
scroll to position [1168, 0]
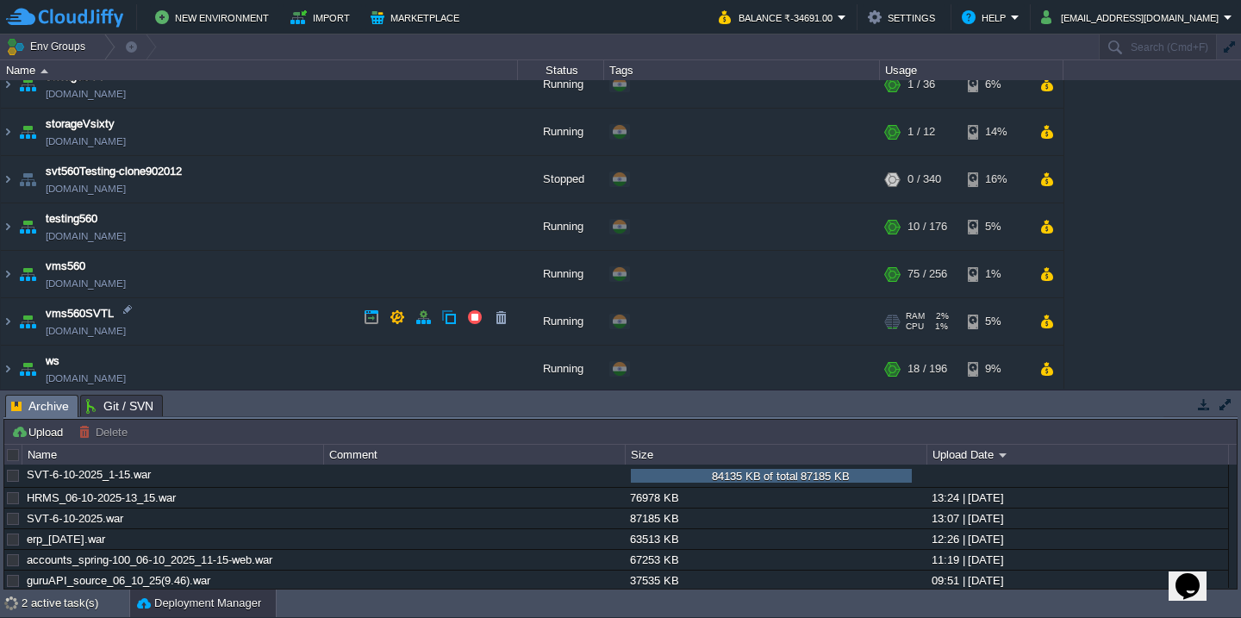
click at [255, 304] on td "vms560SVTL vms560svtl.cloudjiffy.net" at bounding box center [259, 321] width 517 height 47
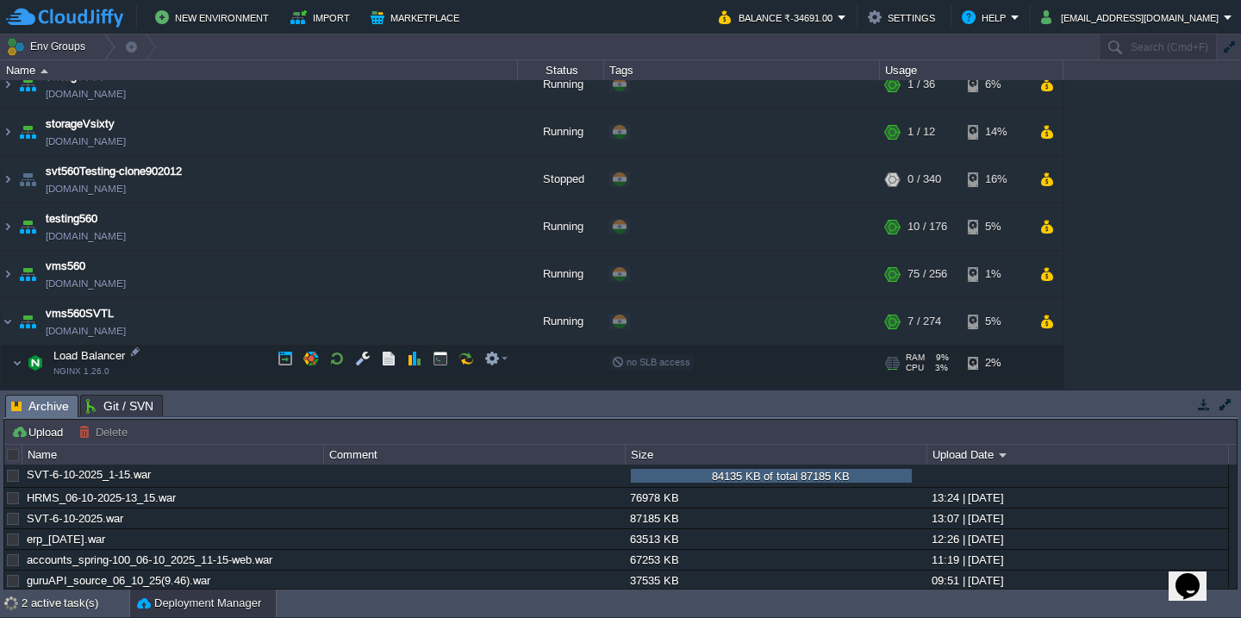
scroll to position [1319, 0]
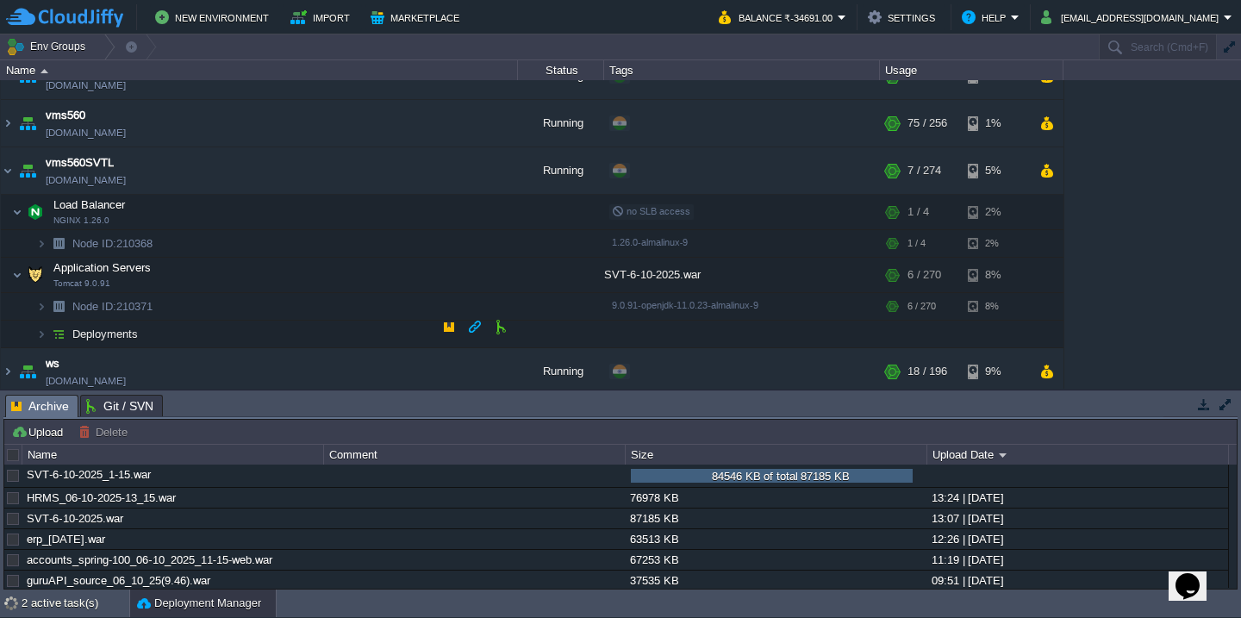
click at [261, 321] on td "Deployments" at bounding box center [259, 335] width 517 height 28
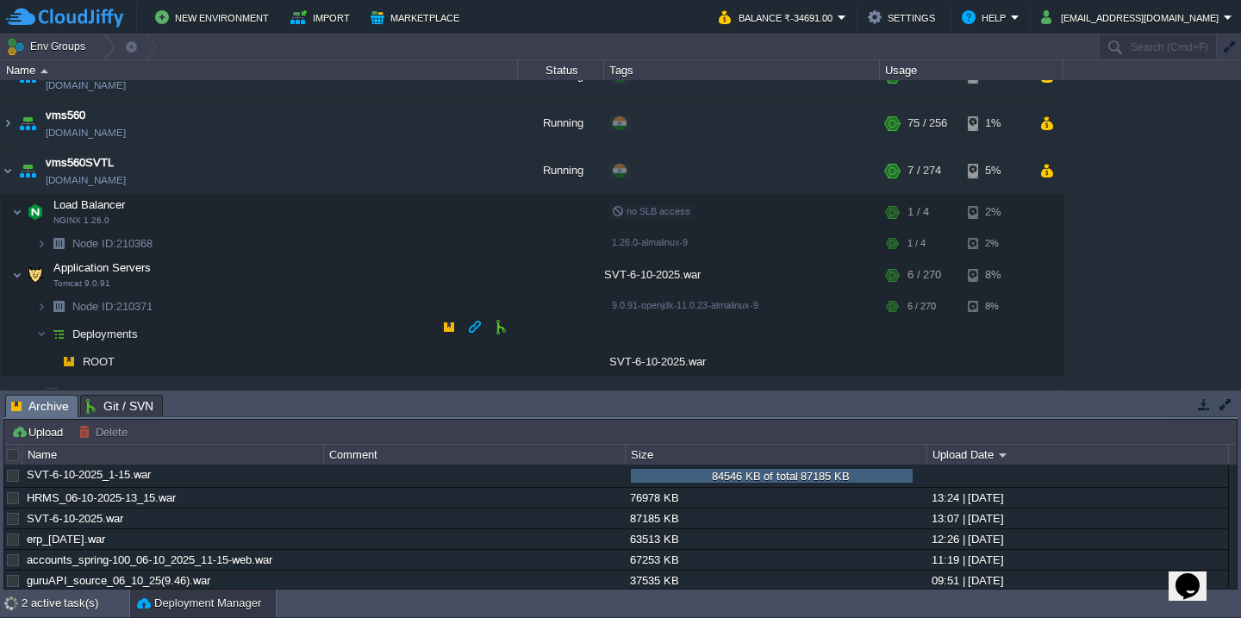
scroll to position [1346, 0]
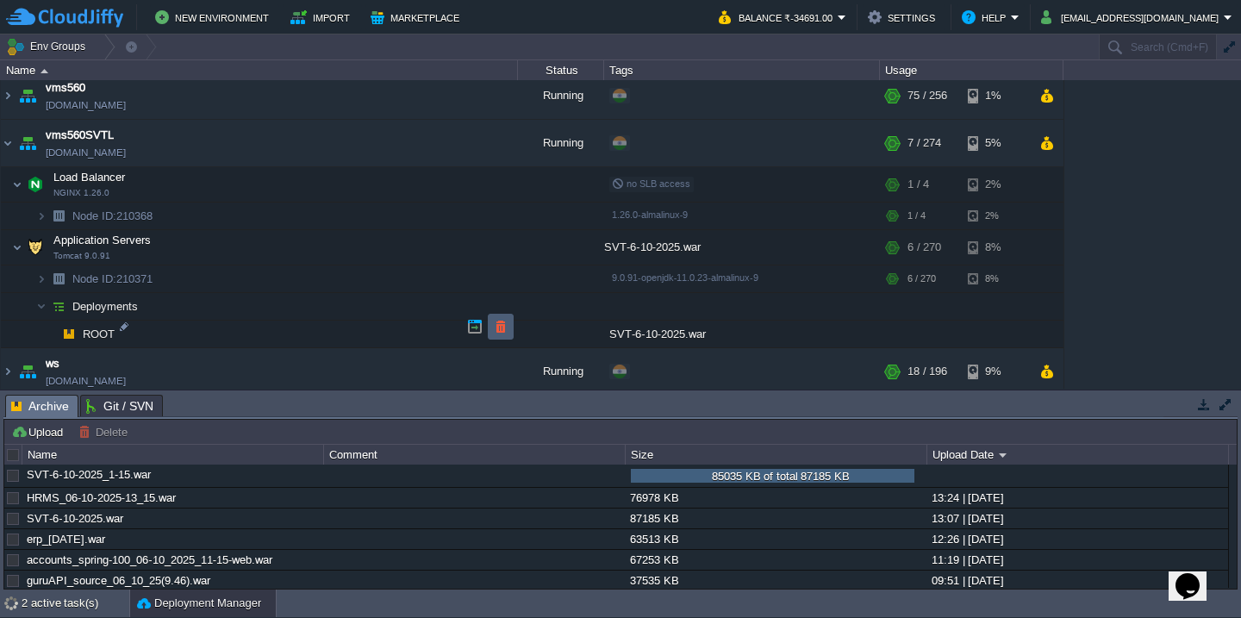
click at [504, 322] on button "button" at bounding box center [501, 327] width 16 height 16
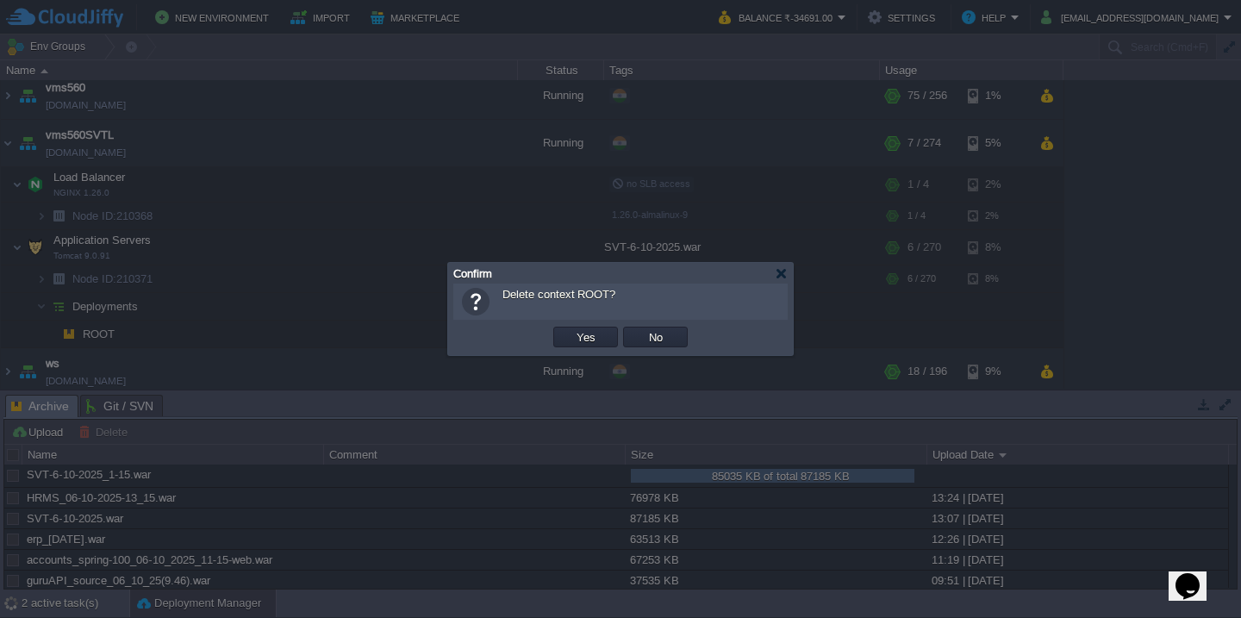
click at [571, 329] on button "Yes" at bounding box center [585, 337] width 29 height 16
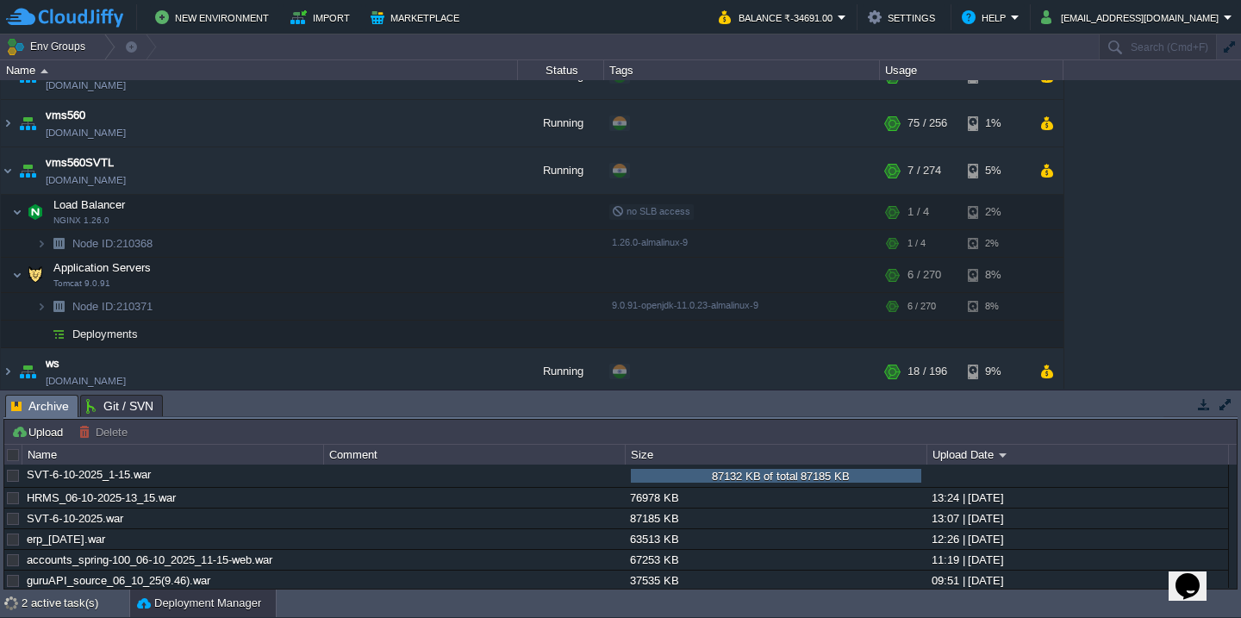
scroll to position [0, 0]
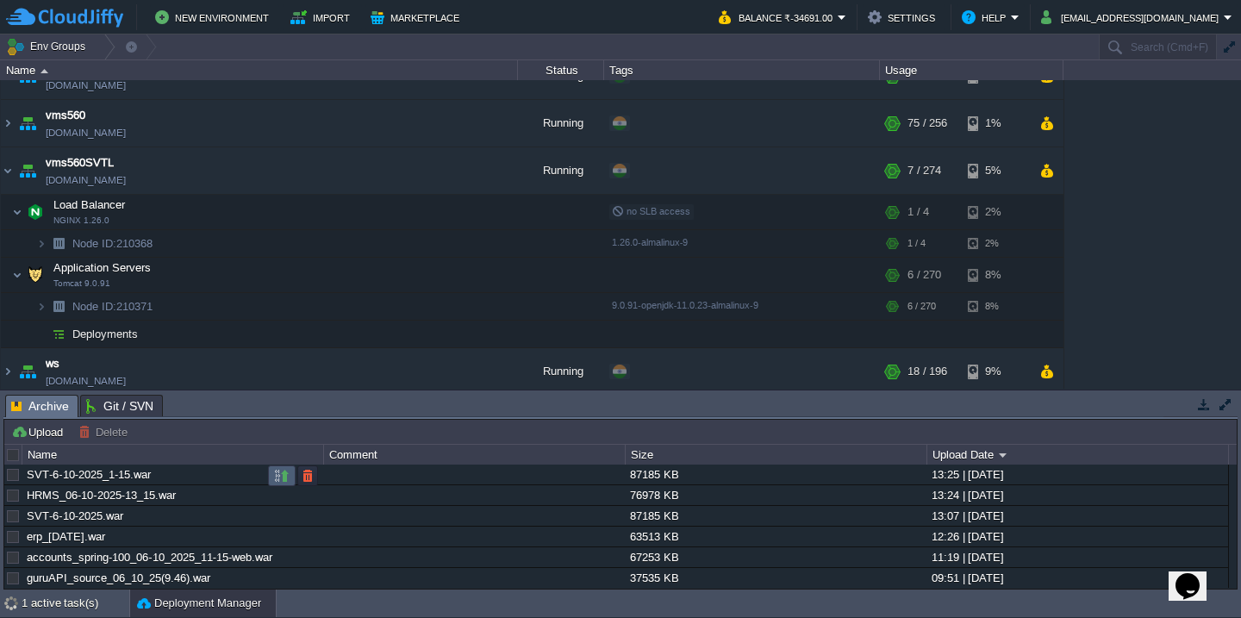
click at [278, 476] on button "button" at bounding box center [282, 476] width 16 height 16
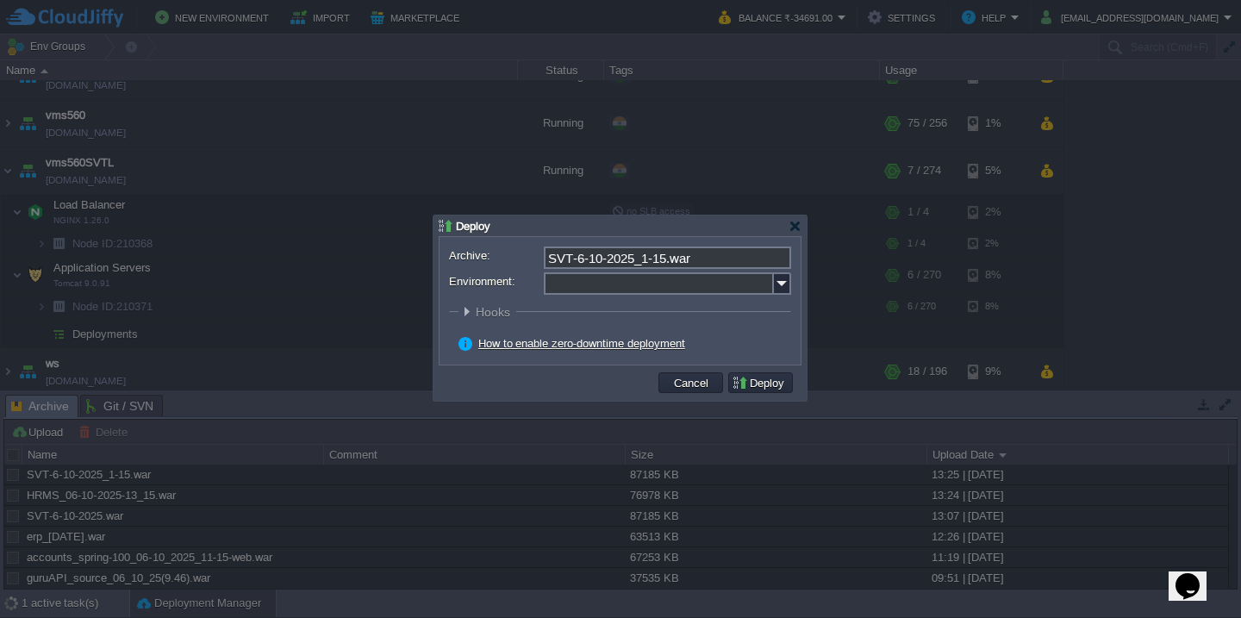
click at [605, 287] on input "Environment:" at bounding box center [659, 283] width 230 height 22
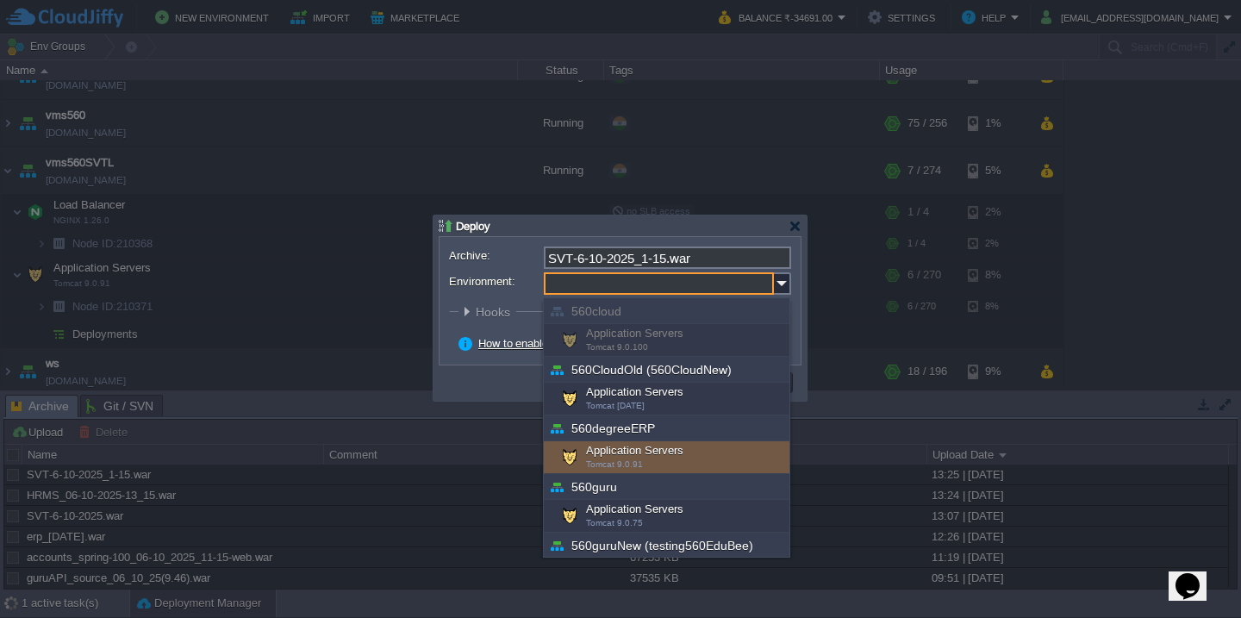
scroll to position [621, 0]
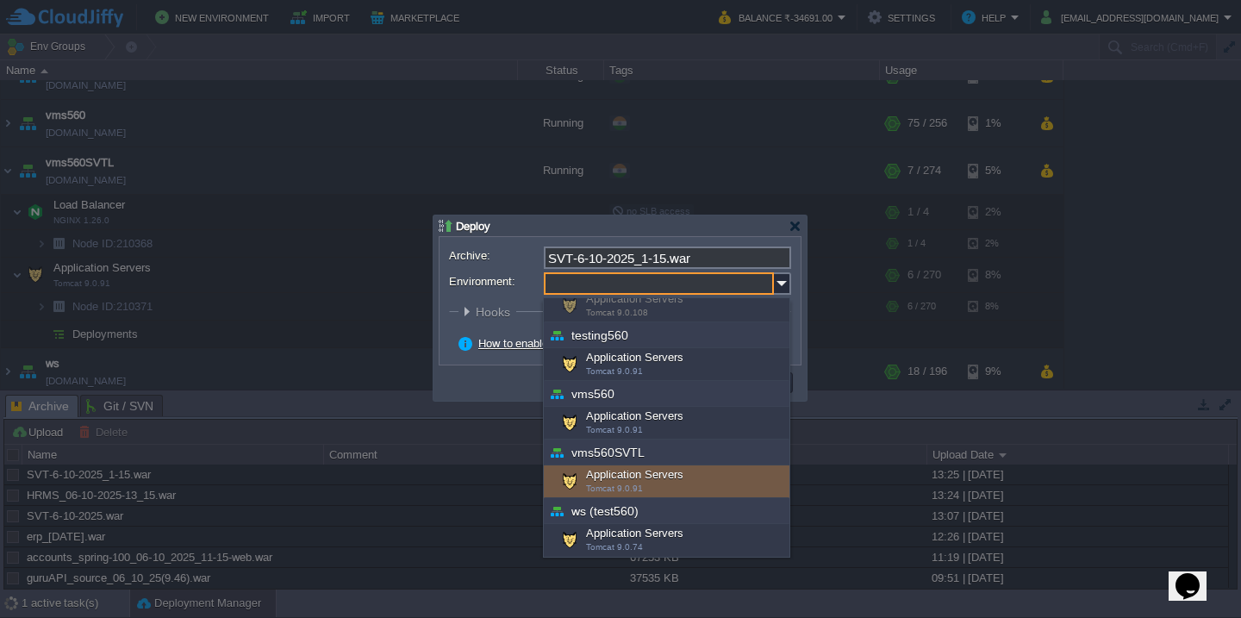
click at [654, 470] on div "Application Servers Tomcat 9.0.91" at bounding box center [667, 481] width 246 height 33
type input "Application Servers (vms560SVTL)"
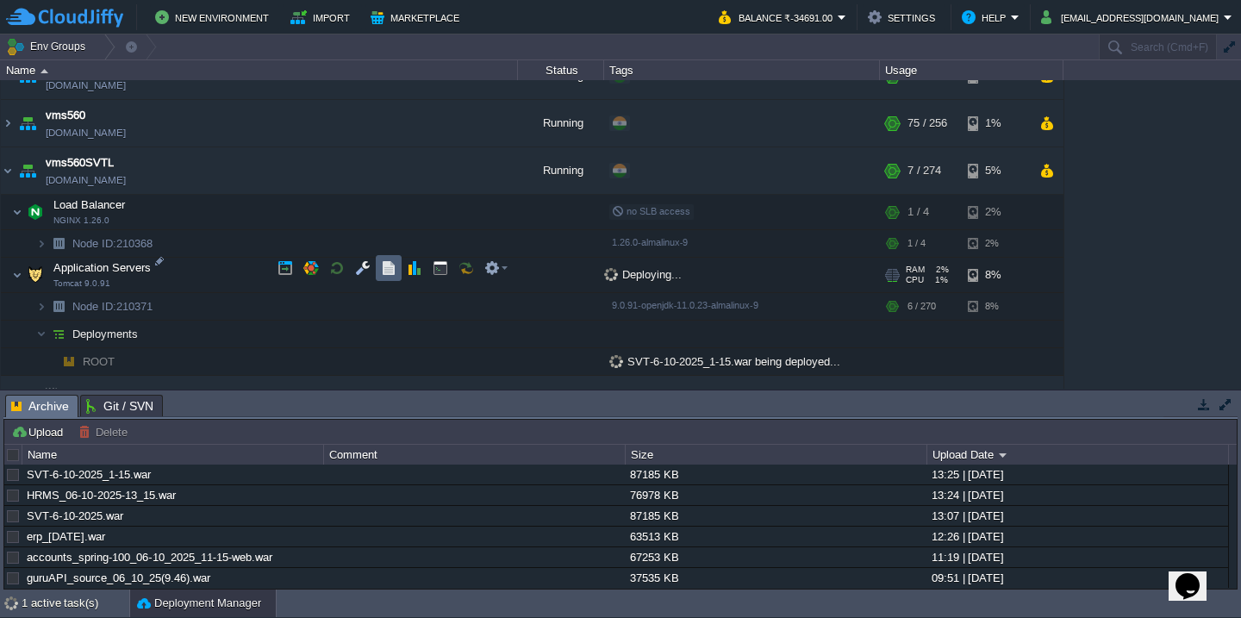
click at [396, 269] on button "button" at bounding box center [389, 268] width 16 height 16
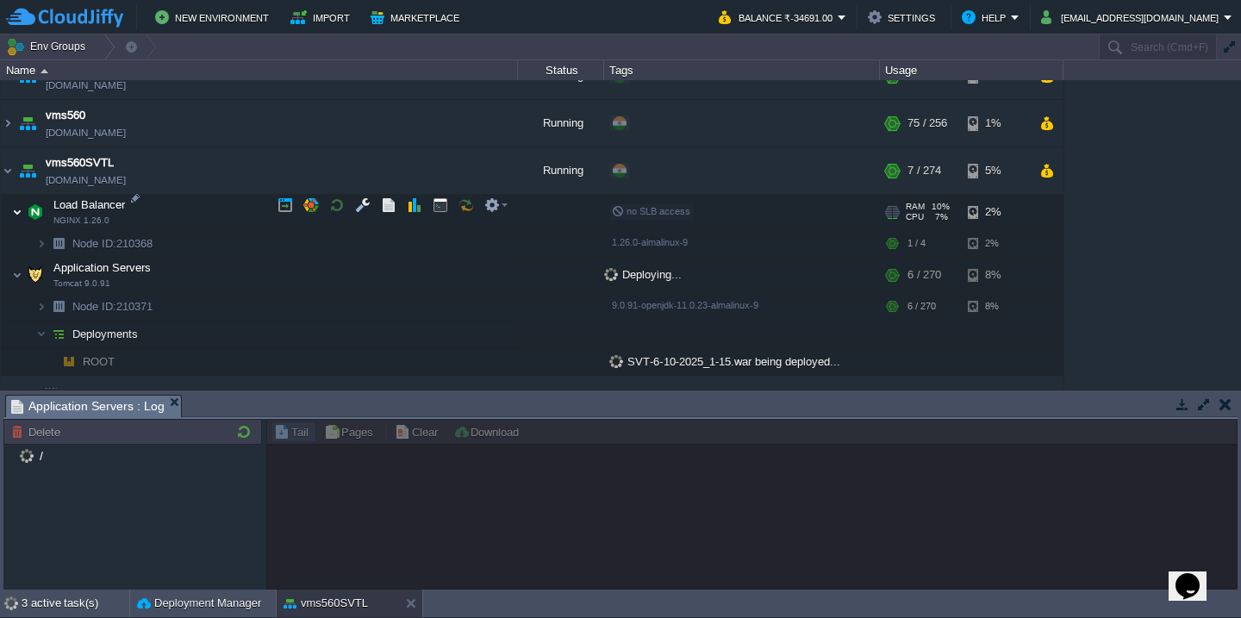
click at [16, 203] on img at bounding box center [17, 212] width 10 height 34
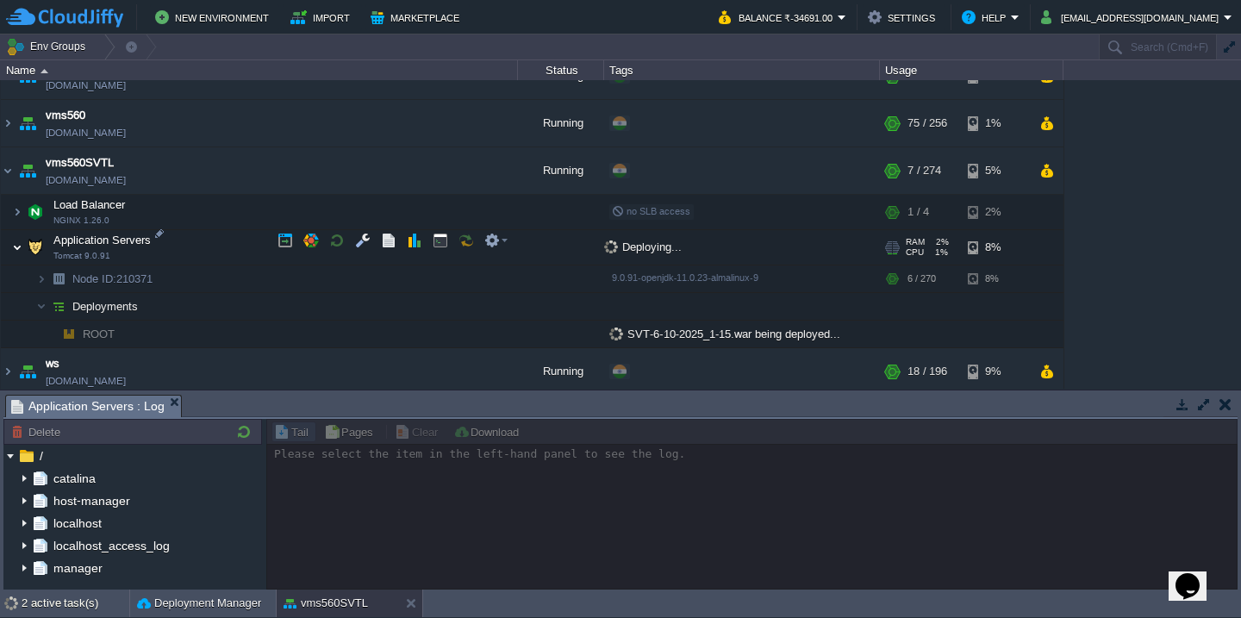
click at [17, 241] on img at bounding box center [17, 247] width 10 height 34
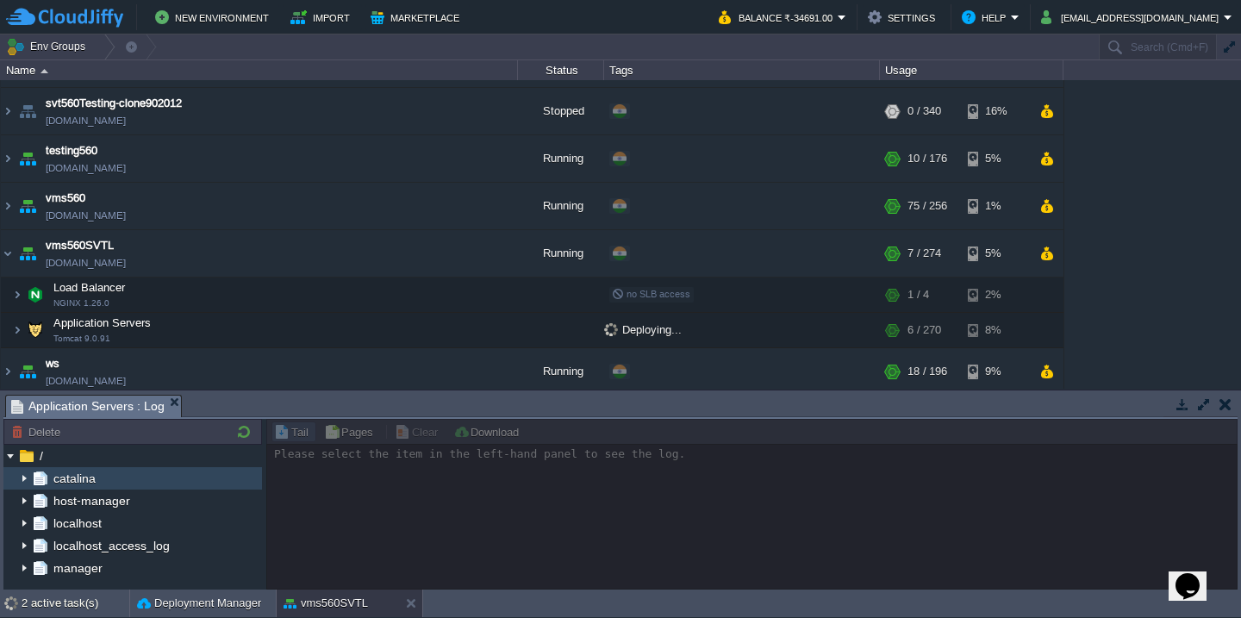
click at [26, 476] on img at bounding box center [24, 478] width 14 height 22
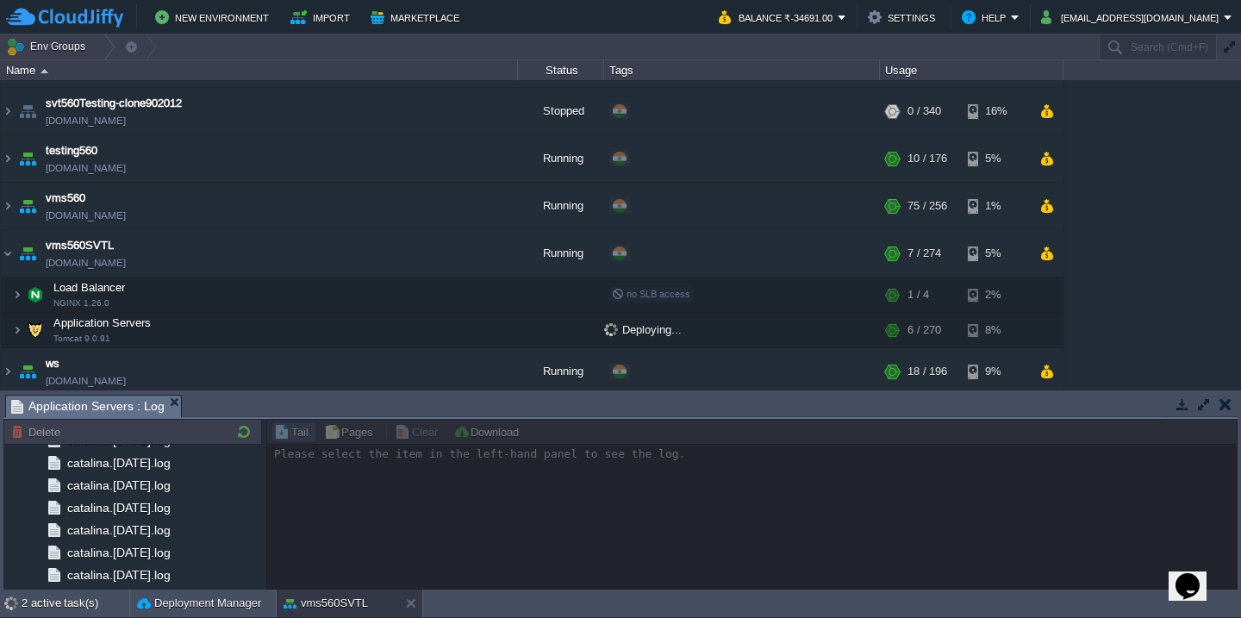
scroll to position [2052, 0]
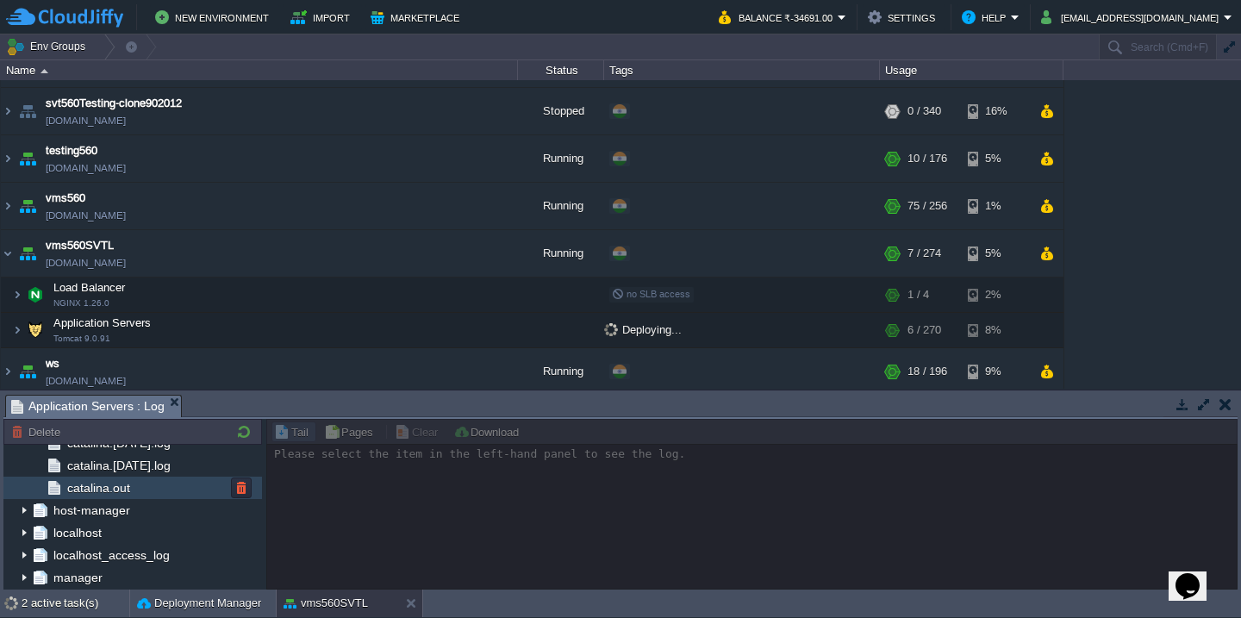
click at [153, 495] on div "catalina.out" at bounding box center [132, 488] width 259 height 22
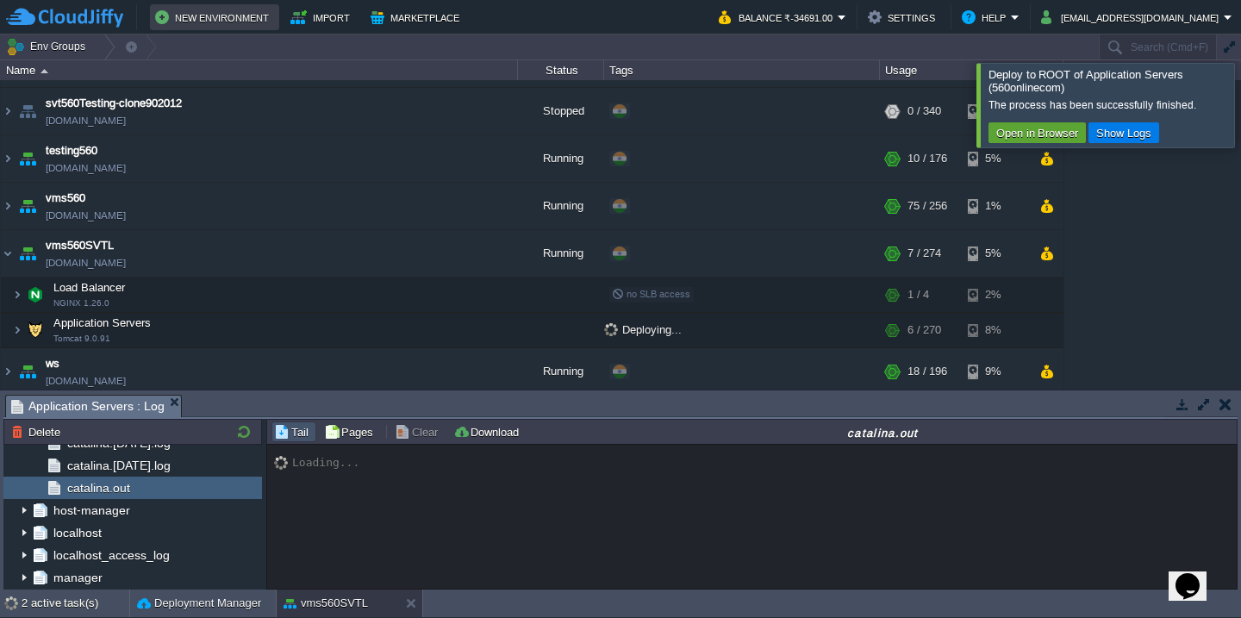
scroll to position [378, 0]
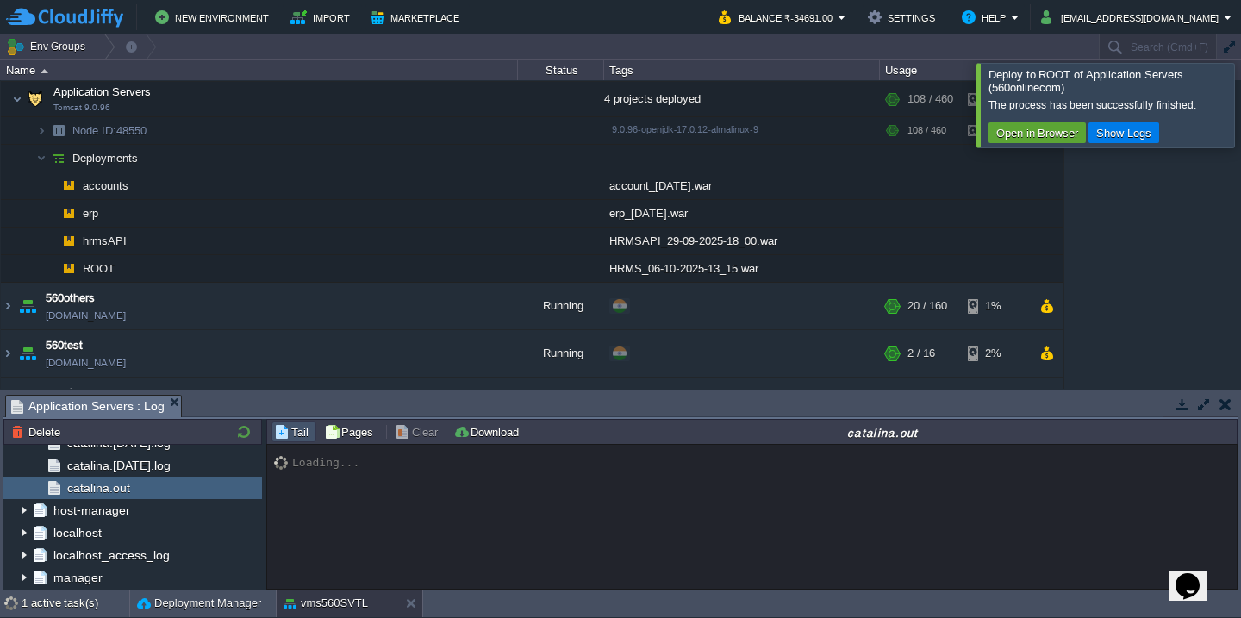
click at [1240, 98] on div at bounding box center [1262, 105] width 0 height 84
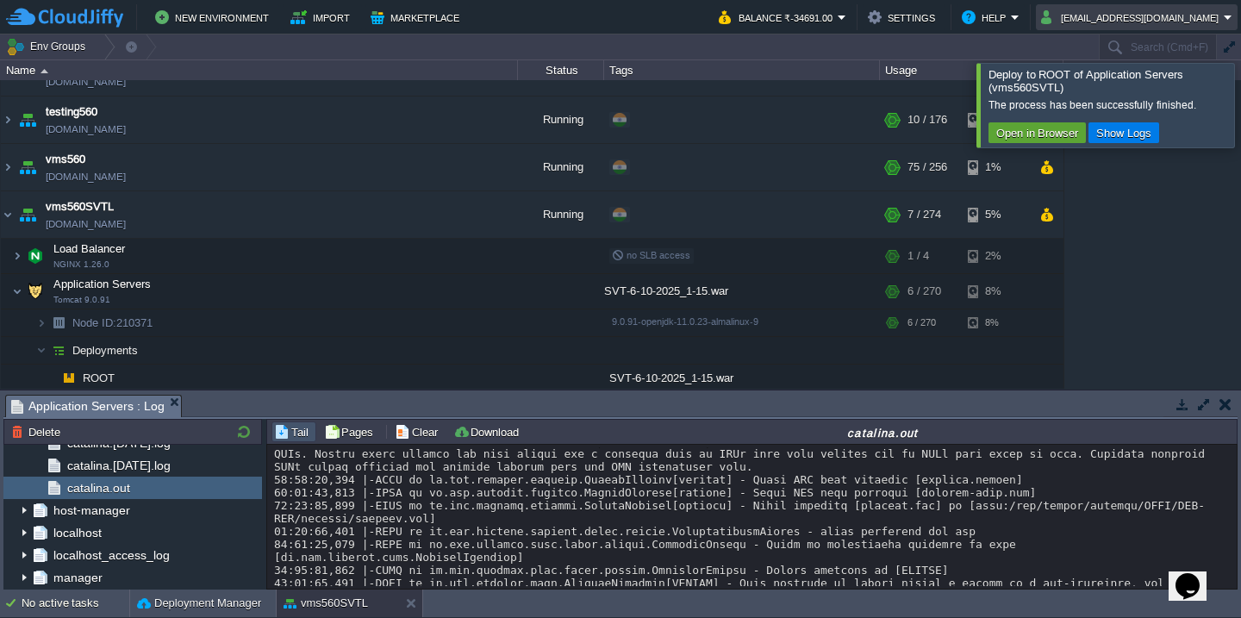
scroll to position [18721, 0]
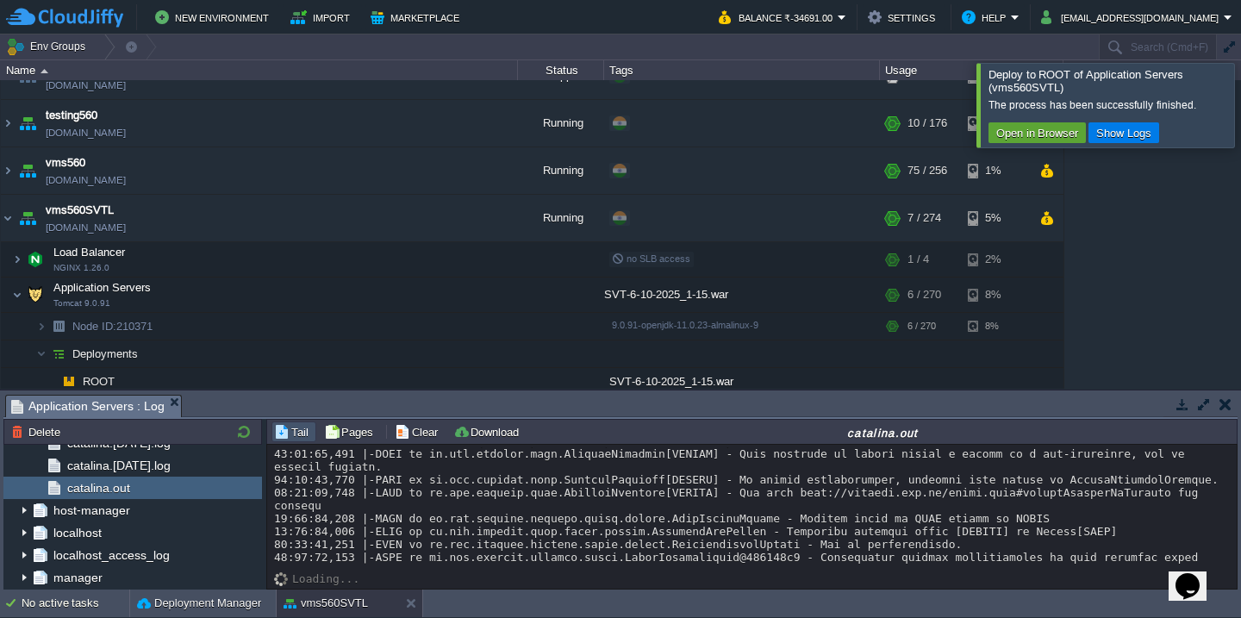
click at [1240, 95] on div at bounding box center [1262, 105] width 0 height 84
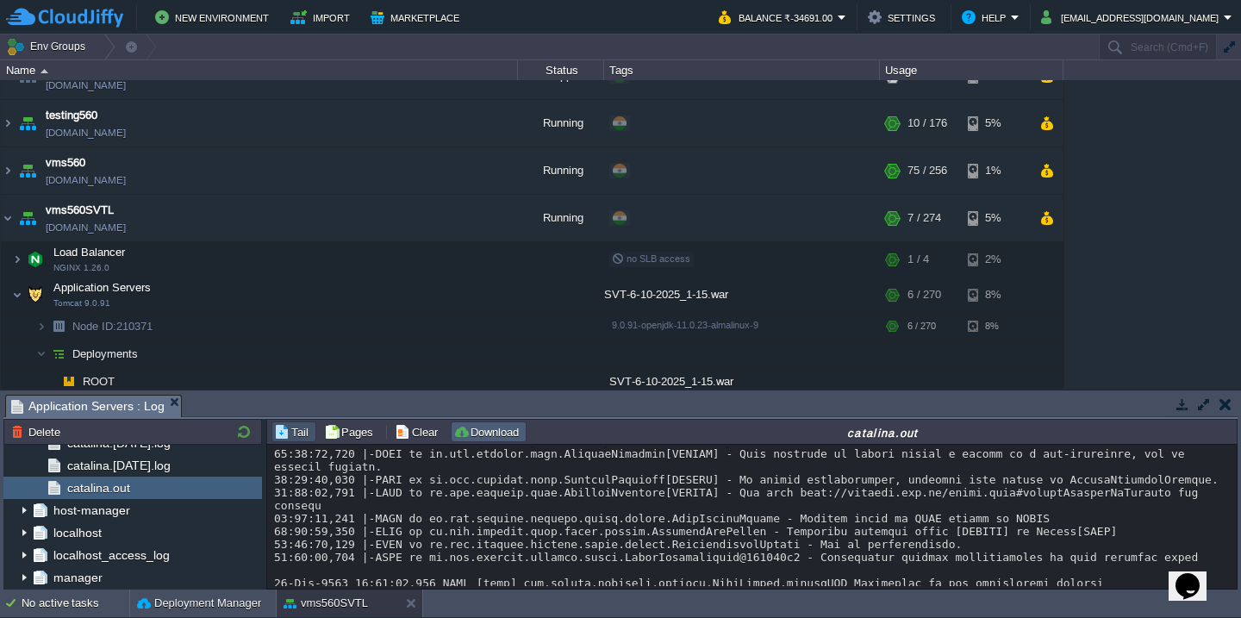
scroll to position [18824, 0]
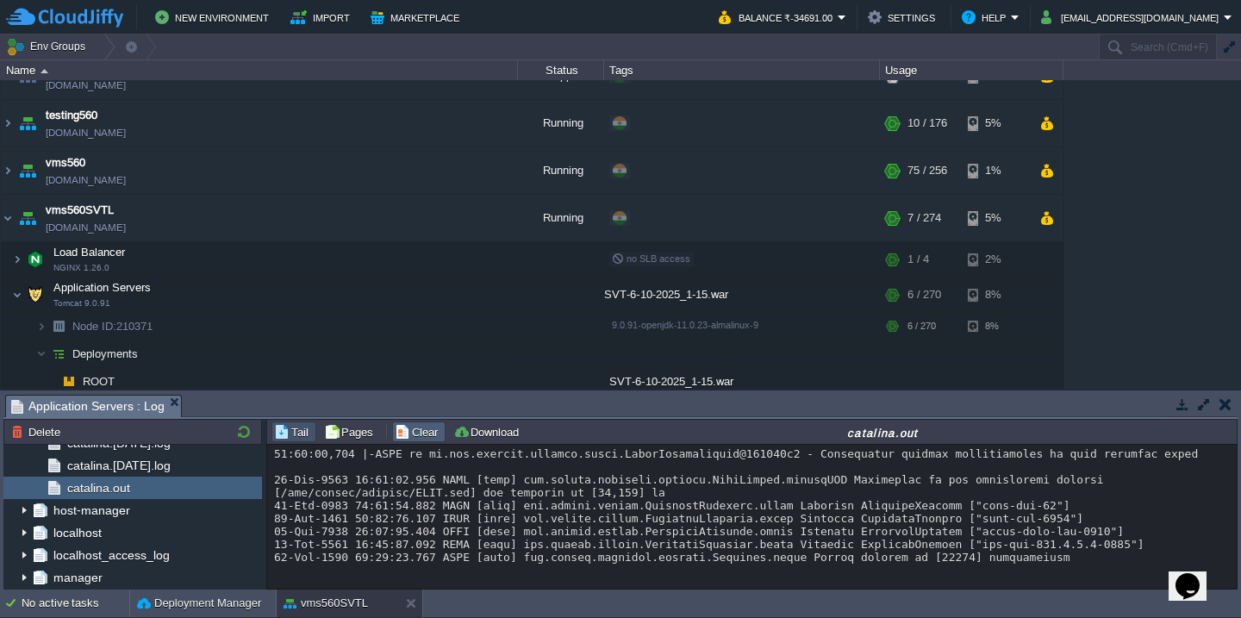
click at [415, 432] on button "Clear" at bounding box center [419, 432] width 48 height 16
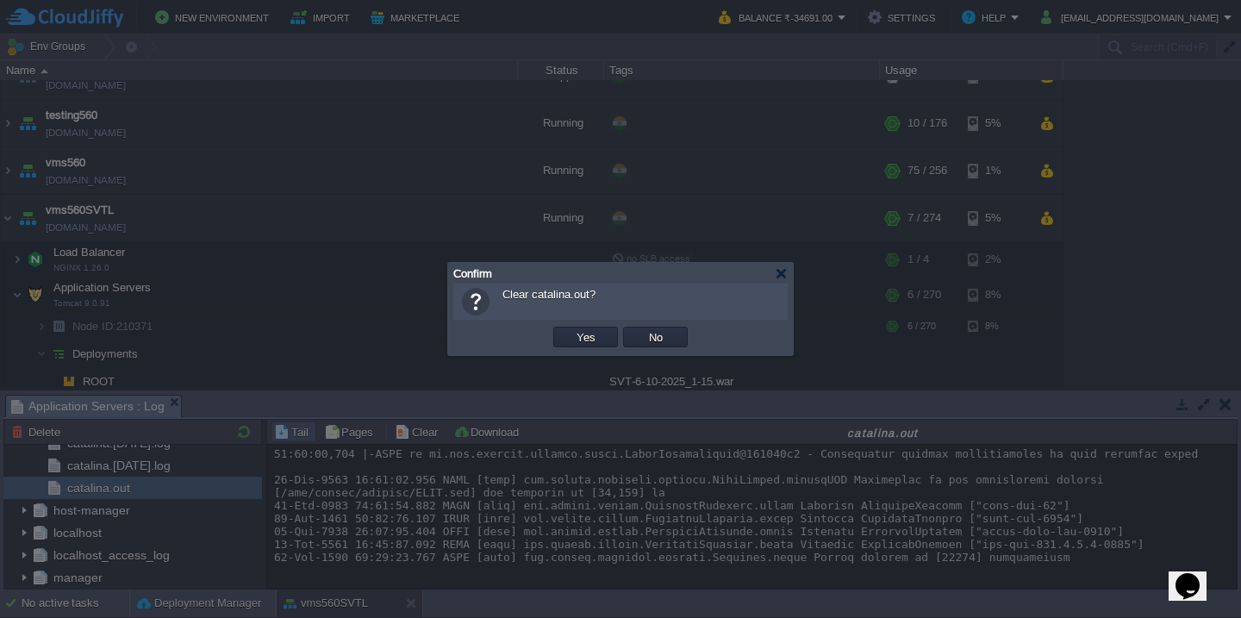
click at [571, 329] on button "Yes" at bounding box center [585, 337] width 29 height 16
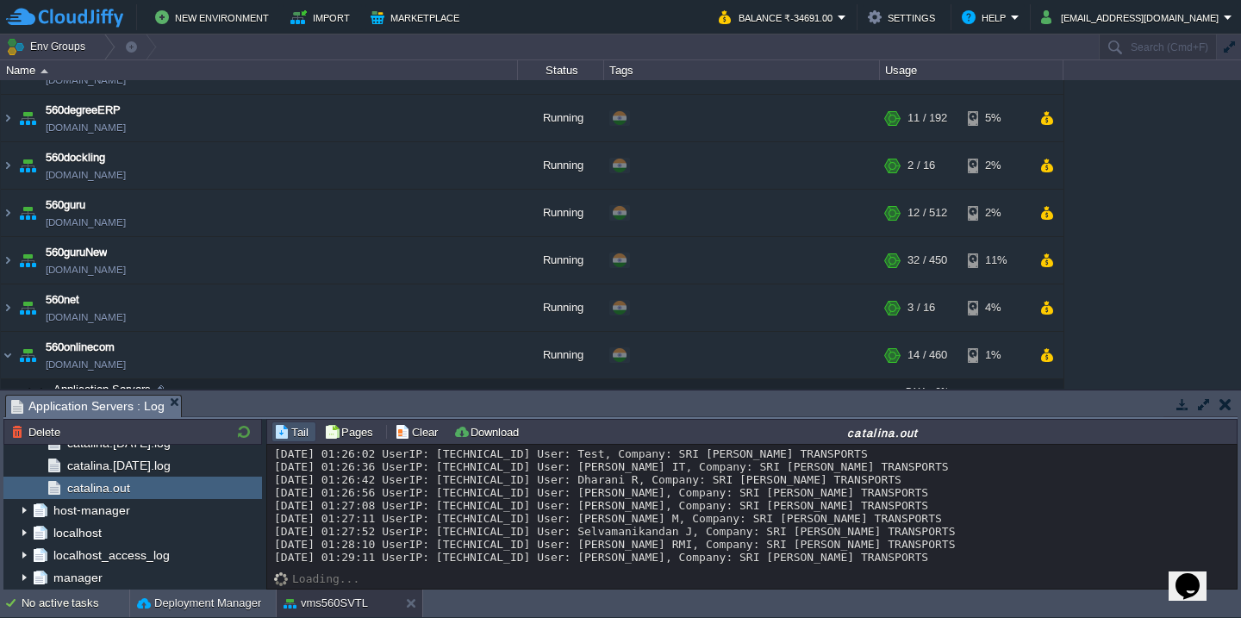
scroll to position [176, 0]
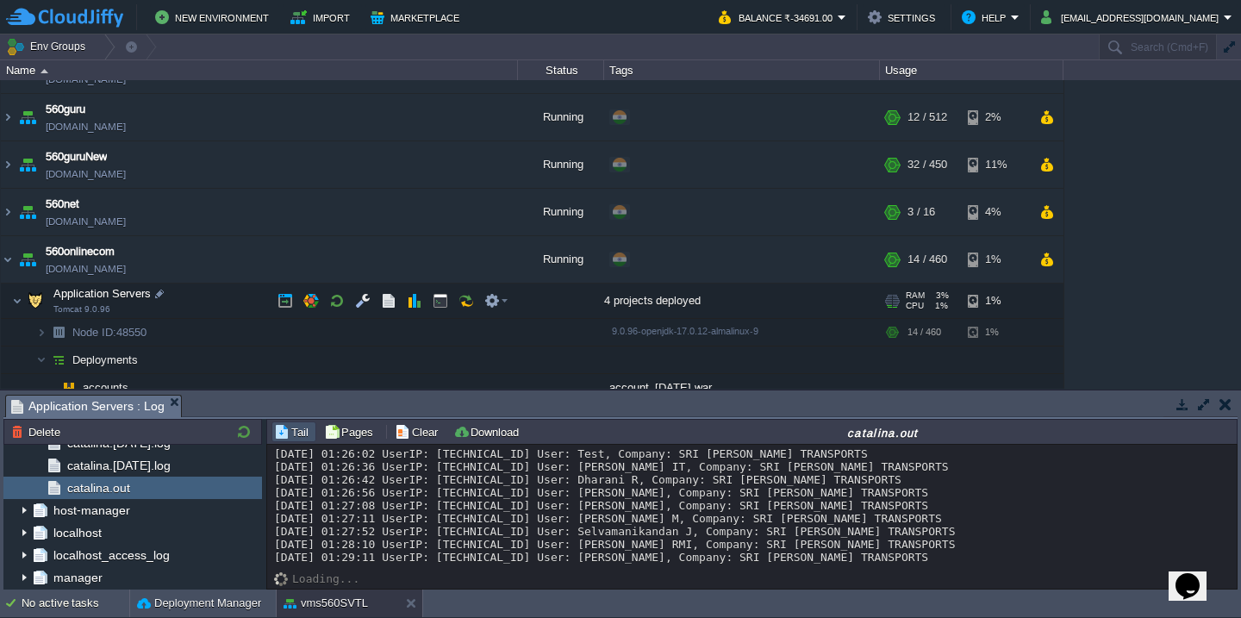
click at [186, 295] on td "Application Servers Tomcat 9.0.96" at bounding box center [259, 301] width 517 height 35
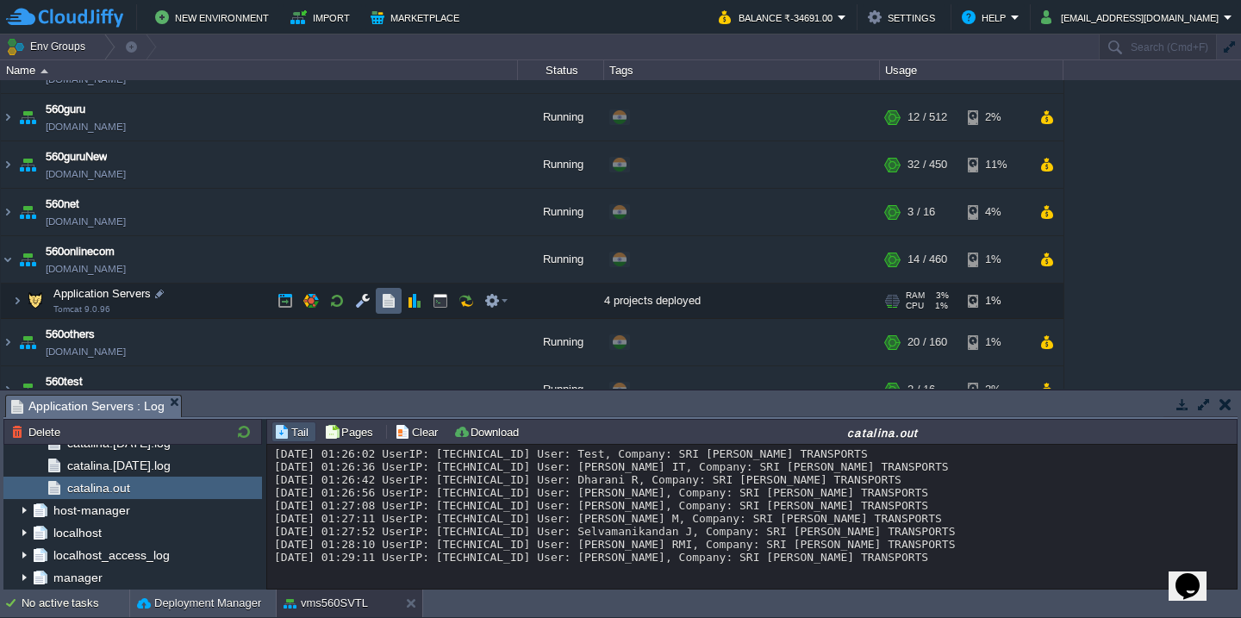
click at [390, 306] on button "button" at bounding box center [389, 301] width 16 height 16
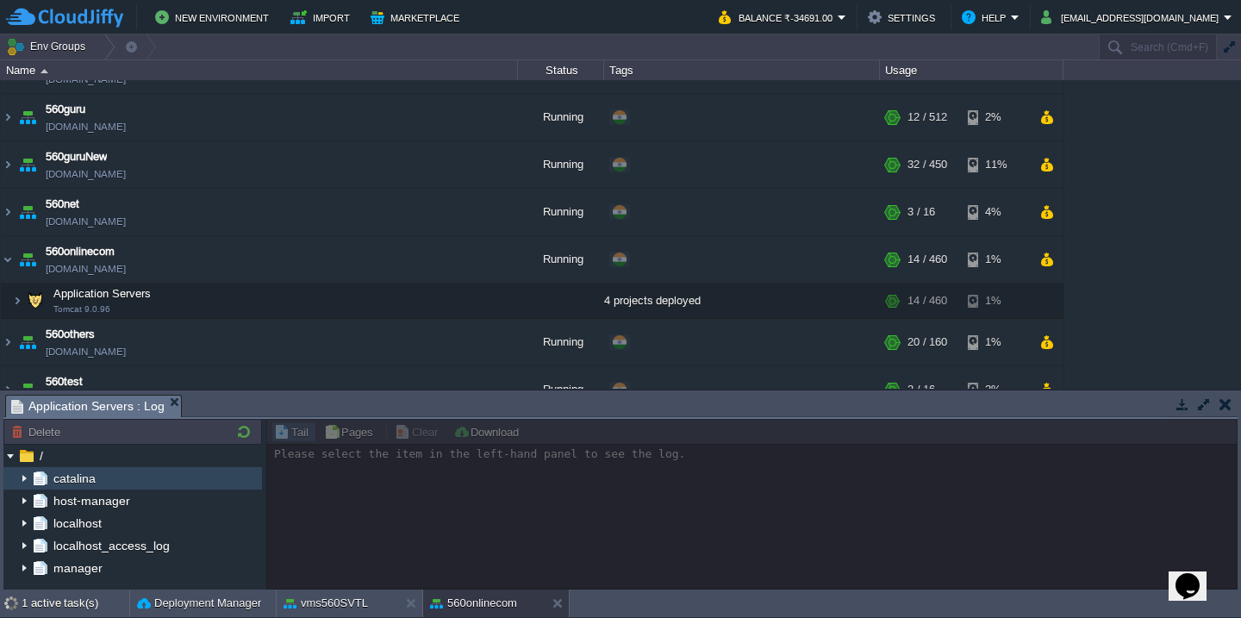
click at [24, 472] on img at bounding box center [24, 478] width 14 height 22
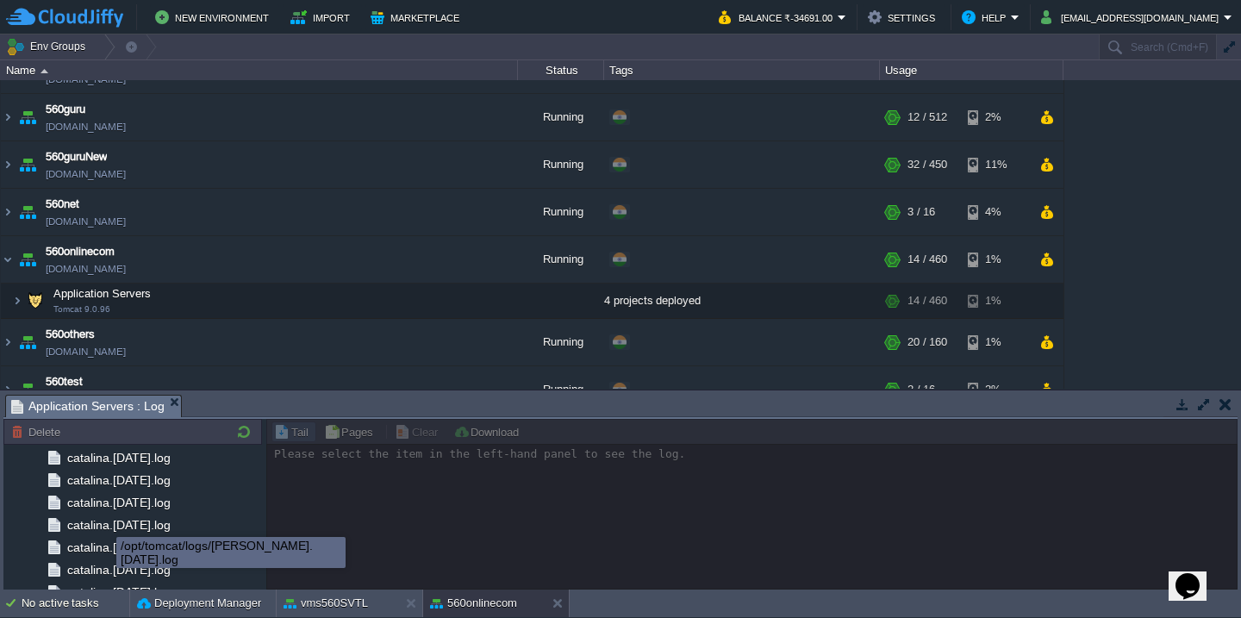
scroll to position [2052, 0]
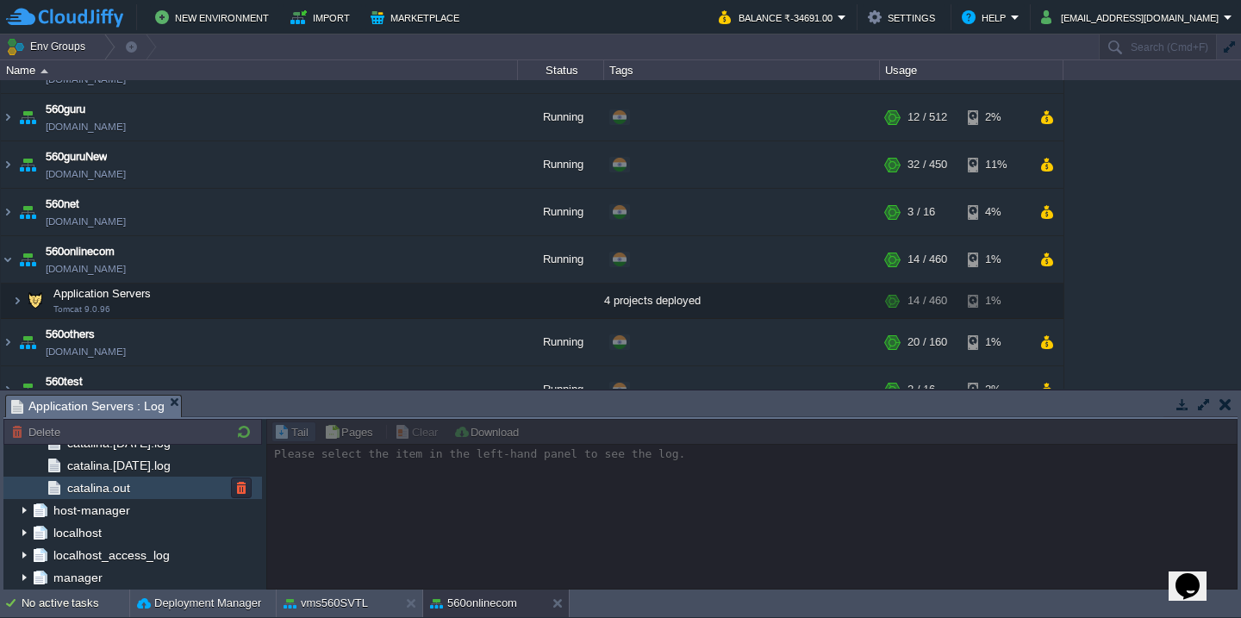
click at [155, 483] on div "catalina.out" at bounding box center [132, 488] width 259 height 22
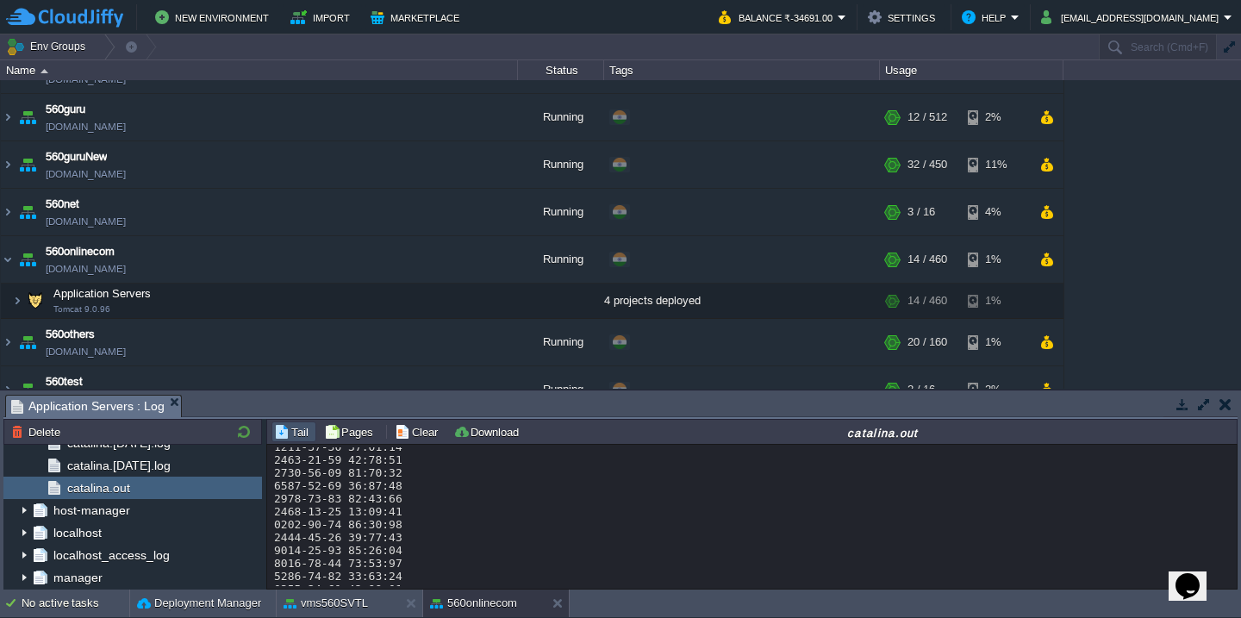
scroll to position [29775, 0]
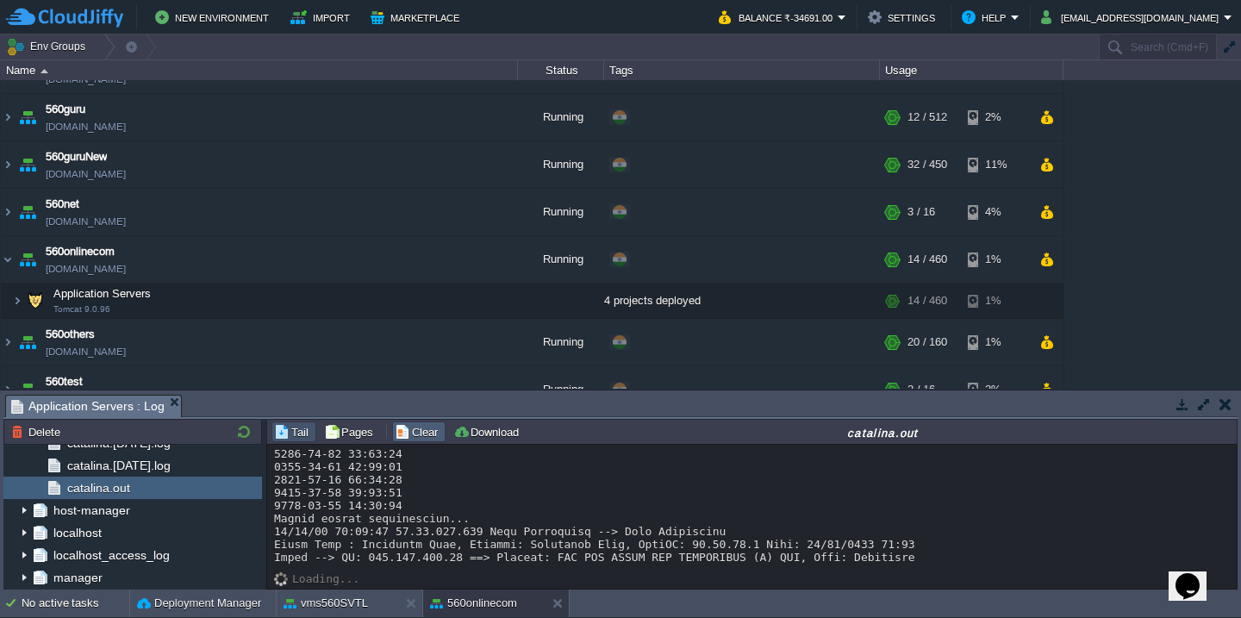
click at [421, 441] on td "Clear" at bounding box center [418, 431] width 53 height 21
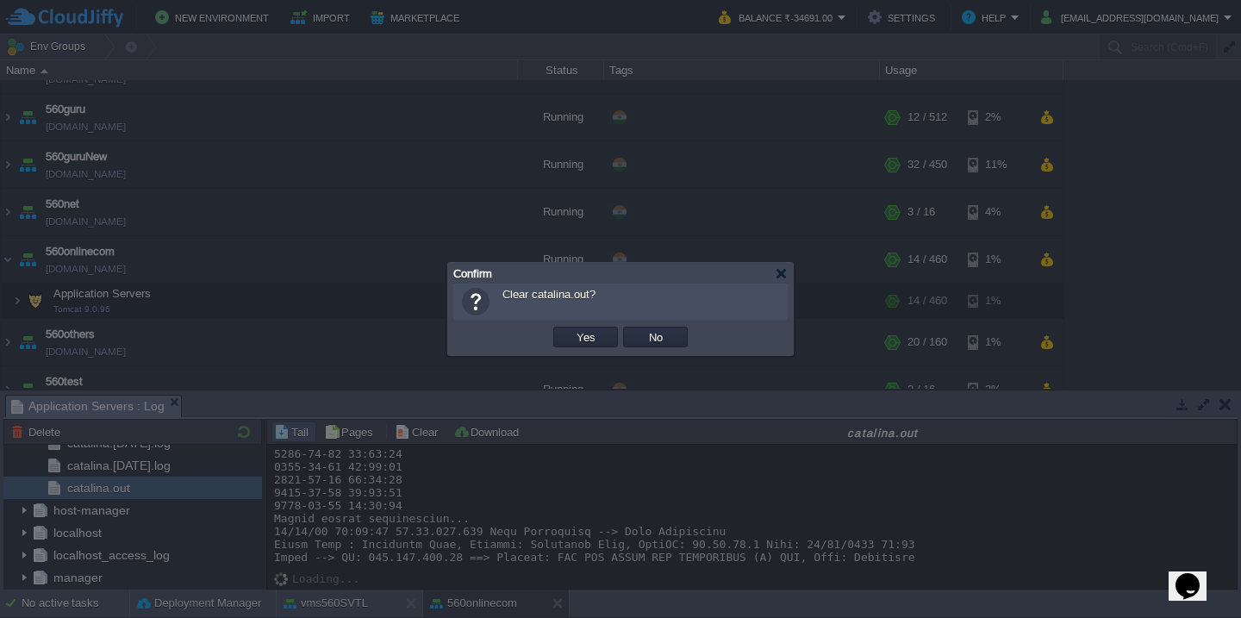
click at [571, 329] on button "Yes" at bounding box center [585, 337] width 29 height 16
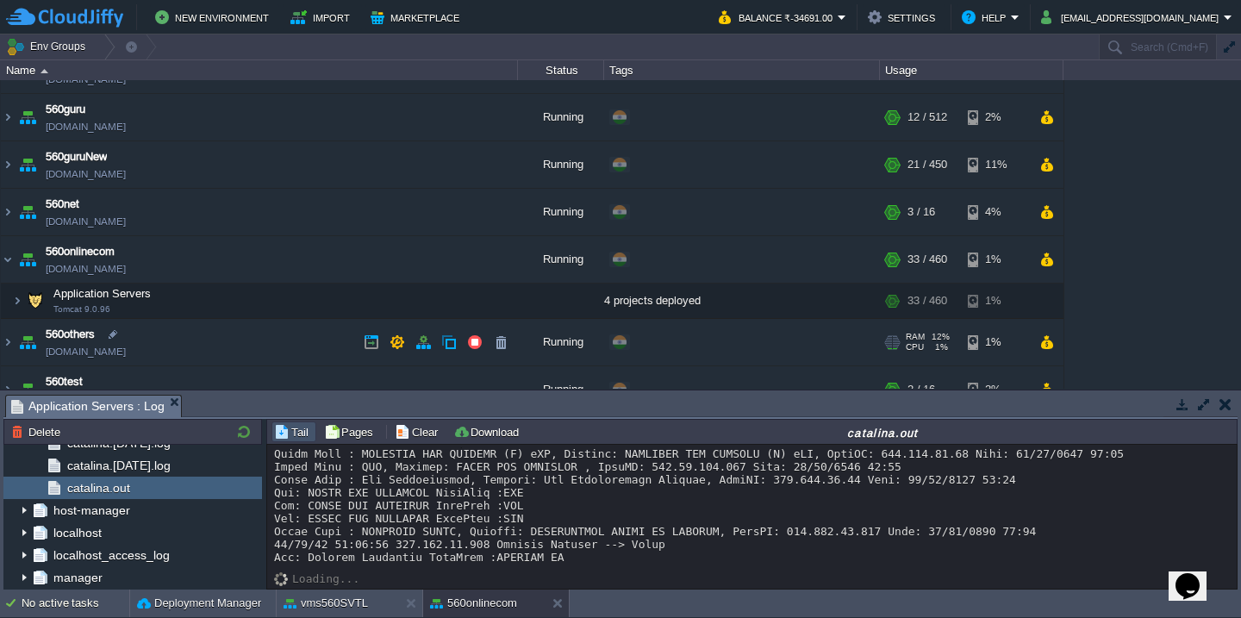
scroll to position [401, 0]
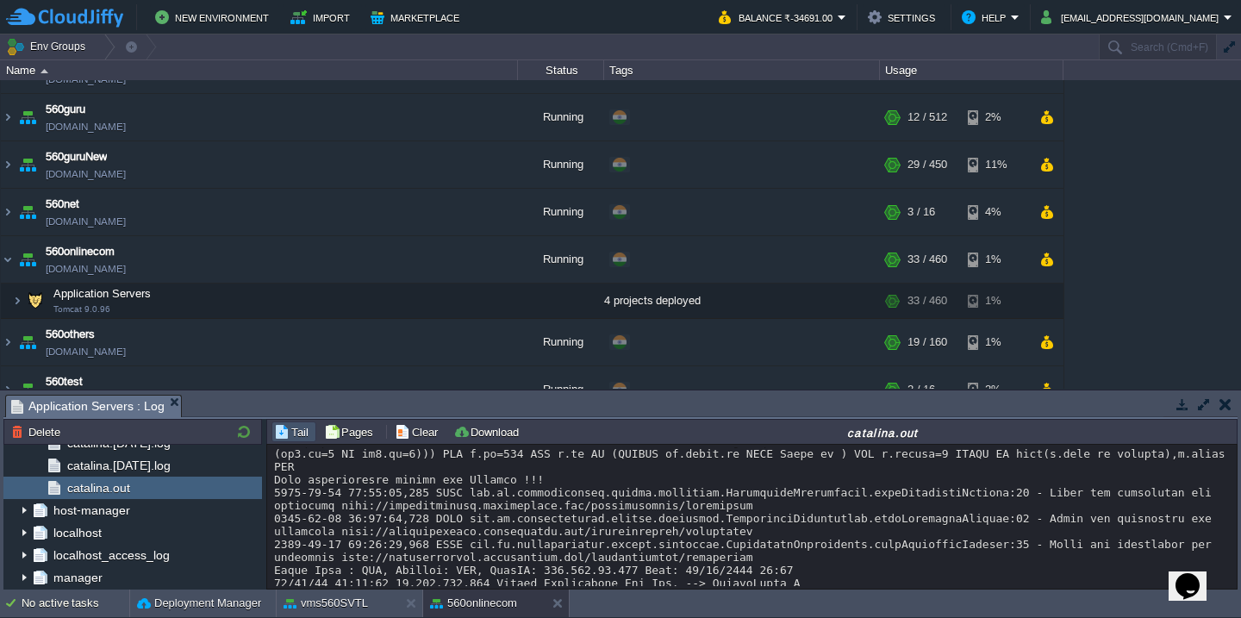
click at [431, 524] on div at bounding box center [752, 616] width 956 height 1138
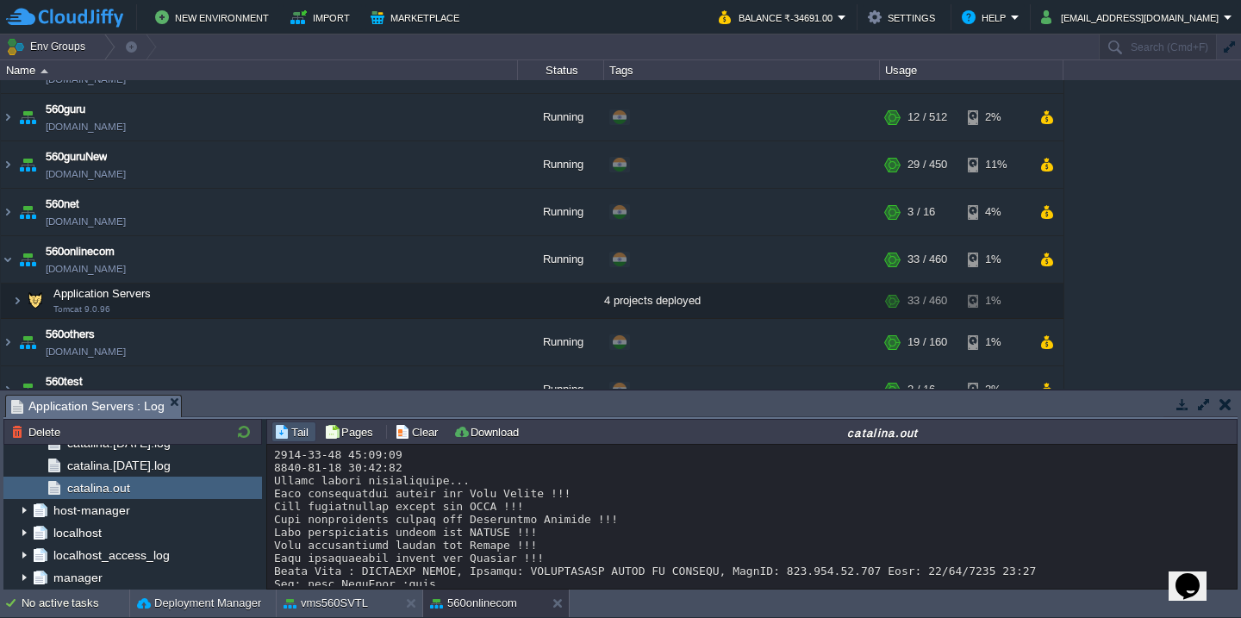
scroll to position [0, 0]
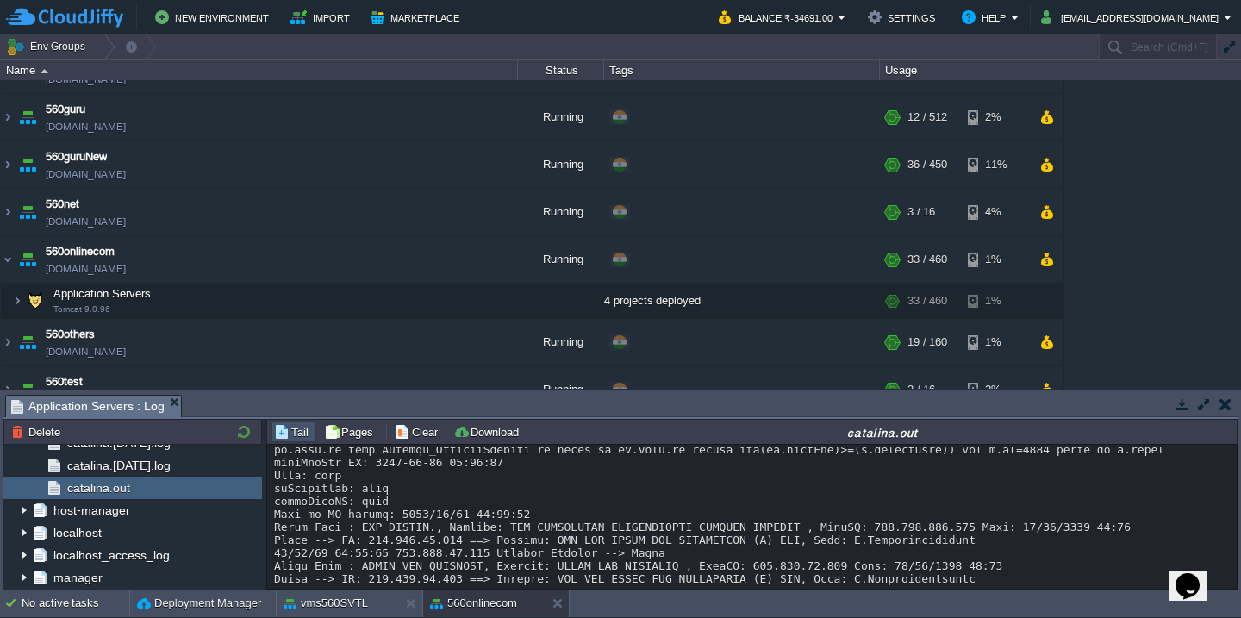
scroll to position [1021, 0]
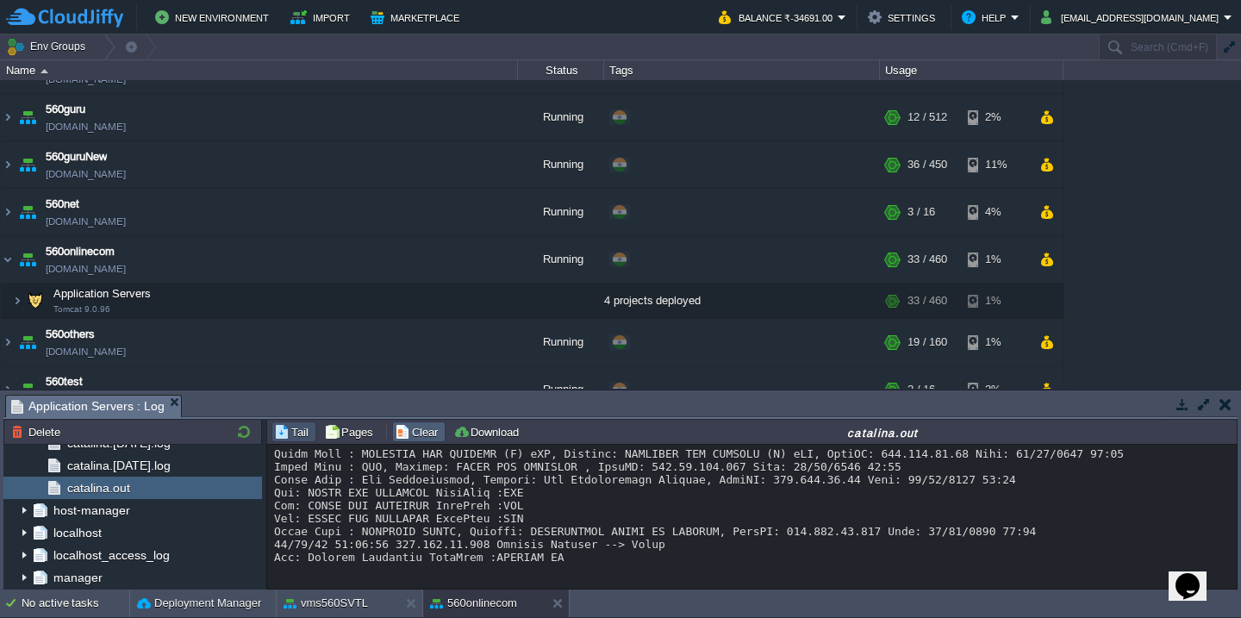
click at [418, 422] on td "Clear" at bounding box center [418, 431] width 53 height 21
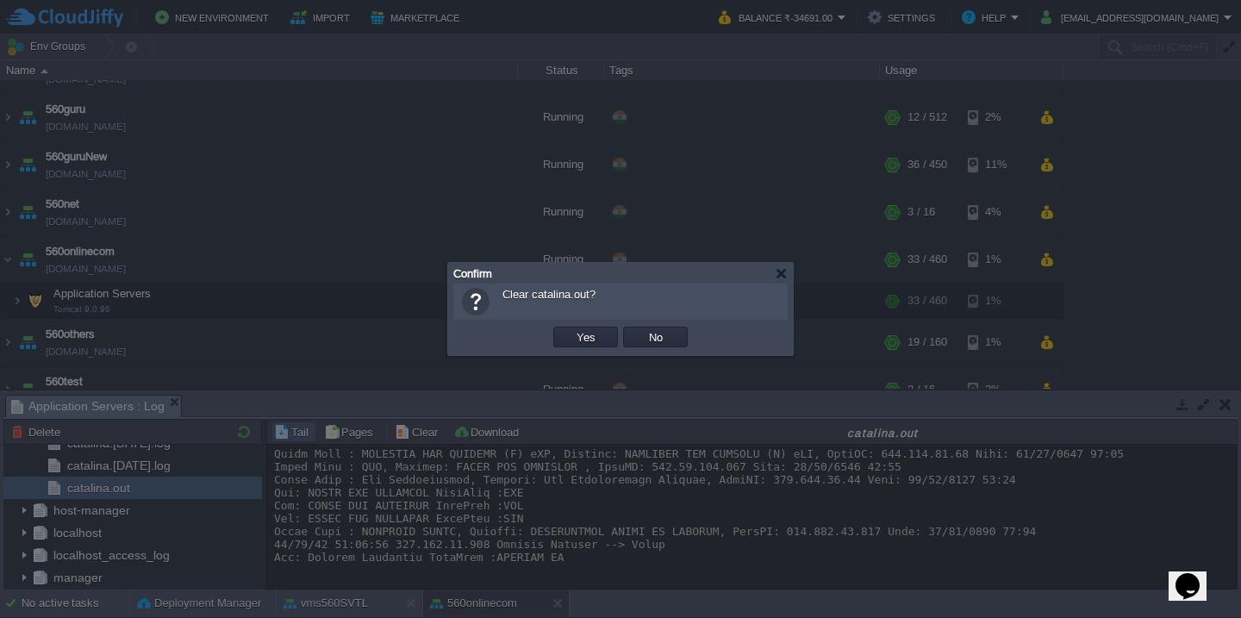
click at [571, 329] on button "Yes" at bounding box center [585, 337] width 29 height 16
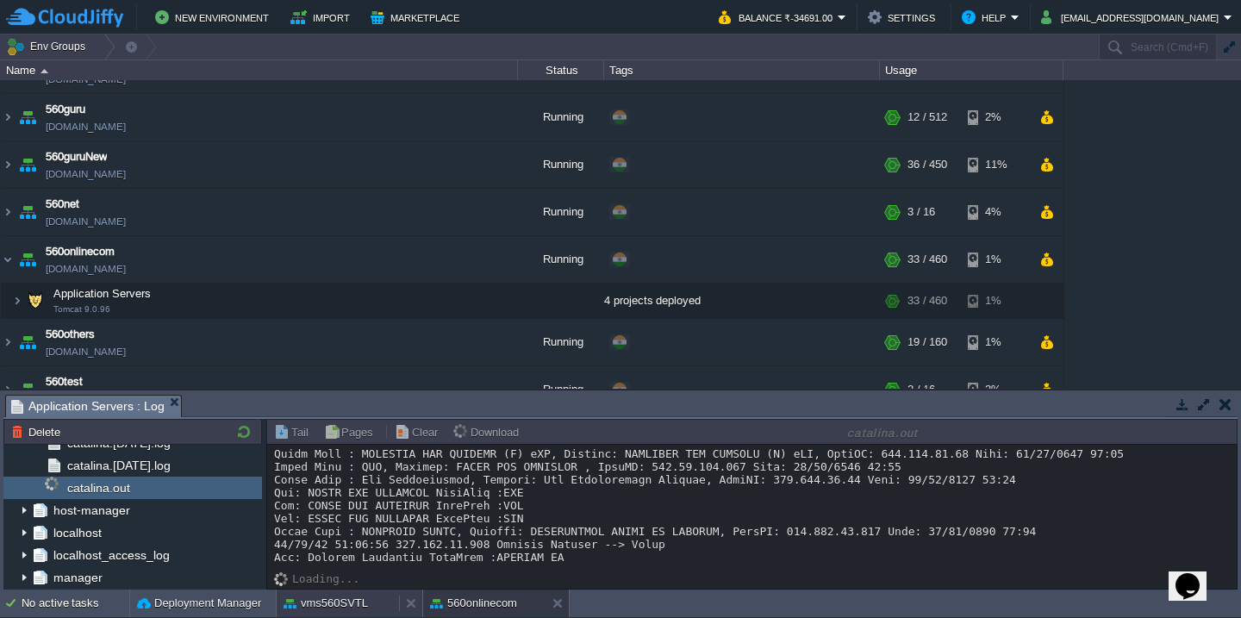
click at [330, 613] on div "vms560SVTL" at bounding box center [338, 604] width 122 height 28
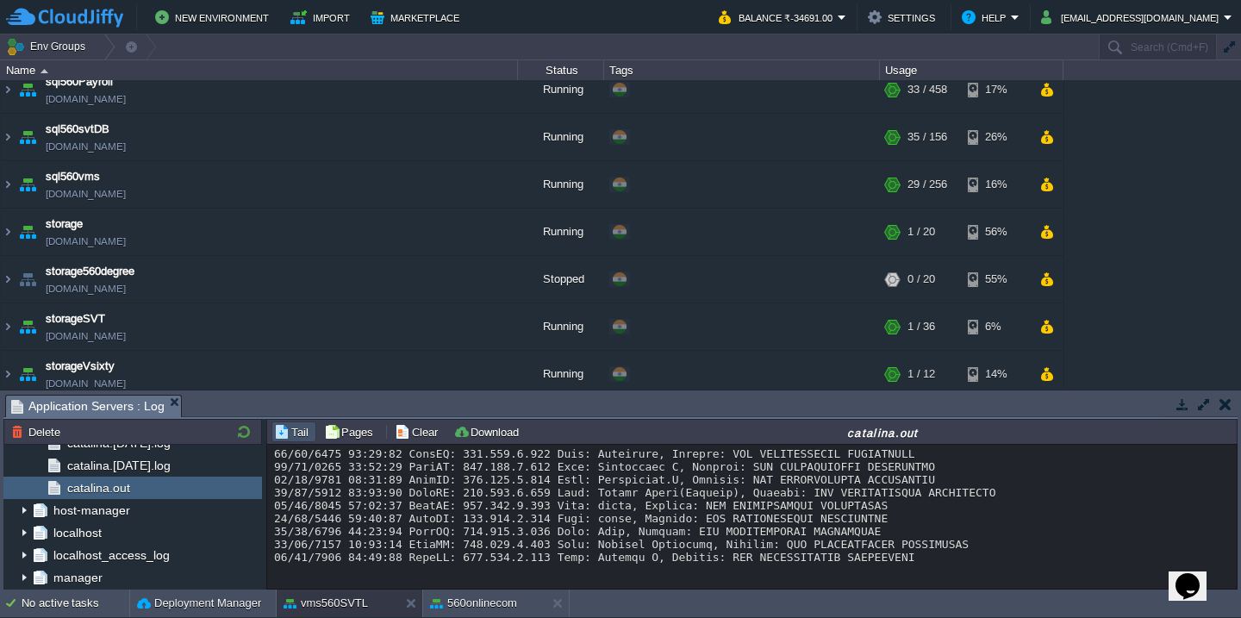
scroll to position [1157, 0]
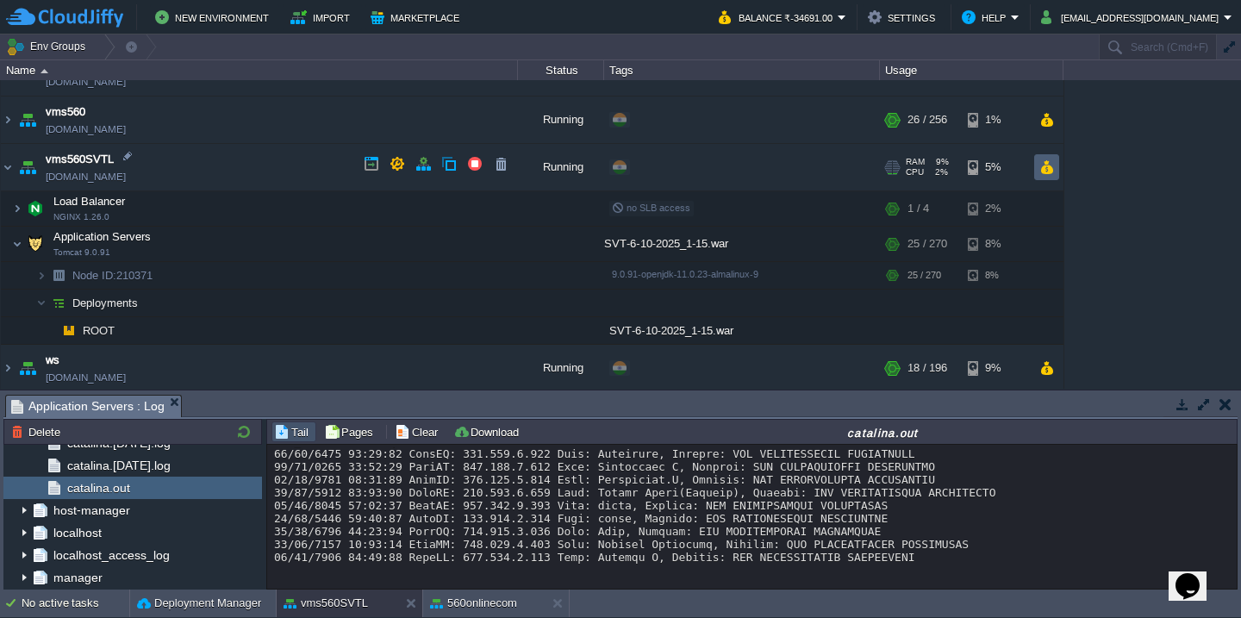
click at [1049, 162] on button "button" at bounding box center [1046, 167] width 15 height 16
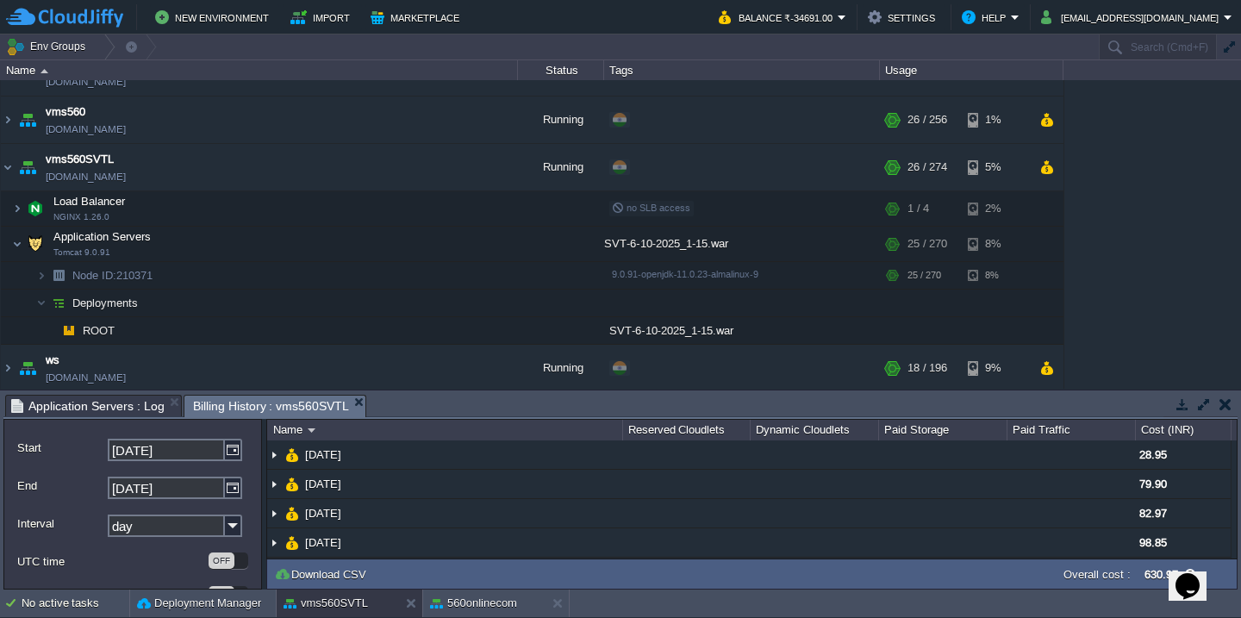
click at [1220, 405] on button "button" at bounding box center [1226, 404] width 12 height 16
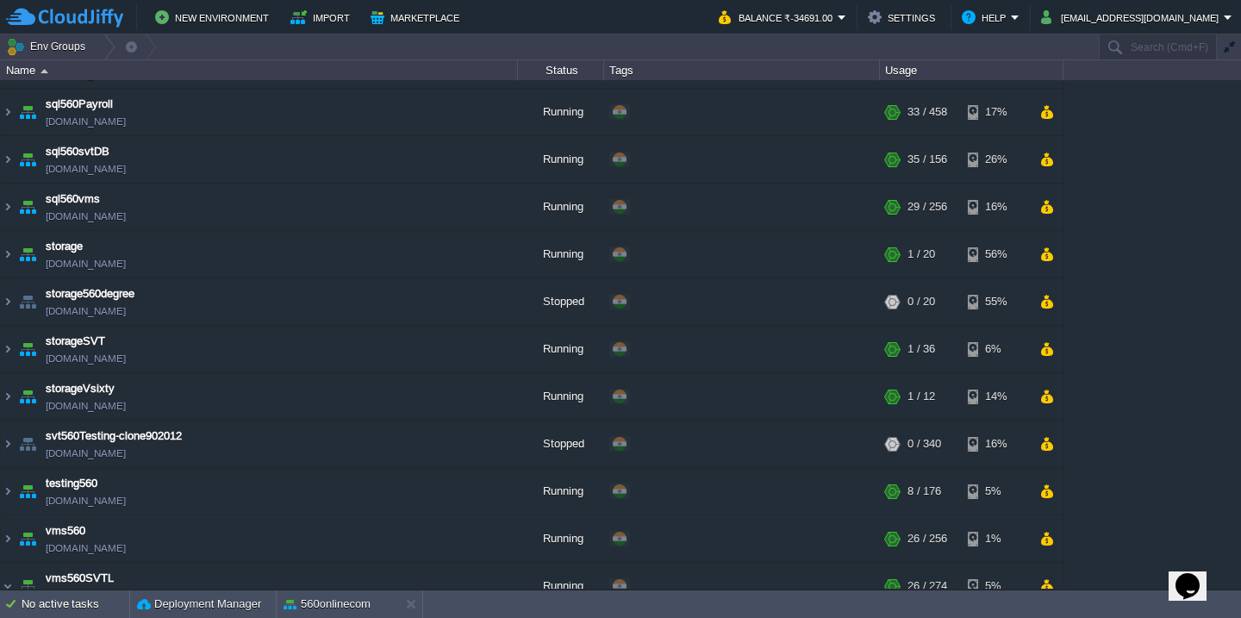
scroll to position [714, 0]
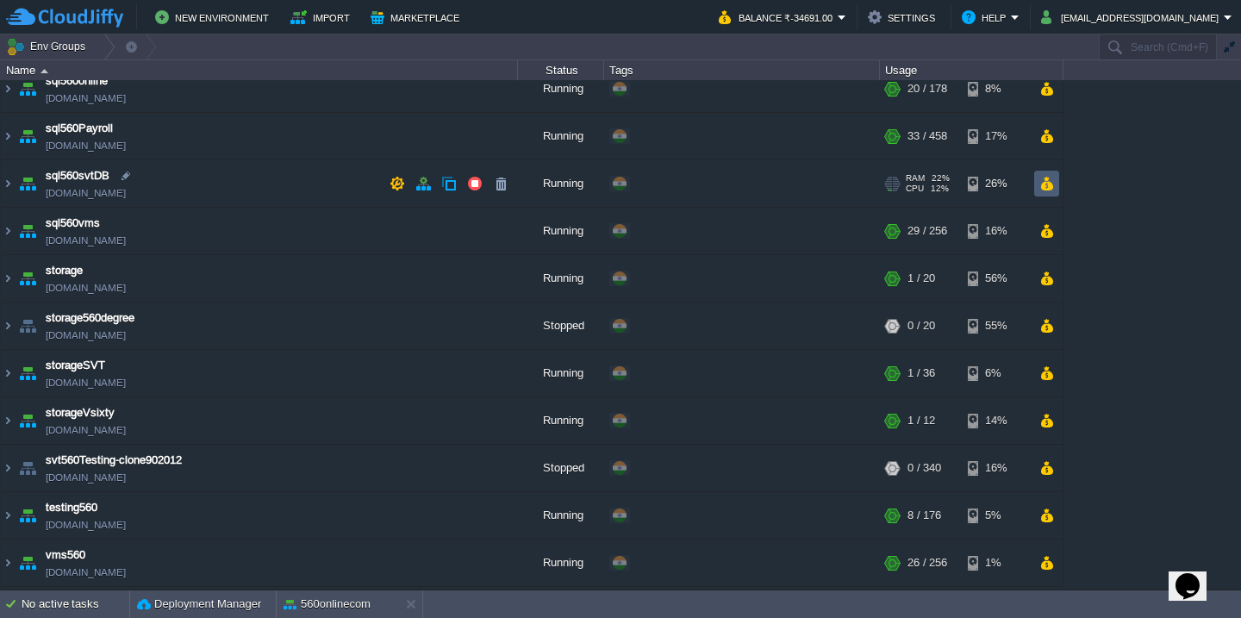
click at [1047, 185] on button "button" at bounding box center [1046, 184] width 15 height 16
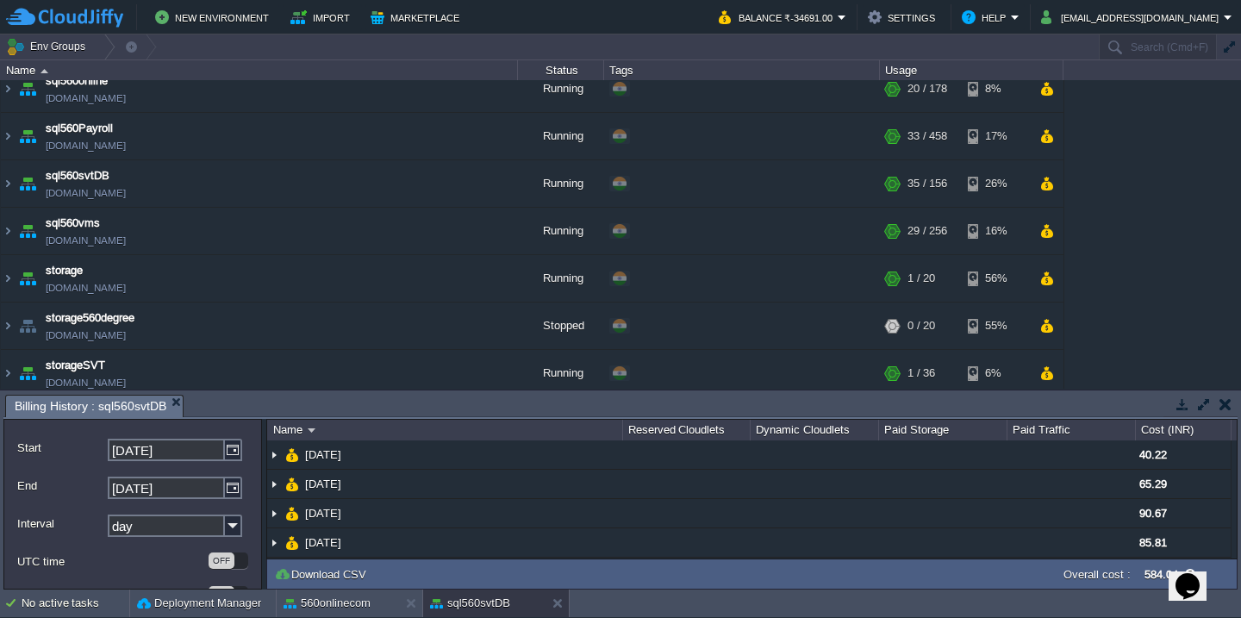
click at [1227, 407] on button "button" at bounding box center [1226, 404] width 12 height 16
